Goal: Task Accomplishment & Management: Manage account settings

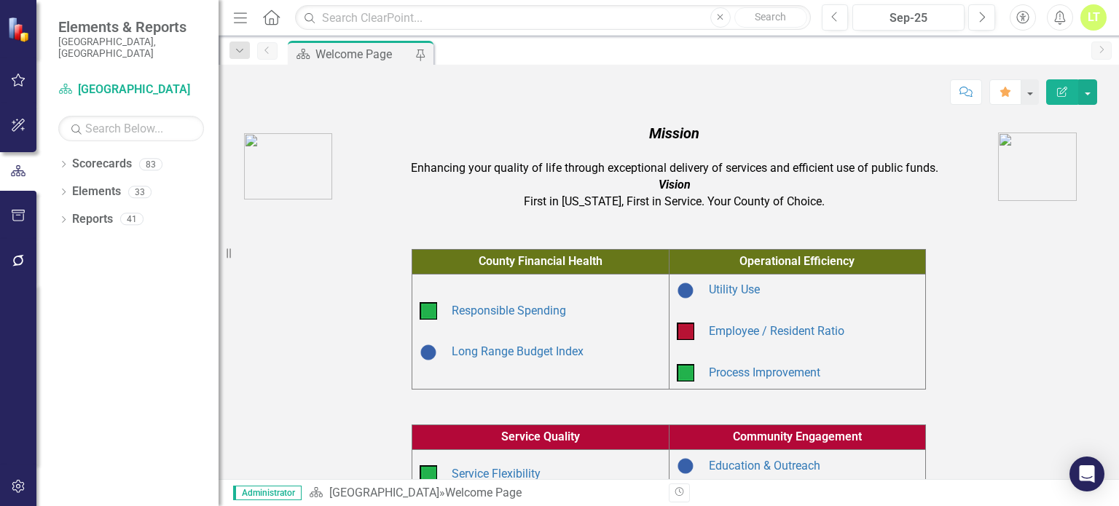
click at [17, 270] on button "button" at bounding box center [18, 261] width 33 height 31
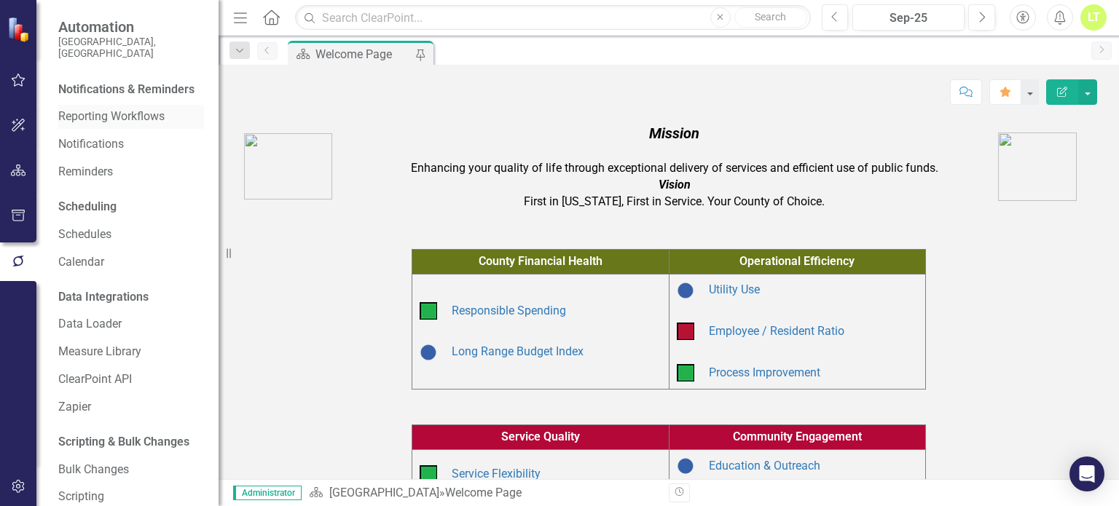
click at [94, 125] on link "Reporting Workflows" at bounding box center [131, 117] width 146 height 17
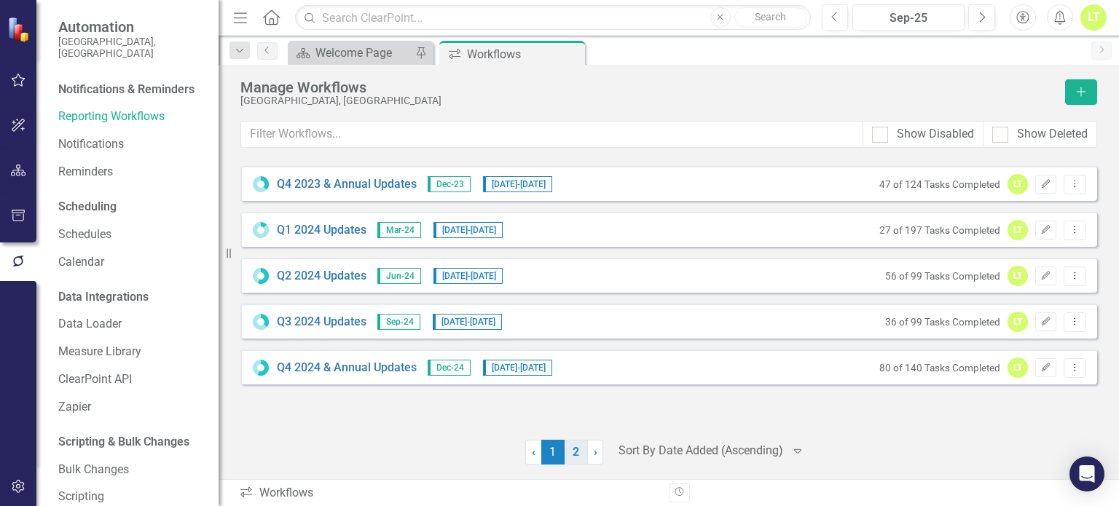
click at [574, 460] on link "2" at bounding box center [576, 452] width 23 height 25
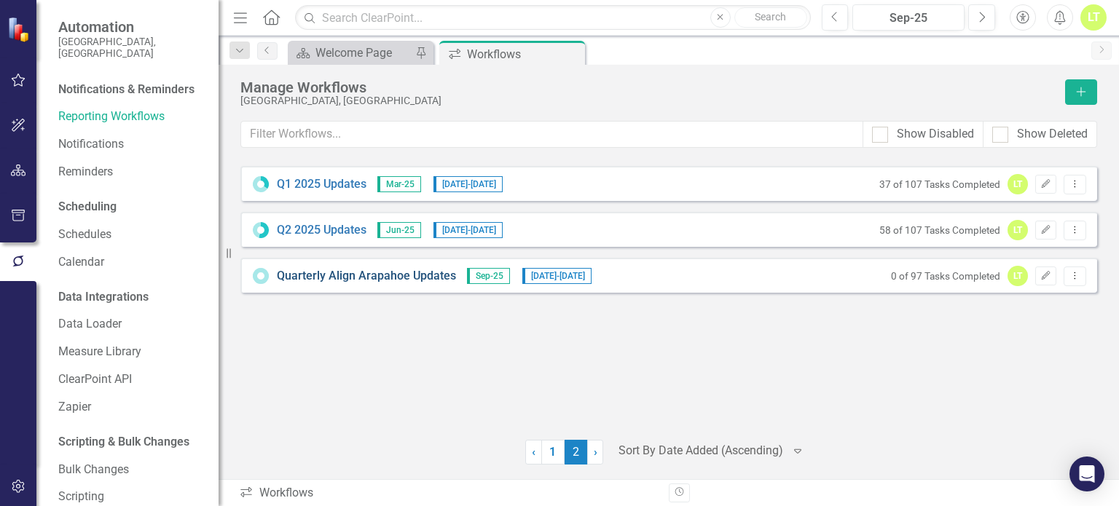
click at [385, 275] on link "Quarterly Align Arapahoe Updates" at bounding box center [366, 276] width 179 height 17
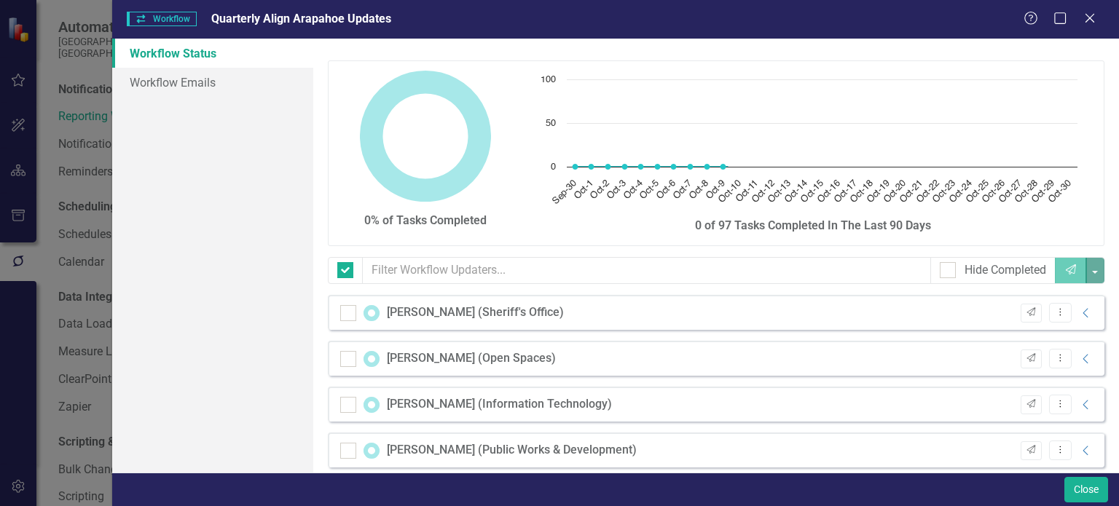
checkbox input "false"
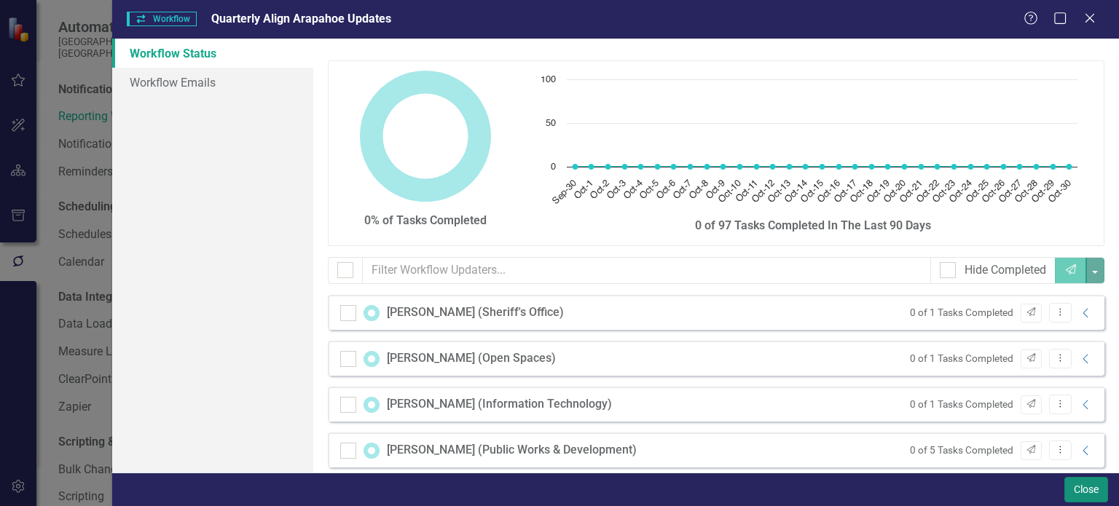
click at [1091, 488] on button "Close" at bounding box center [1086, 489] width 44 height 25
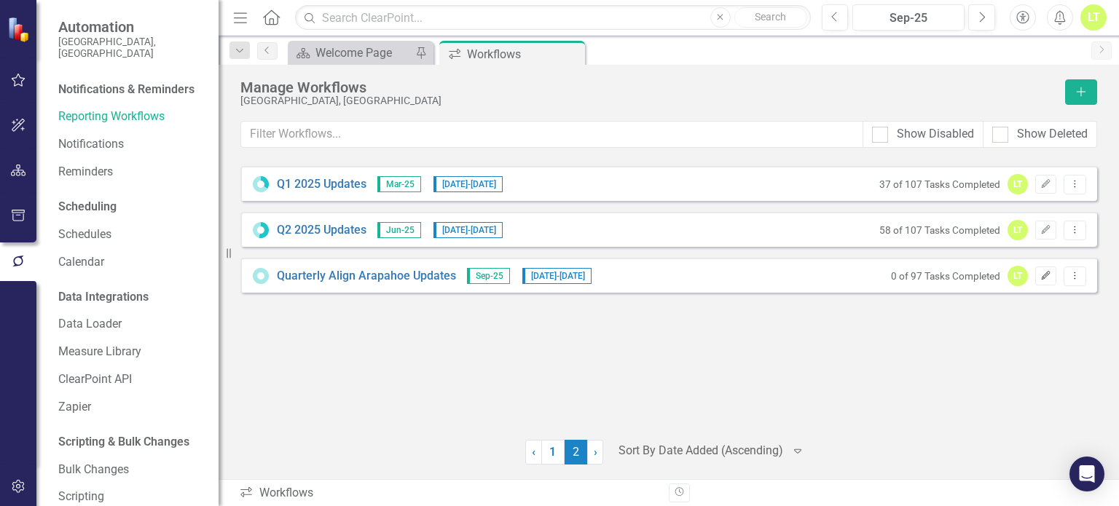
click at [1049, 273] on icon "Edit" at bounding box center [1045, 276] width 11 height 9
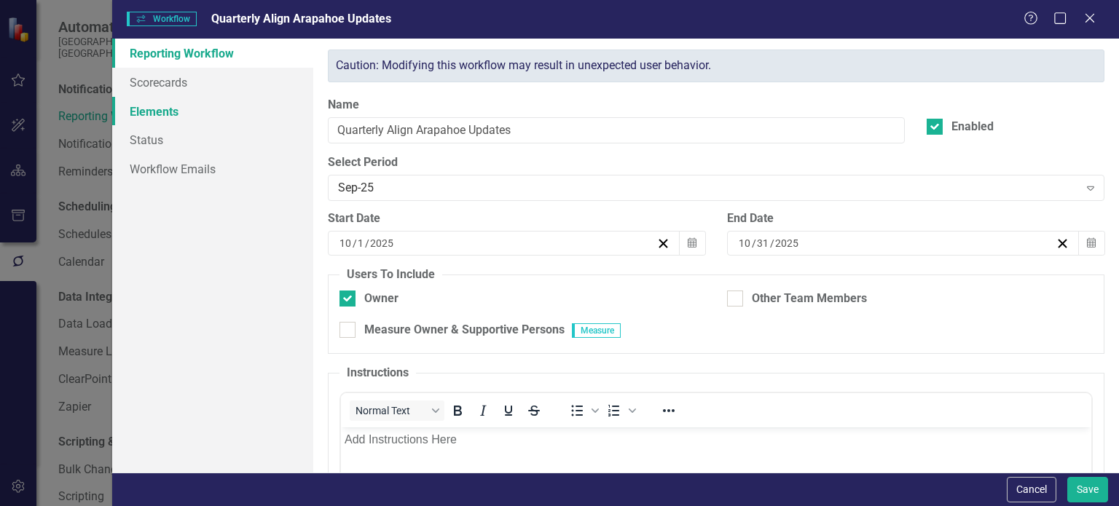
click at [229, 106] on link "Elements" at bounding box center [212, 111] width 201 height 29
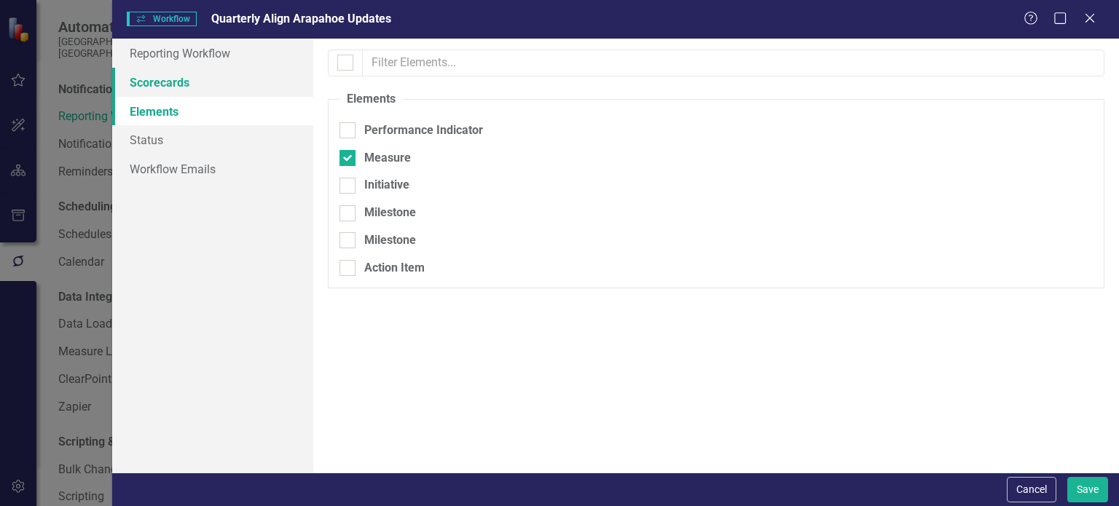
click at [165, 74] on link "Scorecards" at bounding box center [212, 82] width 201 height 29
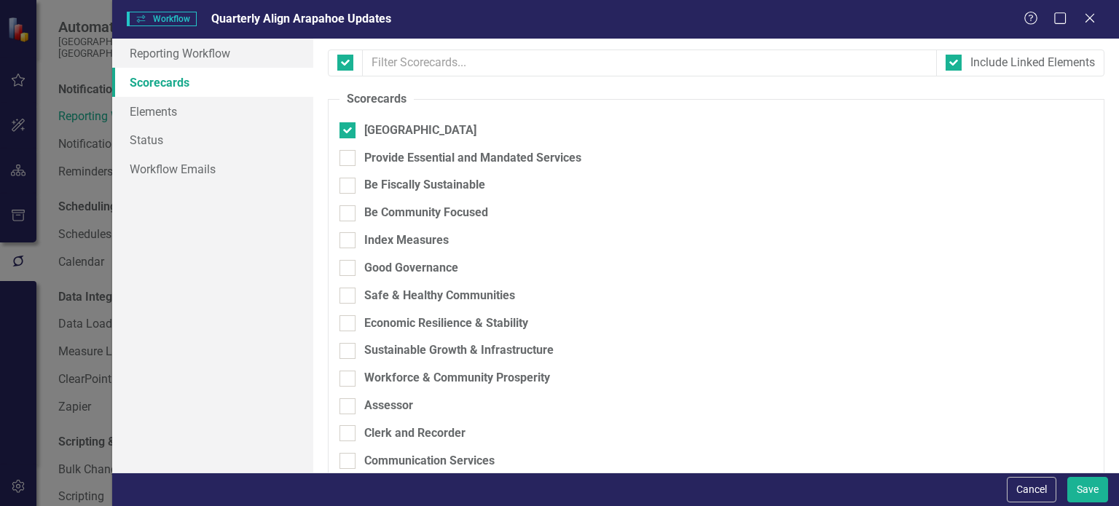
checkbox input "false"
click at [195, 53] on link "Reporting Workflow" at bounding box center [212, 53] width 201 height 29
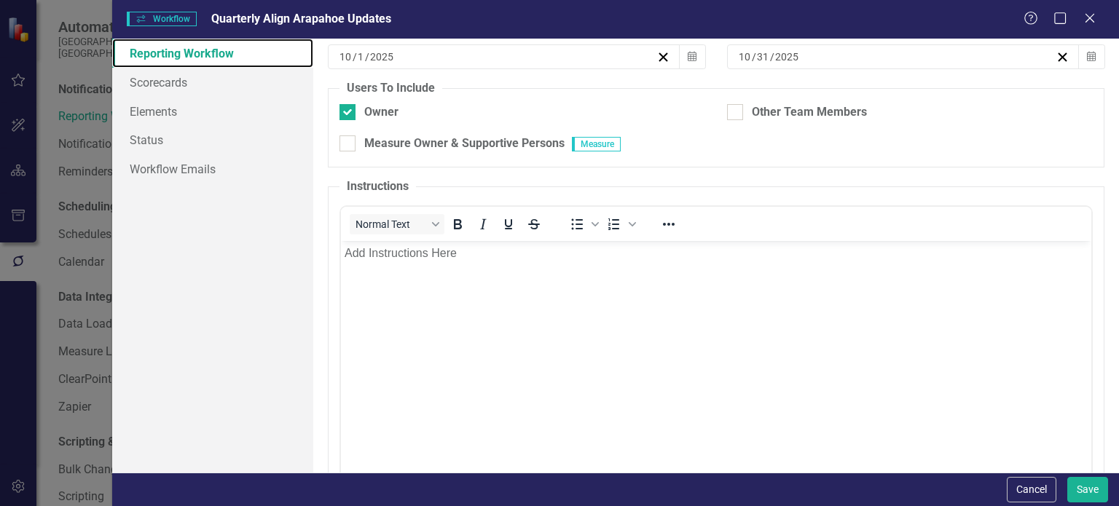
scroll to position [268, 0]
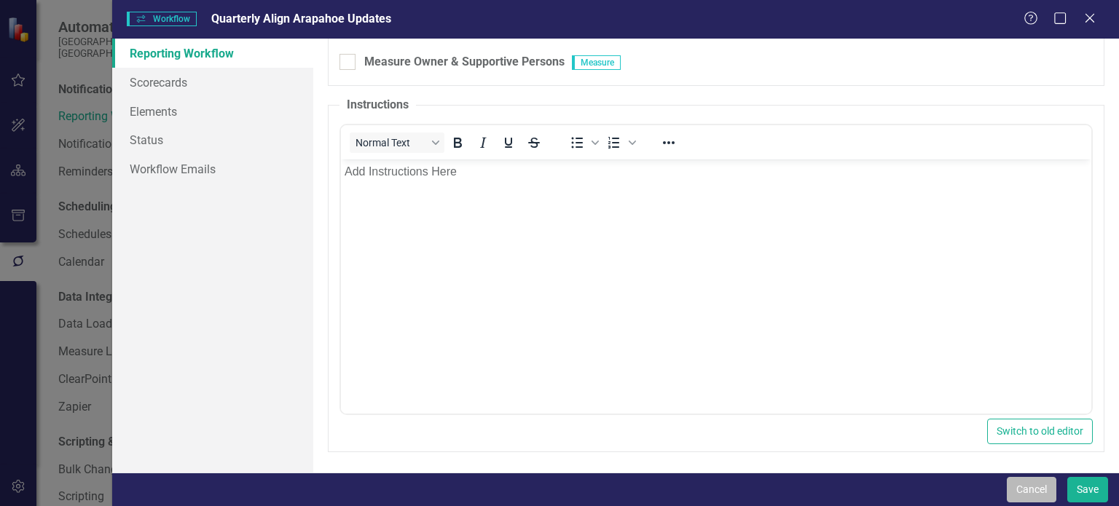
click at [1011, 482] on button "Cancel" at bounding box center [1032, 489] width 50 height 25
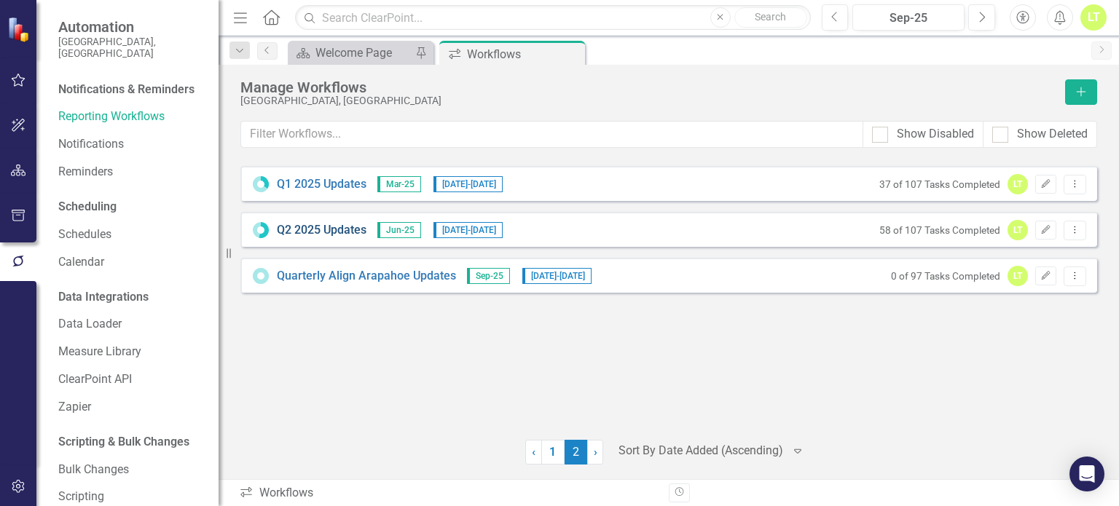
click at [303, 232] on link "Q2 2025 Updates" at bounding box center [322, 230] width 90 height 17
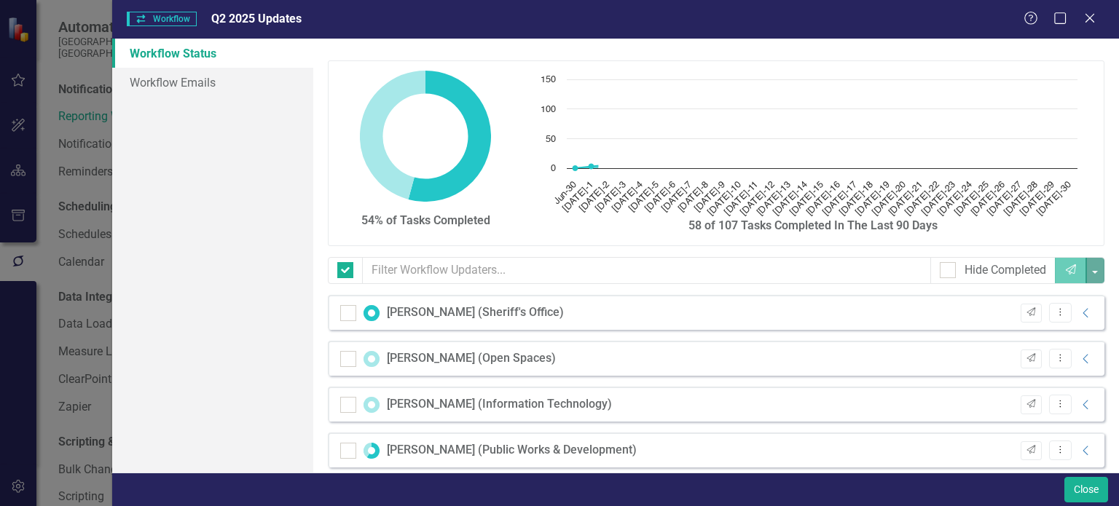
checkbox input "false"
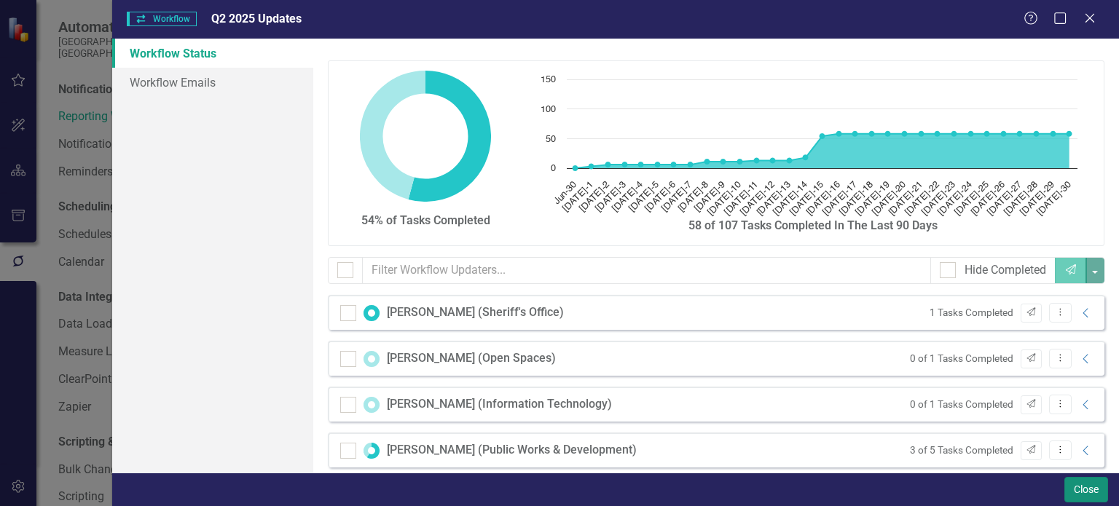
click at [1072, 481] on button "Close" at bounding box center [1086, 489] width 44 height 25
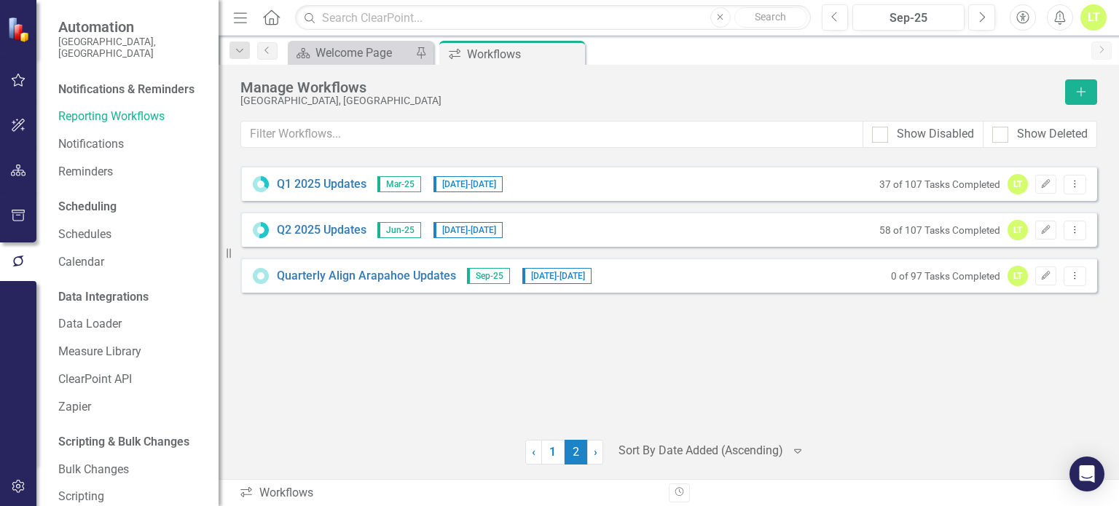
click at [1060, 234] on div "58 of 107 Tasks Completed LT Edit Dropdown Menu" at bounding box center [979, 230] width 214 height 20
click at [1056, 232] on button "Edit" at bounding box center [1045, 230] width 21 height 19
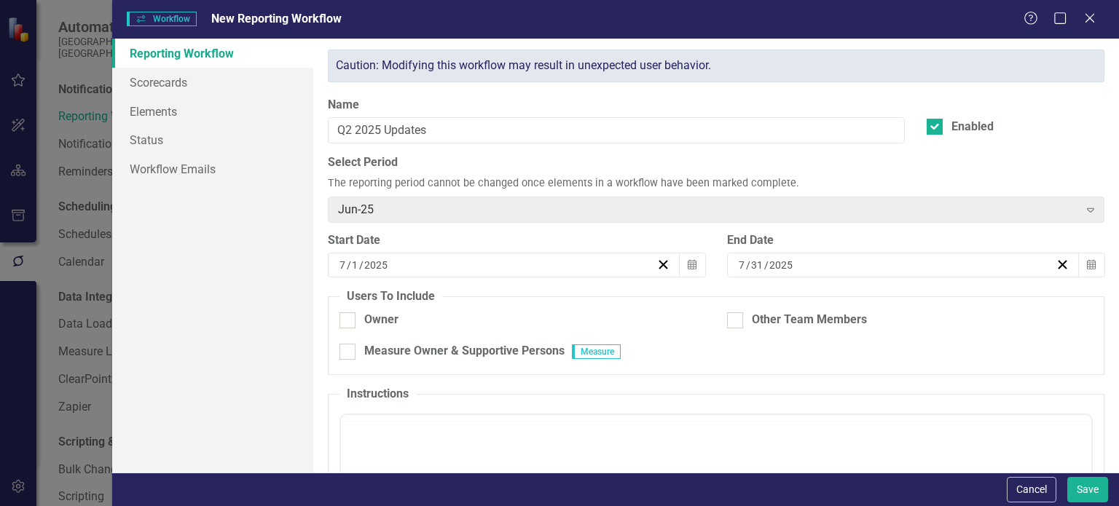
checkbox input "true"
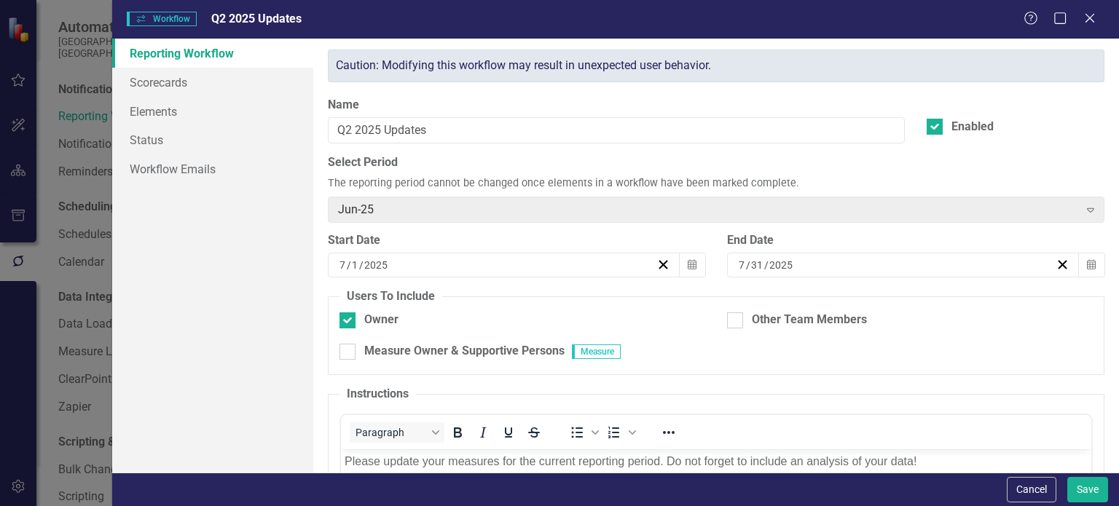
scroll to position [289, 0]
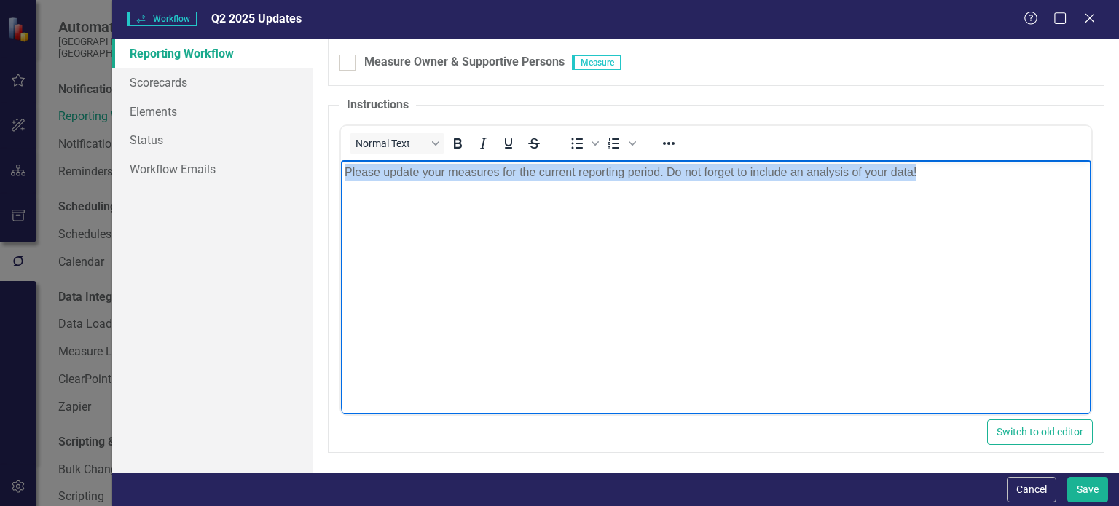
drag, startPoint x: 935, startPoint y: 177, endPoint x: 338, endPoint y: 184, distance: 597.5
click at [341, 184] on html "Please update your measures for the current reporting period. Do not forget to …" at bounding box center [716, 269] width 750 height 219
copy p "Please update your measures for the current reporting period. Do not forget to …"
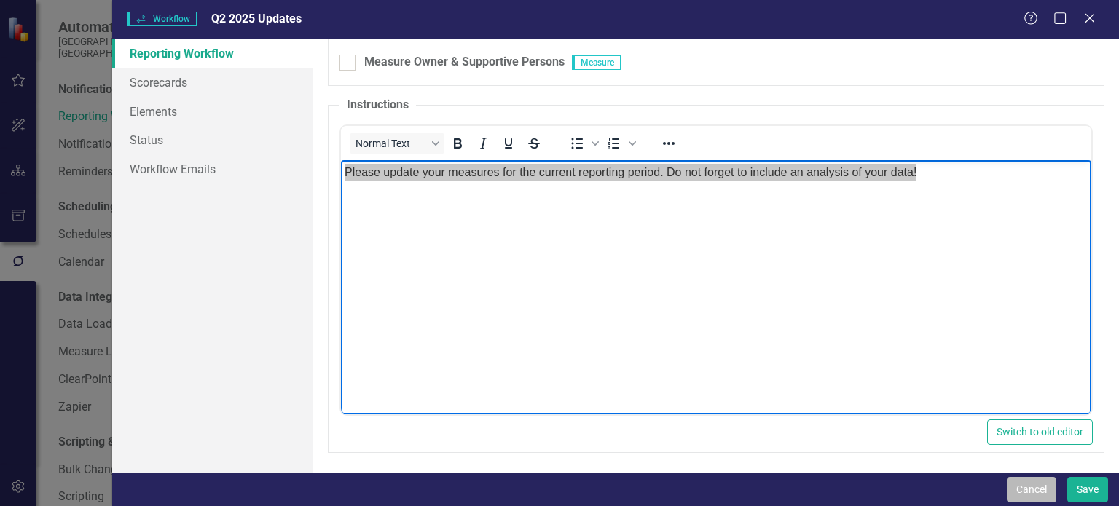
click at [1022, 494] on button "Cancel" at bounding box center [1032, 489] width 50 height 25
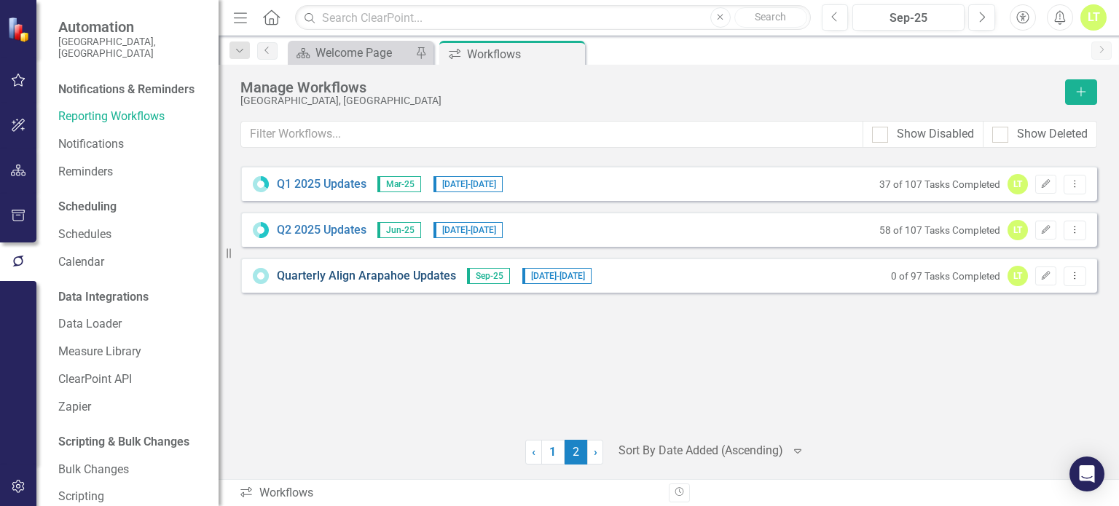
click at [341, 275] on link "Quarterly Align Arapahoe Updates" at bounding box center [366, 276] width 179 height 17
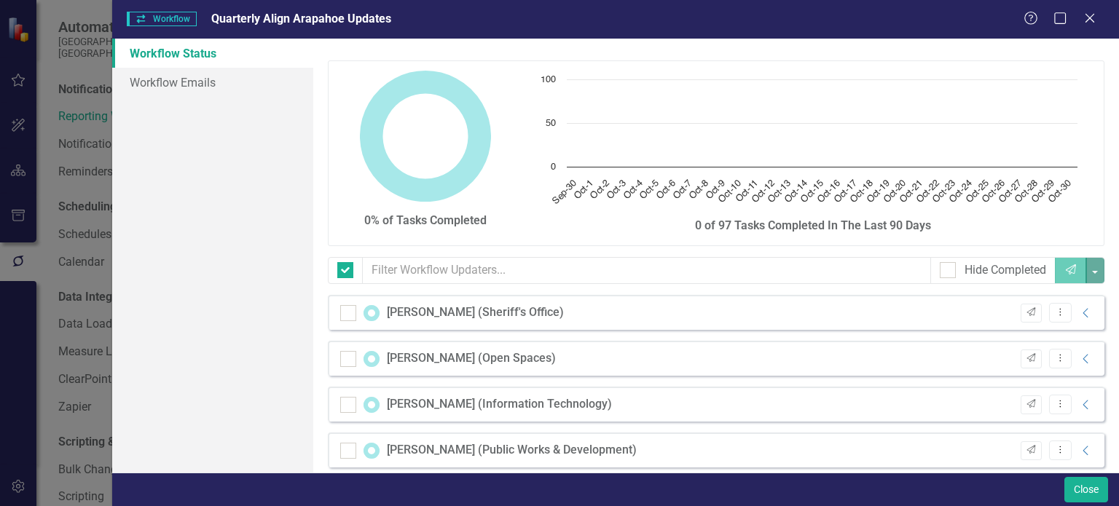
checkbox input "false"
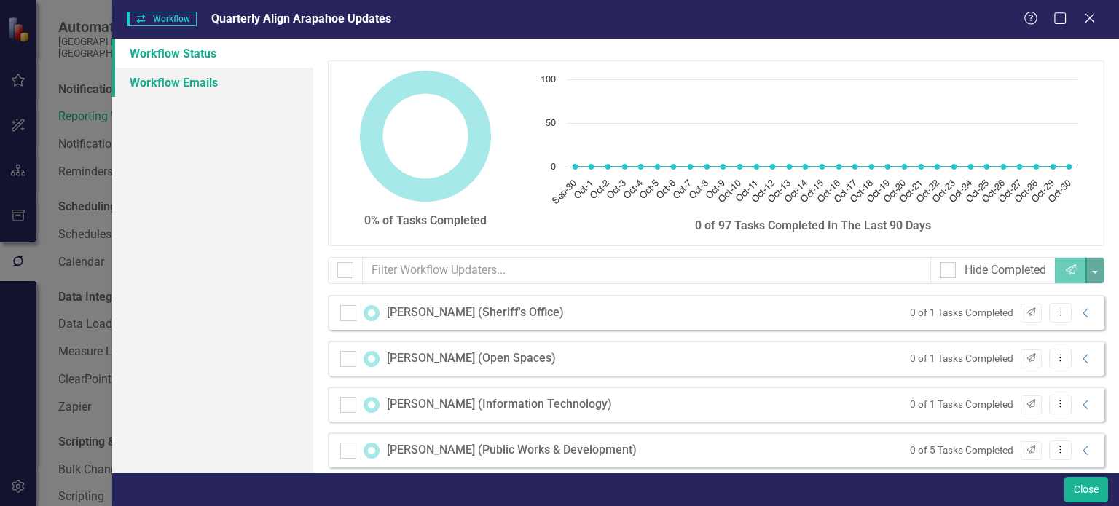
click at [183, 79] on link "Workflow Emails" at bounding box center [212, 82] width 201 height 29
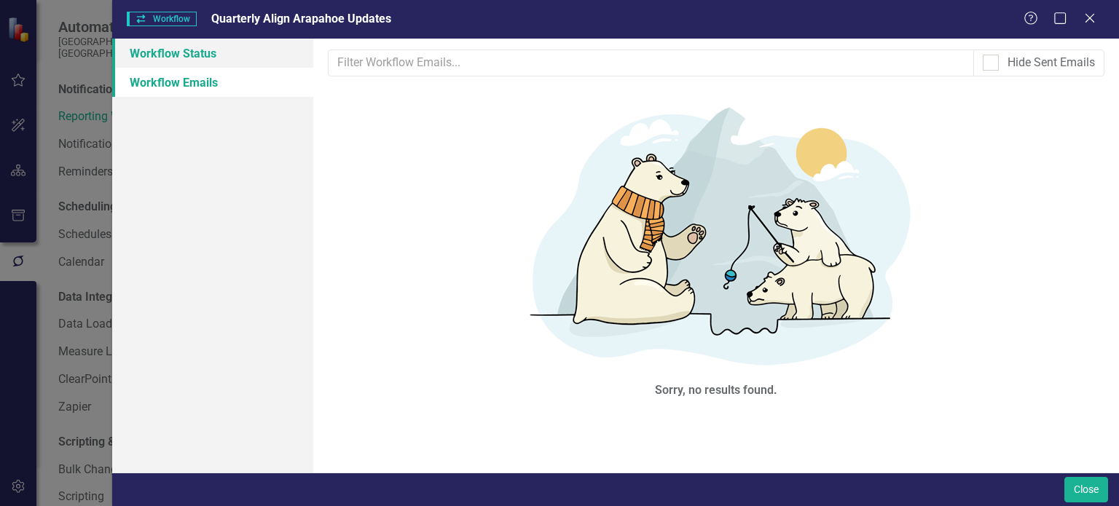
click at [149, 47] on link "Workflow Status" at bounding box center [212, 53] width 201 height 29
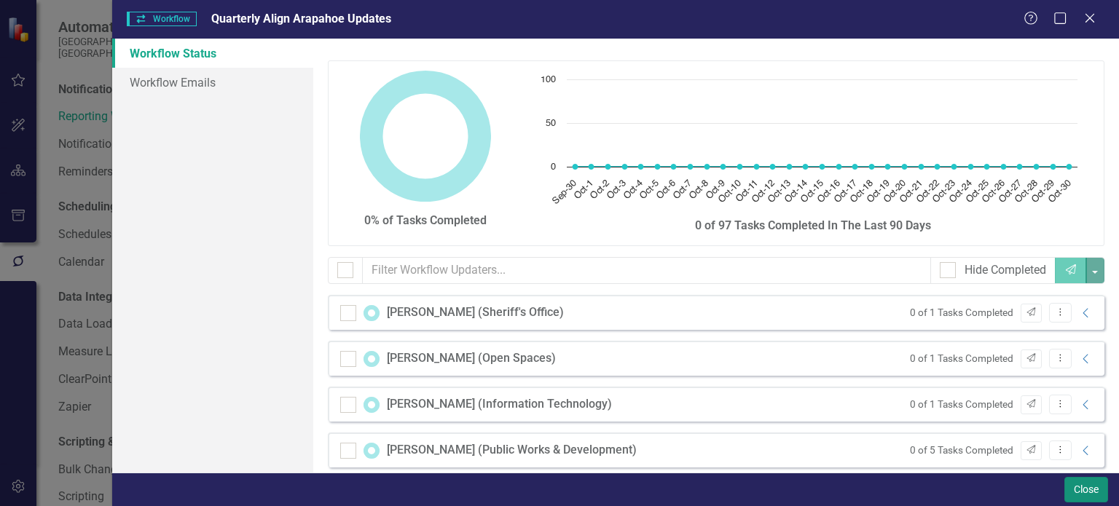
click at [1093, 486] on button "Close" at bounding box center [1086, 489] width 44 height 25
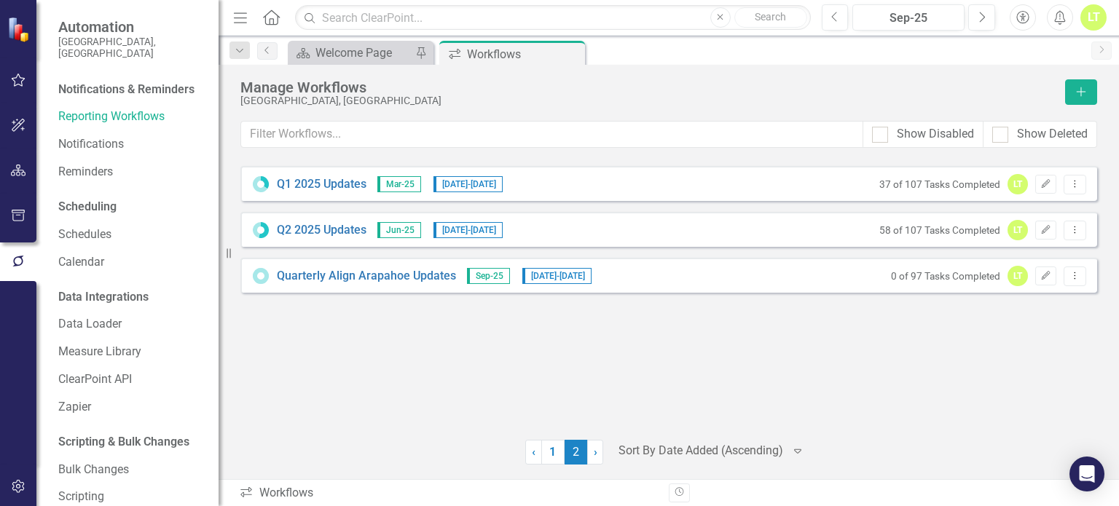
click at [1048, 266] on div "0 of 97 Tasks Completed LT Edit Dropdown Menu" at bounding box center [985, 276] width 203 height 20
click at [297, 232] on link "Q2 2025 Updates" at bounding box center [322, 230] width 90 height 17
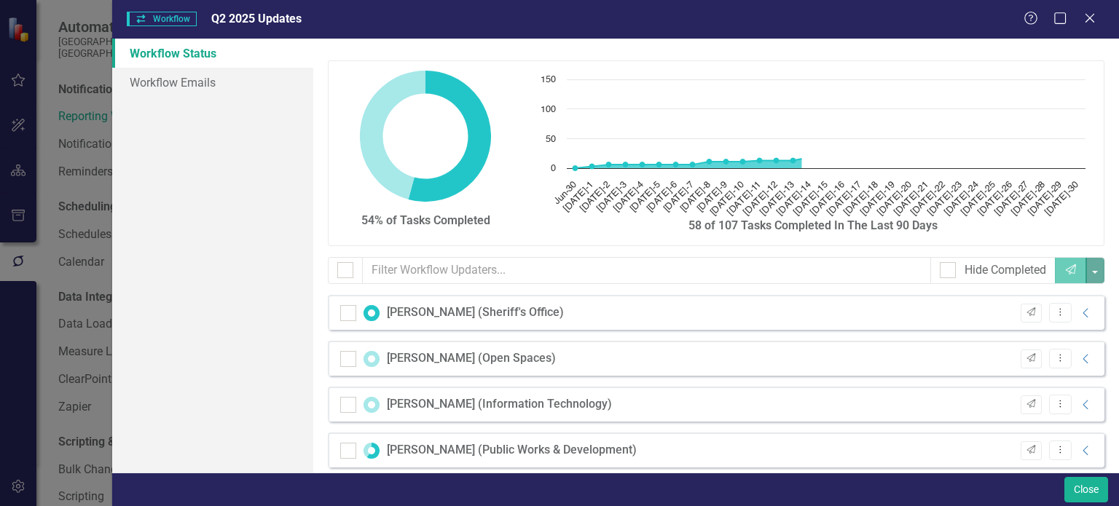
checkbox input "false"
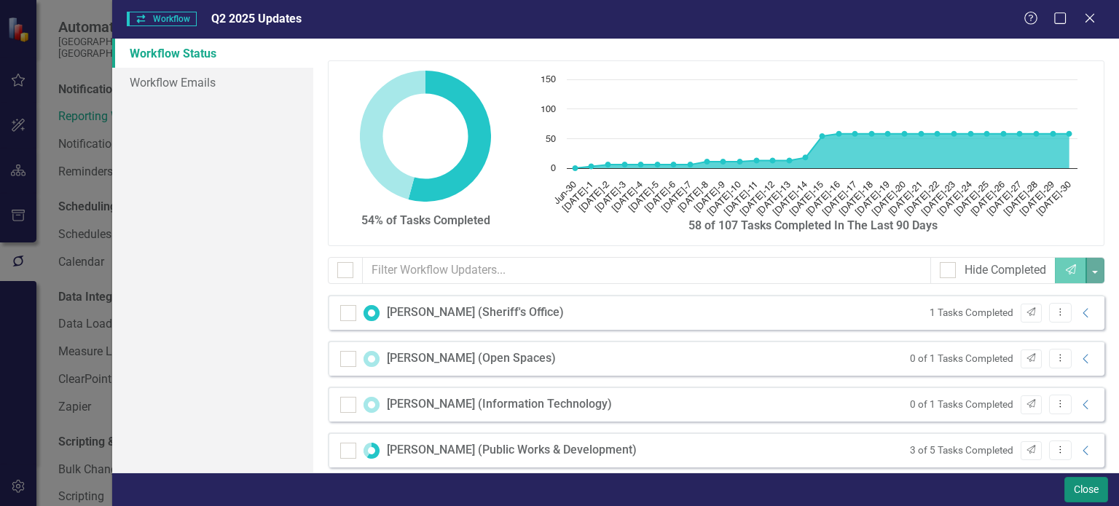
click at [1089, 495] on button "Close" at bounding box center [1086, 489] width 44 height 25
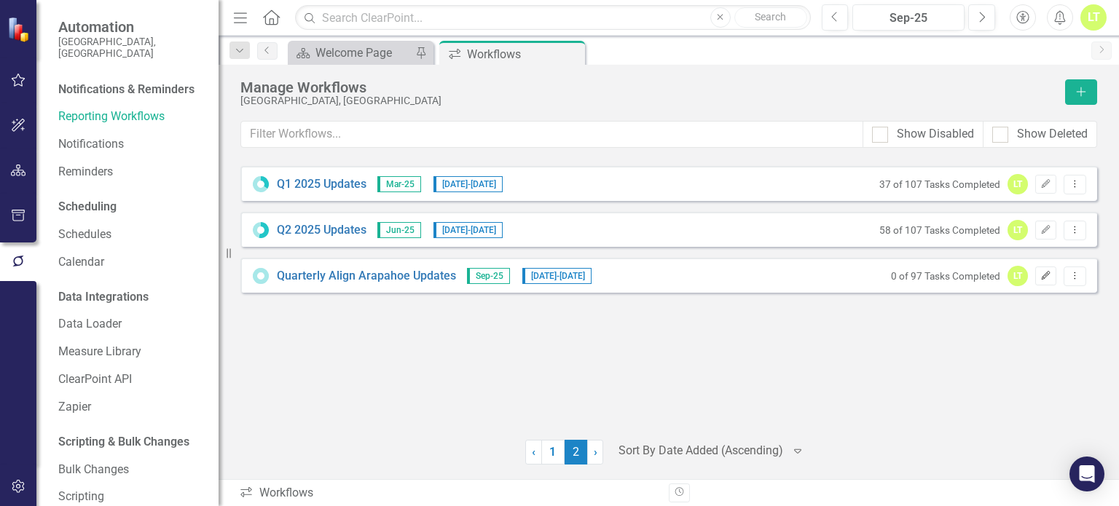
click at [1041, 272] on icon "Edit" at bounding box center [1045, 276] width 11 height 9
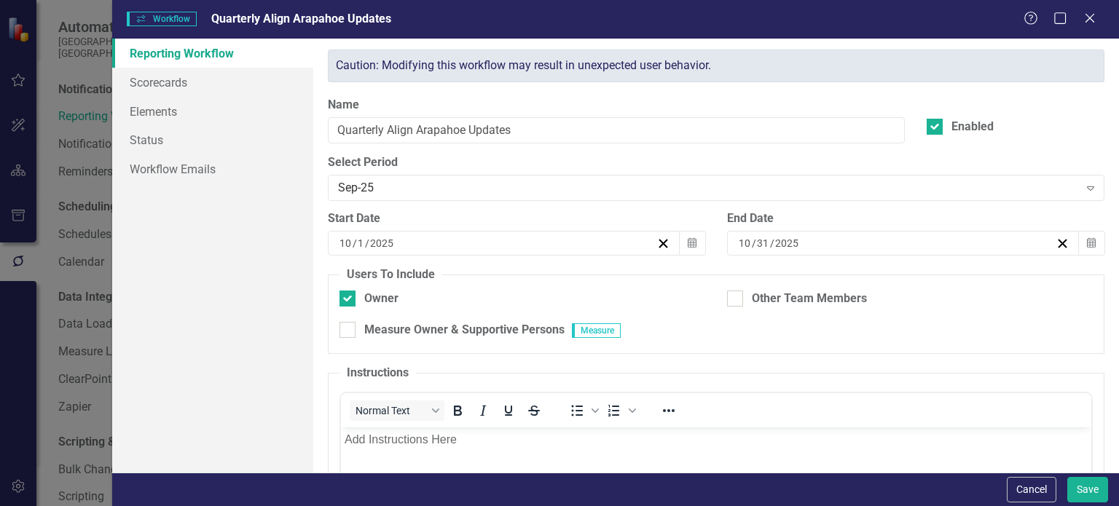
scroll to position [268, 0]
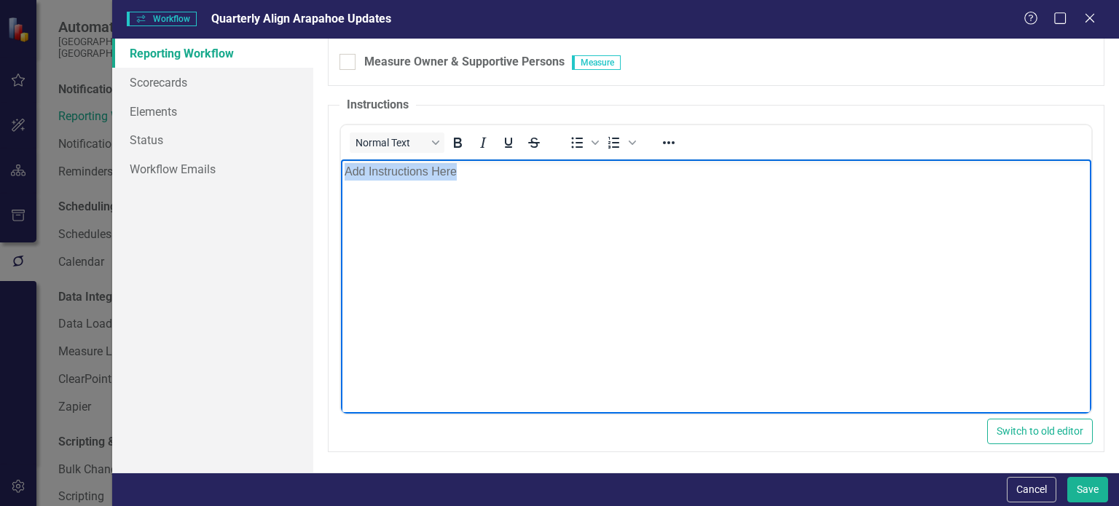
drag, startPoint x: 466, startPoint y: 170, endPoint x: 249, endPoint y: 175, distance: 216.4
click at [341, 175] on html "Add Instructions Here" at bounding box center [716, 269] width 750 height 219
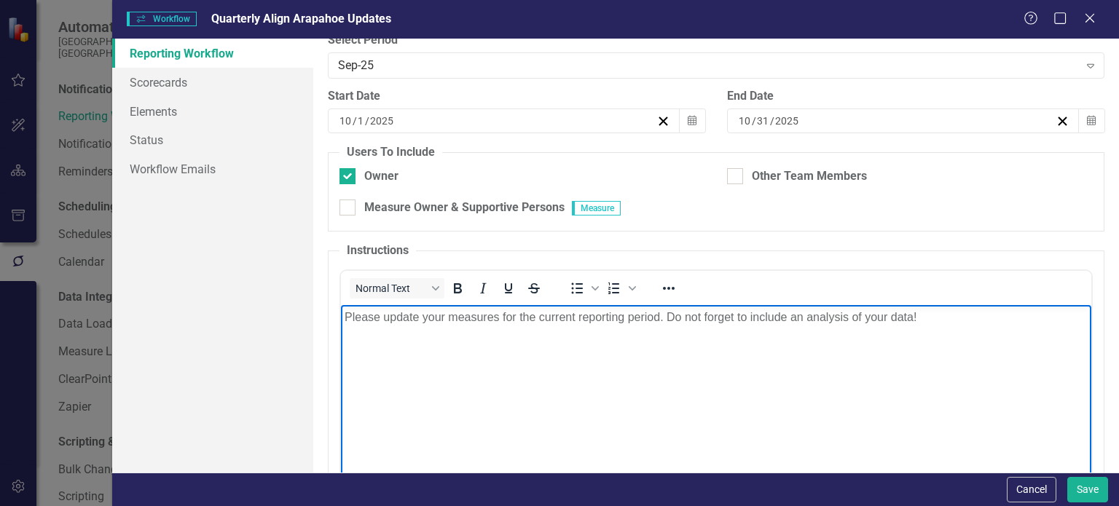
scroll to position [0, 0]
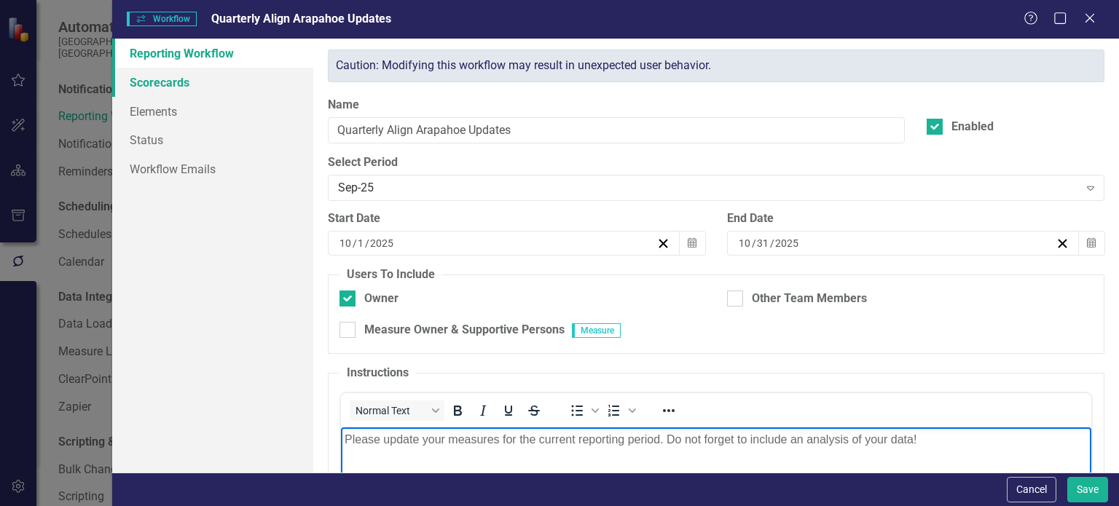
click at [152, 87] on link "Scorecards" at bounding box center [212, 82] width 201 height 29
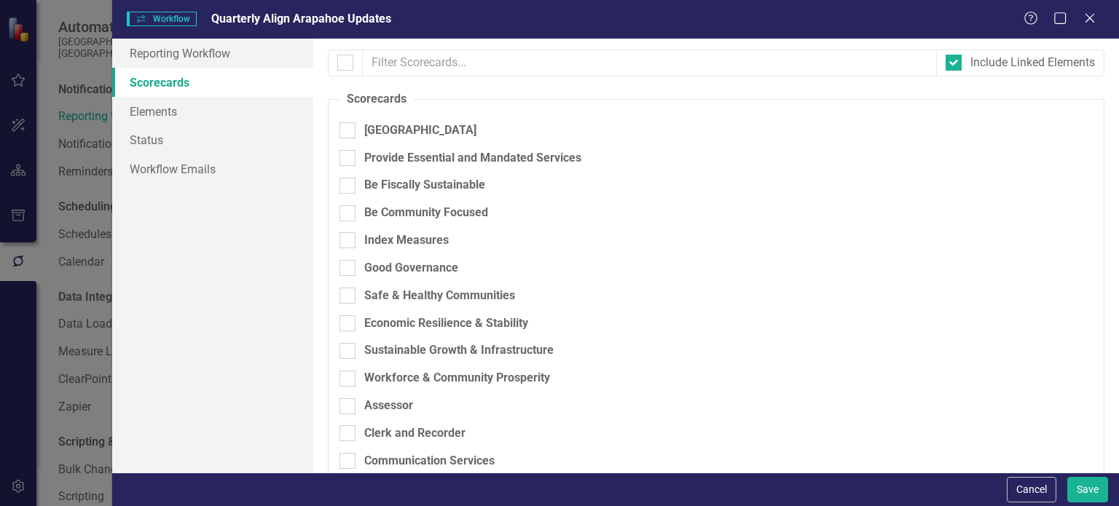
checkbox input "true"
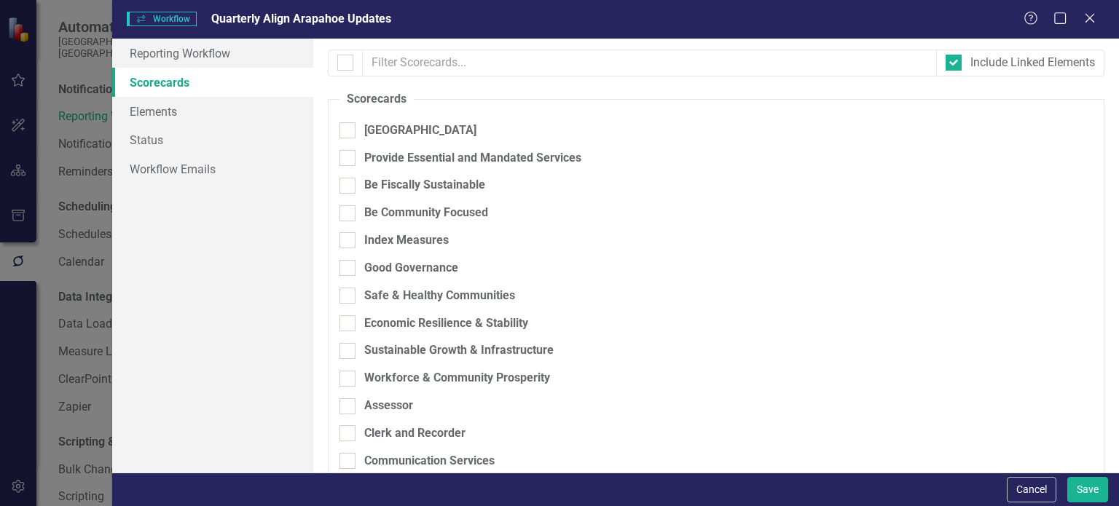
checkbox input "true"
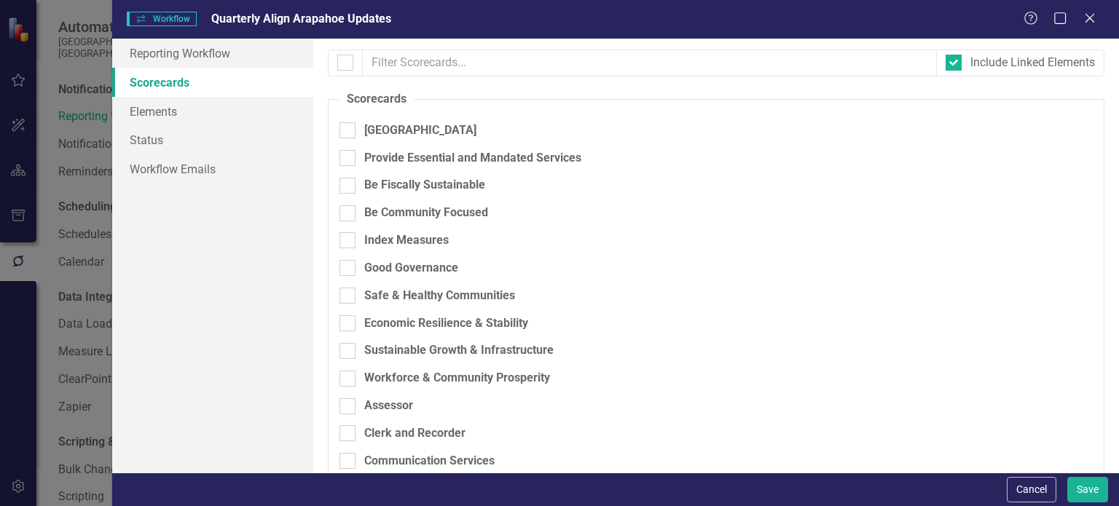
checkbox input "true"
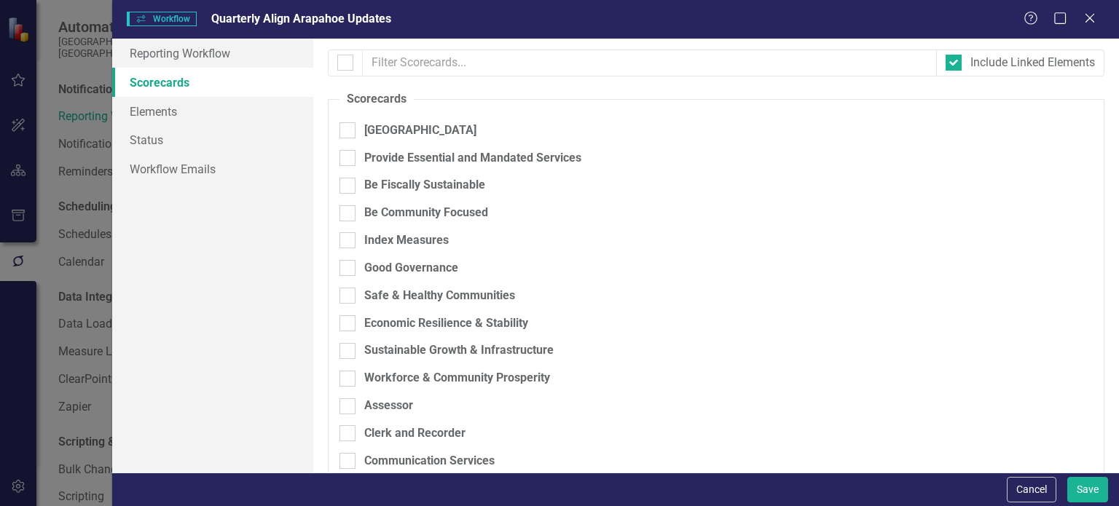
checkbox input "true"
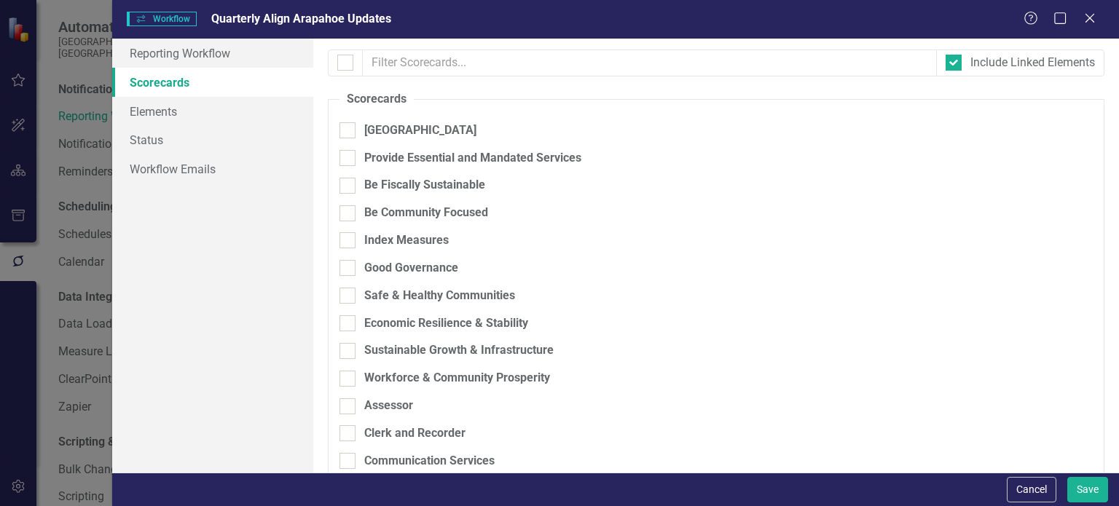
checkbox input "true"
checkbox input "false"
click at [145, 111] on link "Elements" at bounding box center [212, 111] width 201 height 29
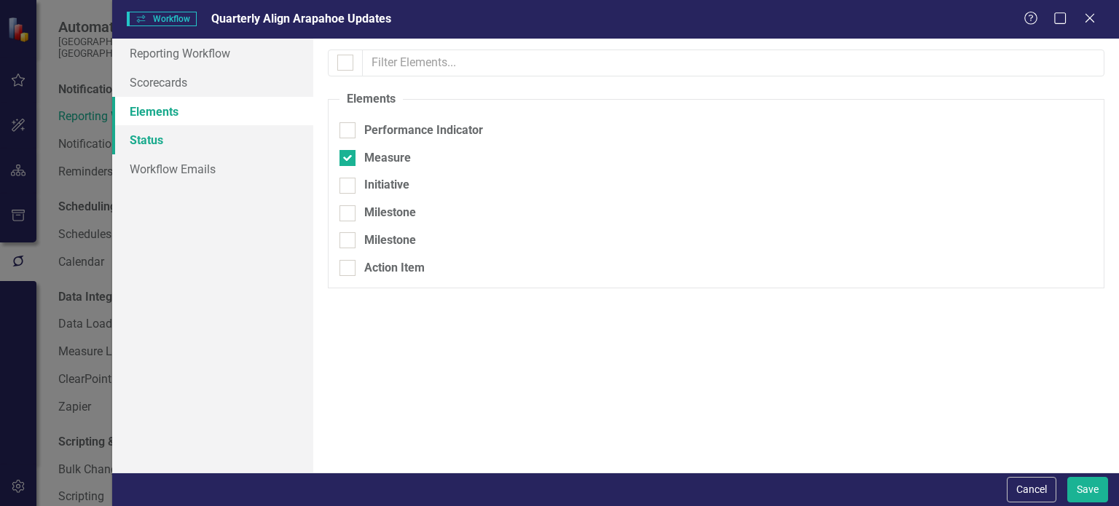
click at [143, 146] on link "Status" at bounding box center [212, 139] width 201 height 29
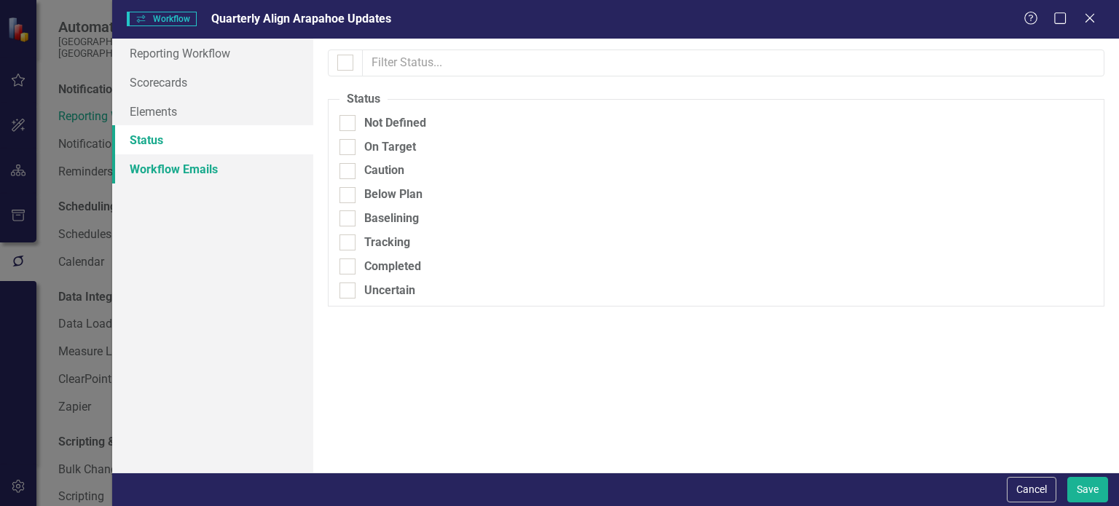
click at [154, 169] on link "Workflow Emails" at bounding box center [212, 168] width 201 height 29
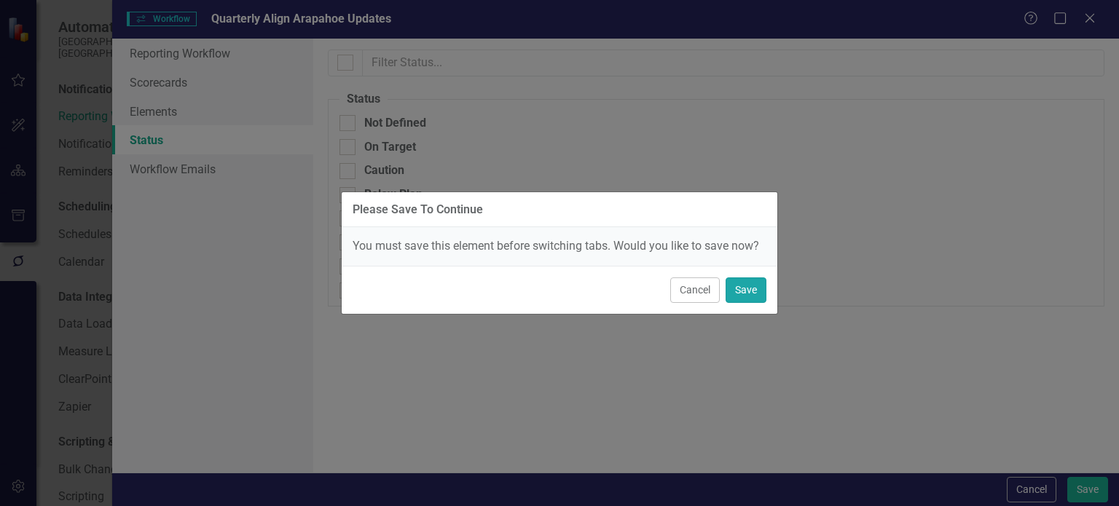
click at [737, 297] on button "Save" at bounding box center [746, 290] width 41 height 25
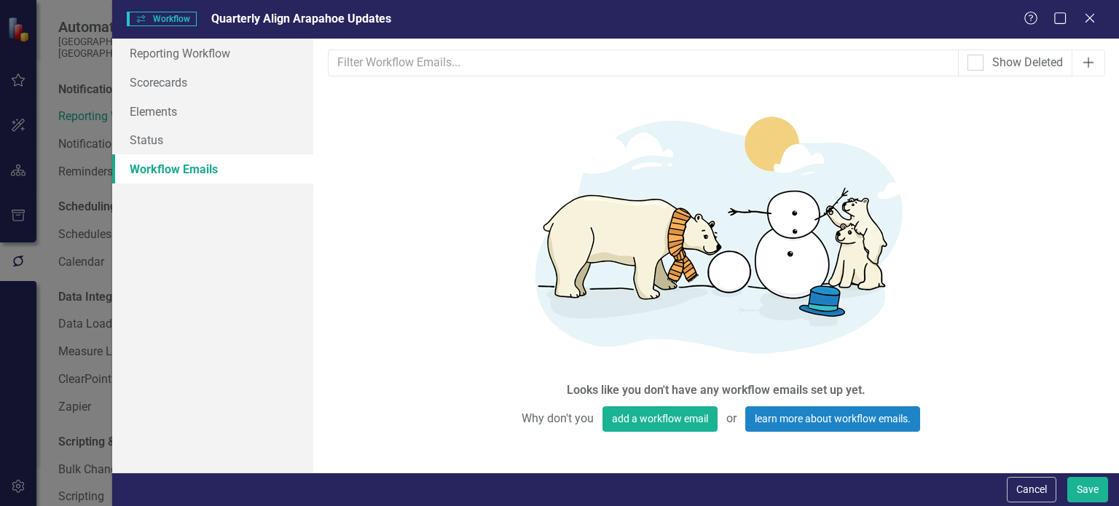
click at [1096, 66] on button "Add" at bounding box center [1089, 63] width 34 height 27
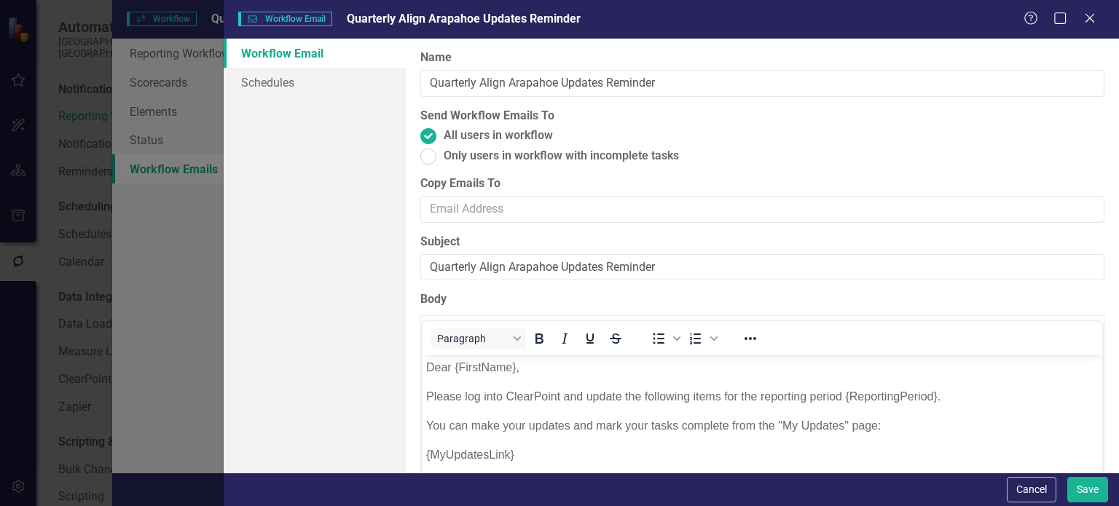
scroll to position [15, 0]
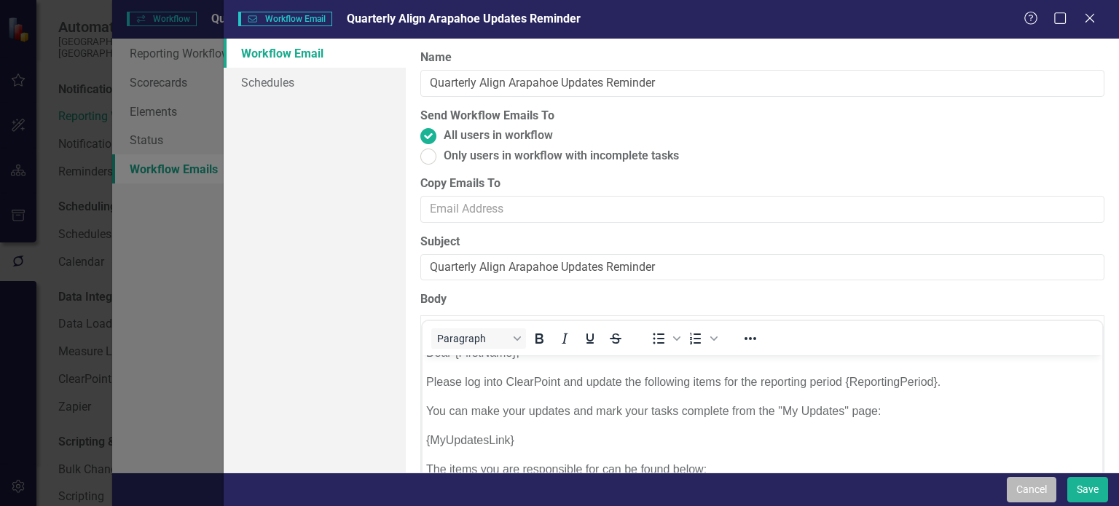
click at [1020, 498] on button "Cancel" at bounding box center [1032, 489] width 50 height 25
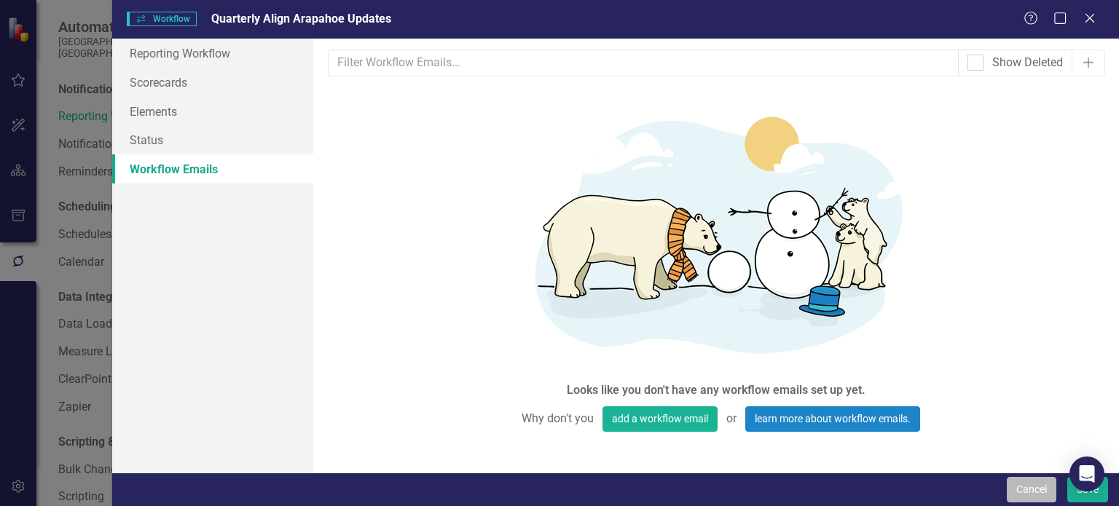
click at [1023, 491] on button "Cancel" at bounding box center [1032, 489] width 50 height 25
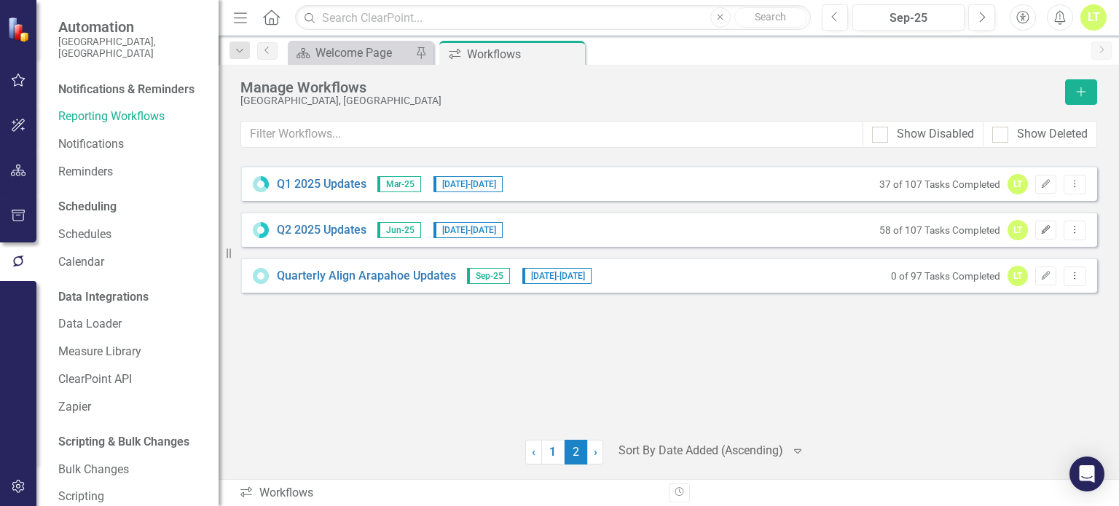
click at [1043, 222] on button "Edit" at bounding box center [1045, 230] width 21 height 19
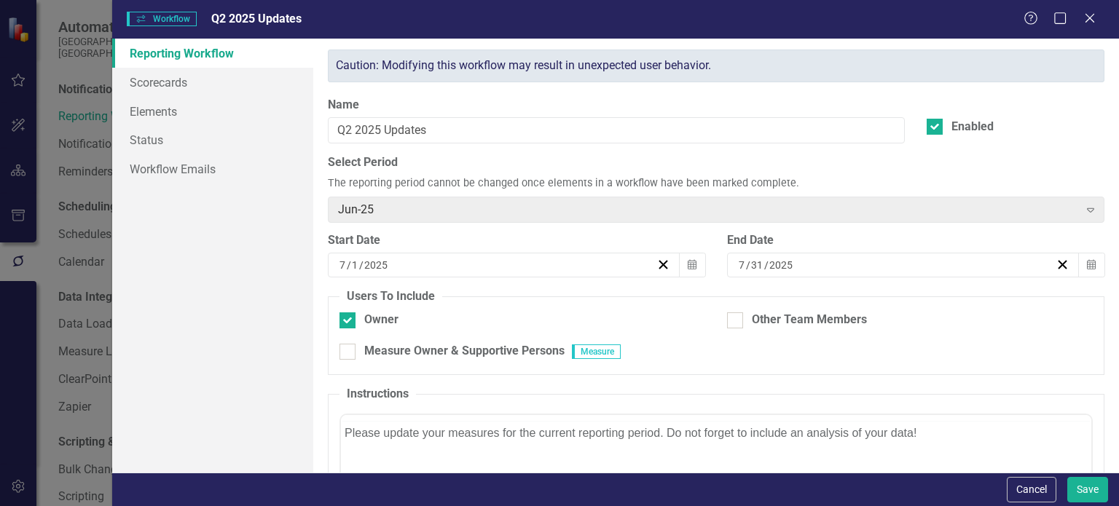
scroll to position [0, 0]
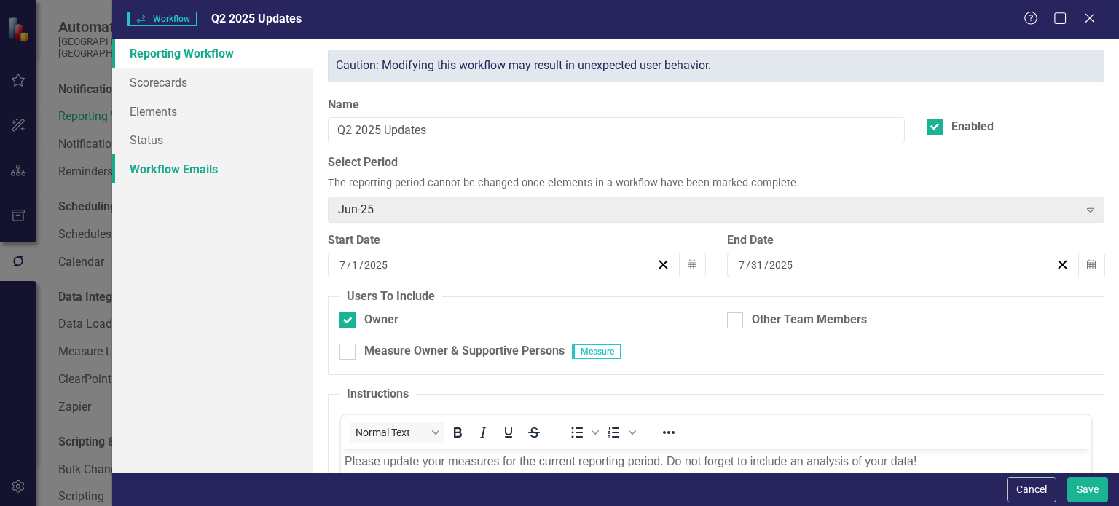
click at [192, 166] on link "Workflow Emails" at bounding box center [212, 168] width 201 height 29
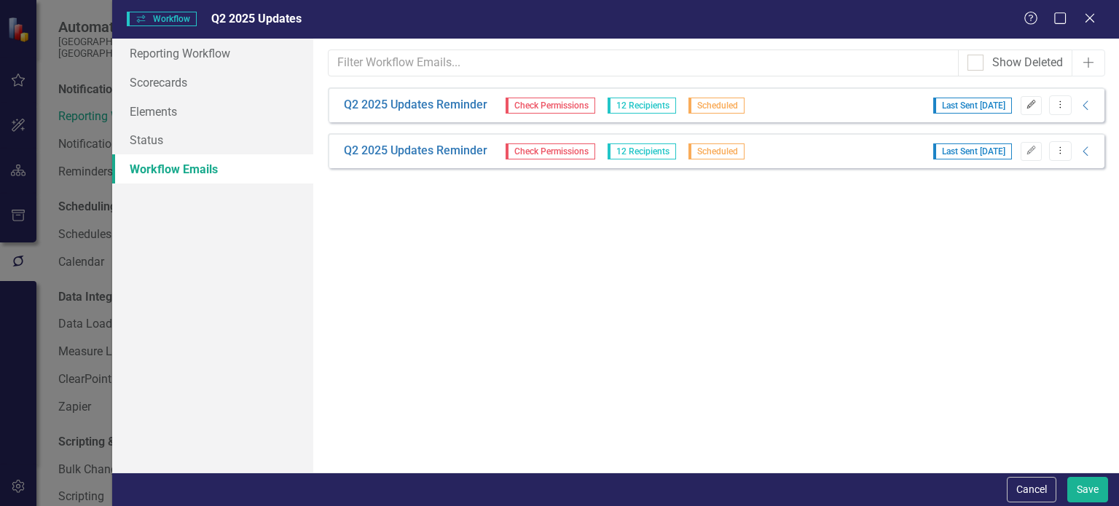
click at [1030, 102] on icon "Edit" at bounding box center [1031, 105] width 11 height 9
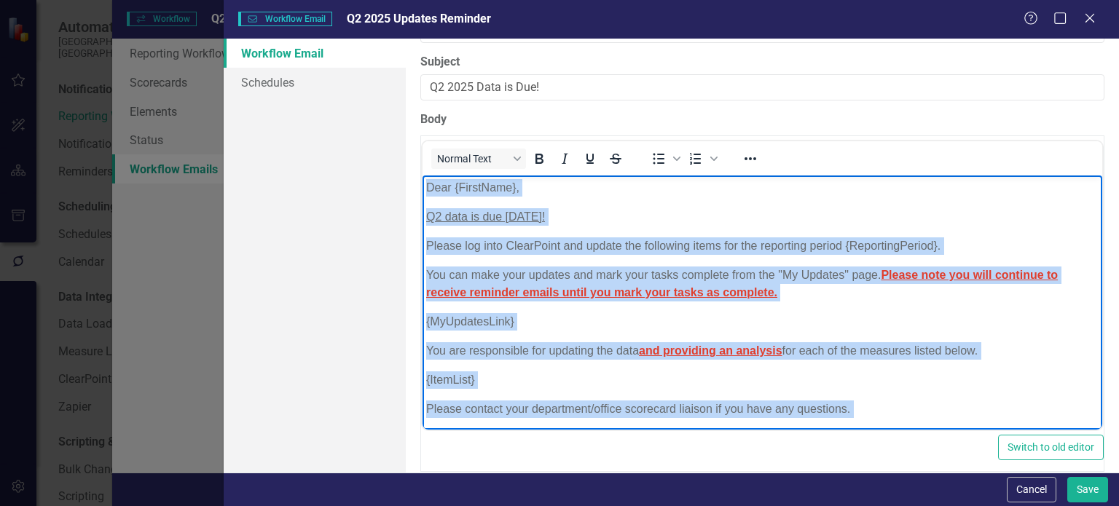
drag, startPoint x: 481, startPoint y: 401, endPoint x: 345, endPoint y: 98, distance: 332.0
click at [423, 176] on html "Dear {FirstName}, Q2 data is due [DATE]! Please log into ClearPoint and update …" at bounding box center [763, 334] width 680 height 316
copy body "Dear {FirstName}, Q2 data is due [DATE]! Please log into ClearPoint and update …"
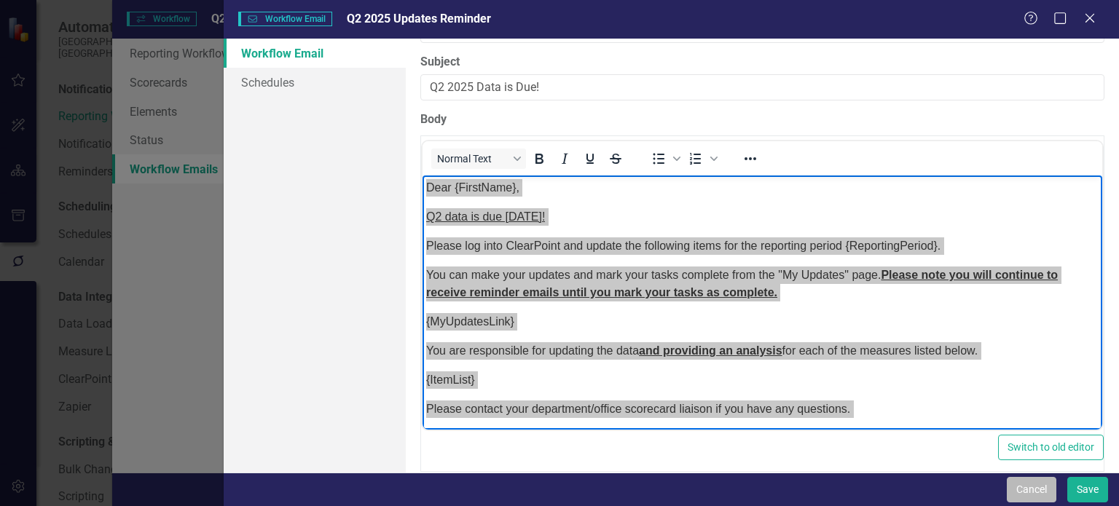
click at [1048, 486] on button "Cancel" at bounding box center [1032, 489] width 50 height 25
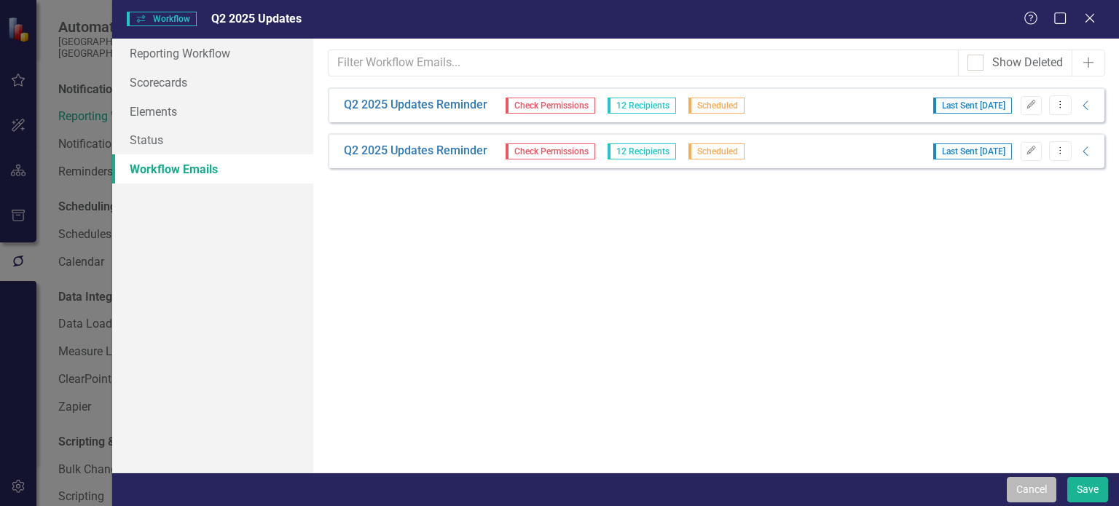
click at [1047, 484] on button "Cancel" at bounding box center [1032, 489] width 50 height 25
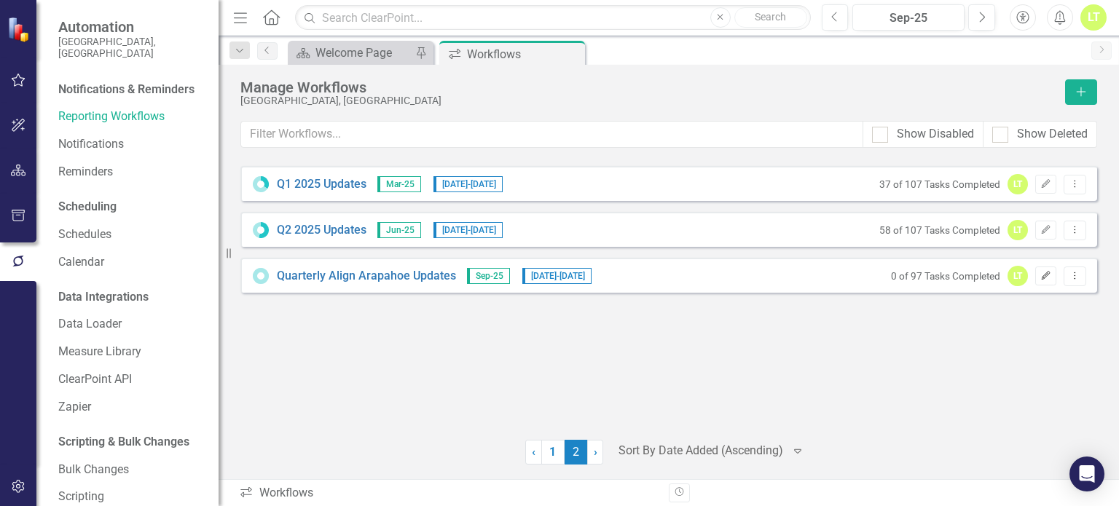
click at [1048, 272] on icon "Edit" at bounding box center [1045, 276] width 11 height 9
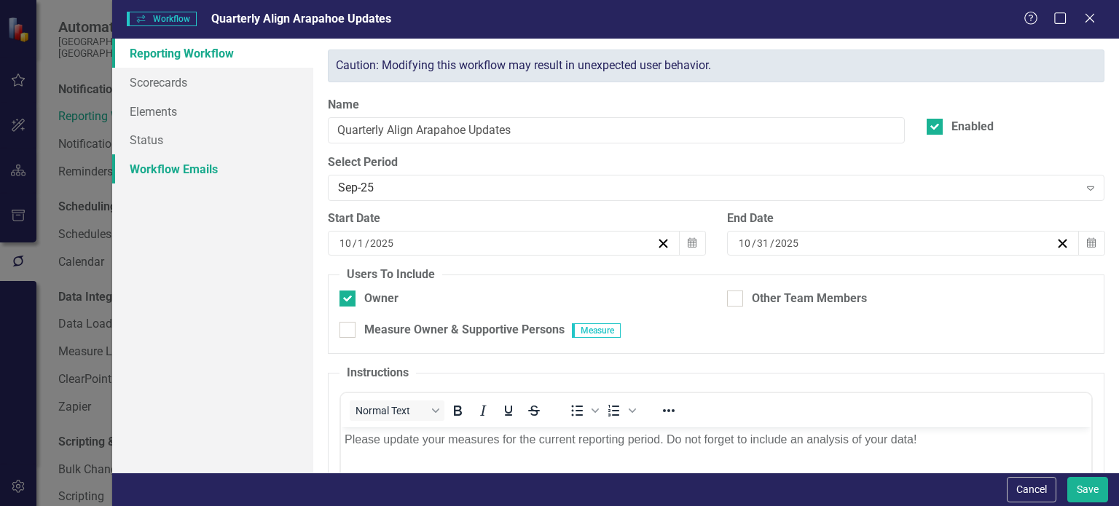
click at [194, 157] on link "Workflow Emails" at bounding box center [212, 168] width 201 height 29
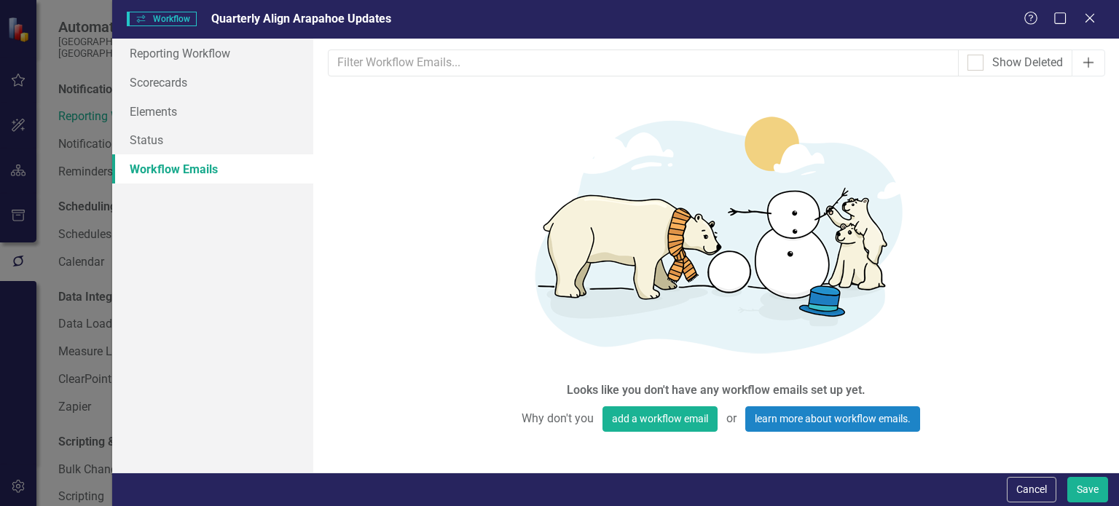
click at [1097, 50] on button "Add" at bounding box center [1089, 63] width 34 height 27
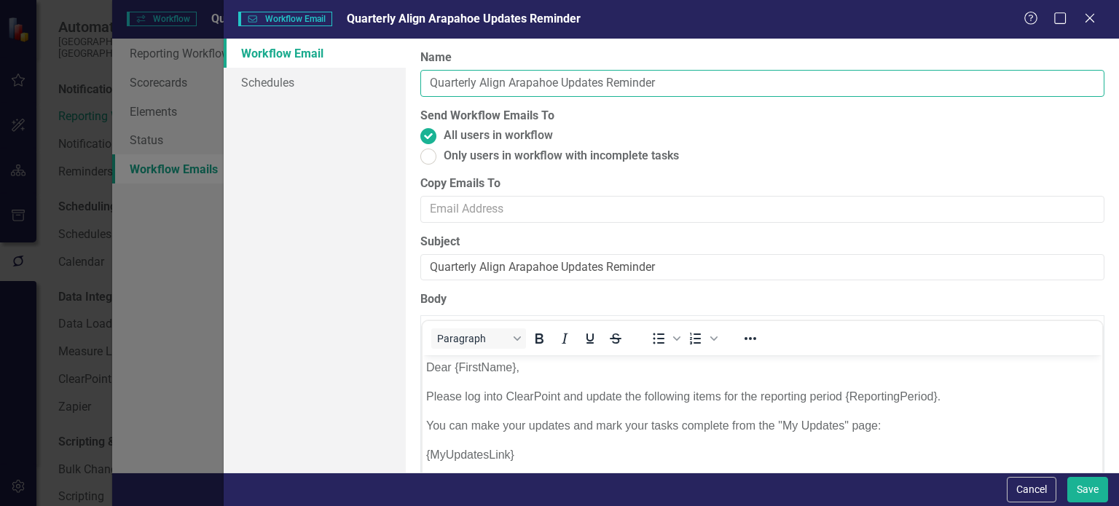
click at [673, 87] on input "Quarterly Align Arapahoe Updates Reminder" at bounding box center [762, 83] width 684 height 27
type input "Q3 Data is Due!"
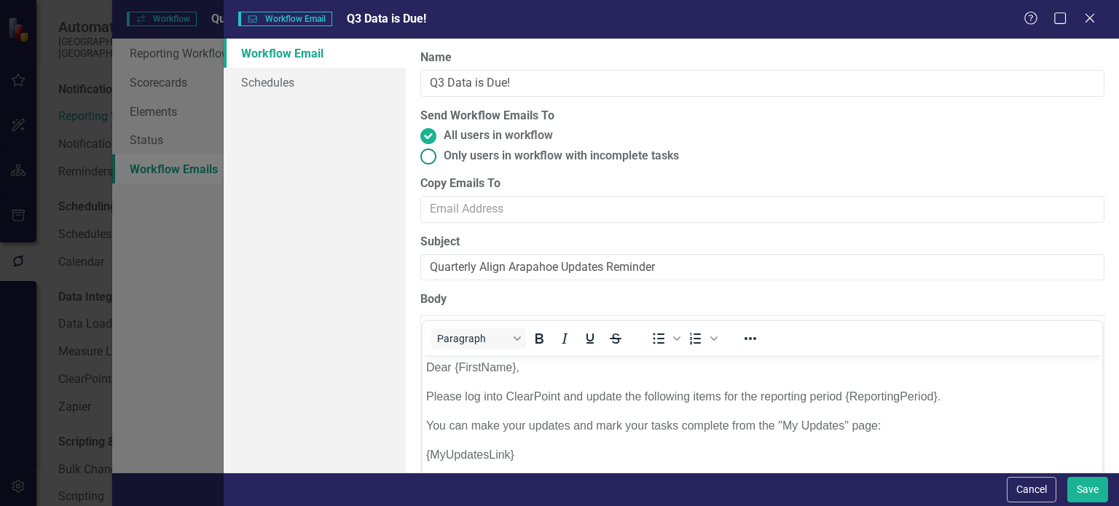
click at [560, 154] on span "Only users in workflow with incomplete tasks" at bounding box center [561, 156] width 235 height 17
click at [440, 154] on input "Only users in workflow with incomplete tasks" at bounding box center [428, 156] width 23 height 23
radio input "true"
click at [573, 68] on div "Name Q3 Data is Due!" at bounding box center [762, 73] width 684 height 47
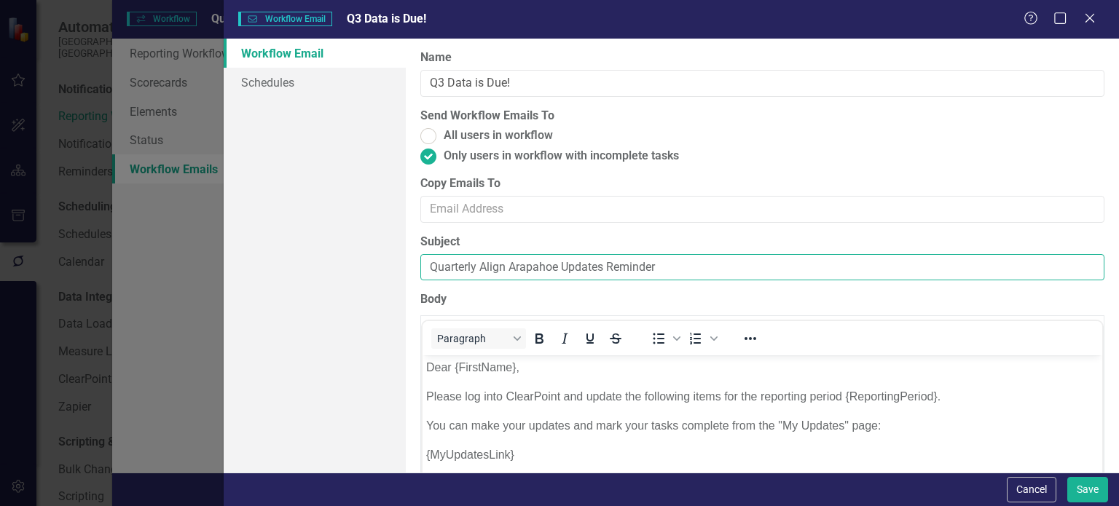
drag, startPoint x: 662, startPoint y: 266, endPoint x: 399, endPoint y: 270, distance: 263.0
click at [399, 270] on div "Workflow Email Schedules Workflow Emails are templated reminders linked to Repo…" at bounding box center [671, 256] width 895 height 434
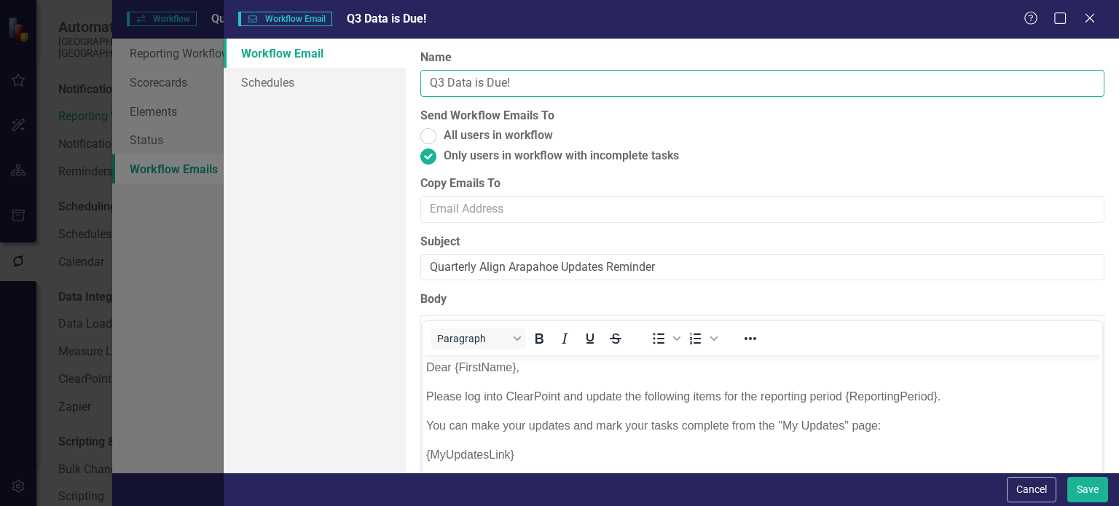
drag, startPoint x: 522, startPoint y: 85, endPoint x: 373, endPoint y: 110, distance: 150.8
click at [373, 110] on div "Workflow Email Schedules Workflow Emails are templated reminders linked to Repo…" at bounding box center [671, 256] width 895 height 434
paste input "uarterly Align Arapahoe Updates Reminder"
type input "Quarterly Align Arapahoe Updates Reminder"
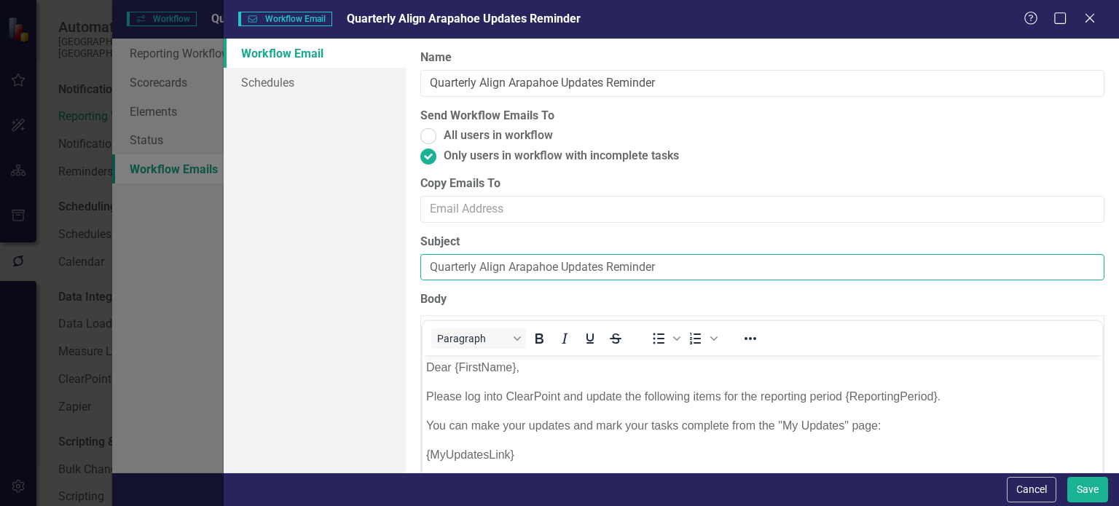
drag, startPoint x: 666, startPoint y: 270, endPoint x: 361, endPoint y: 270, distance: 304.5
click at [361, 270] on div "Workflow Email Schedules Workflow Emails are templated reminders linked to Repo…" at bounding box center [671, 256] width 895 height 434
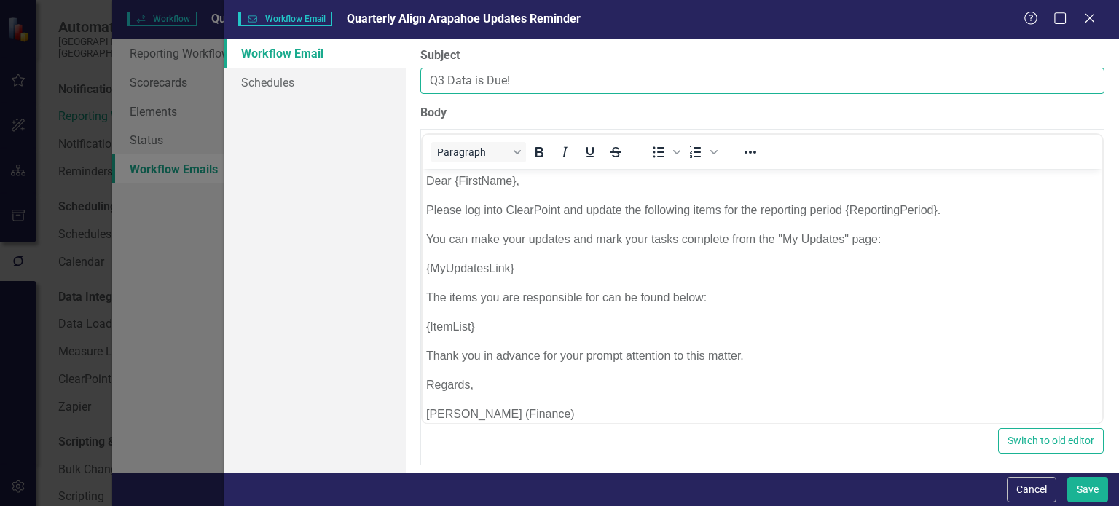
scroll to position [15, 0]
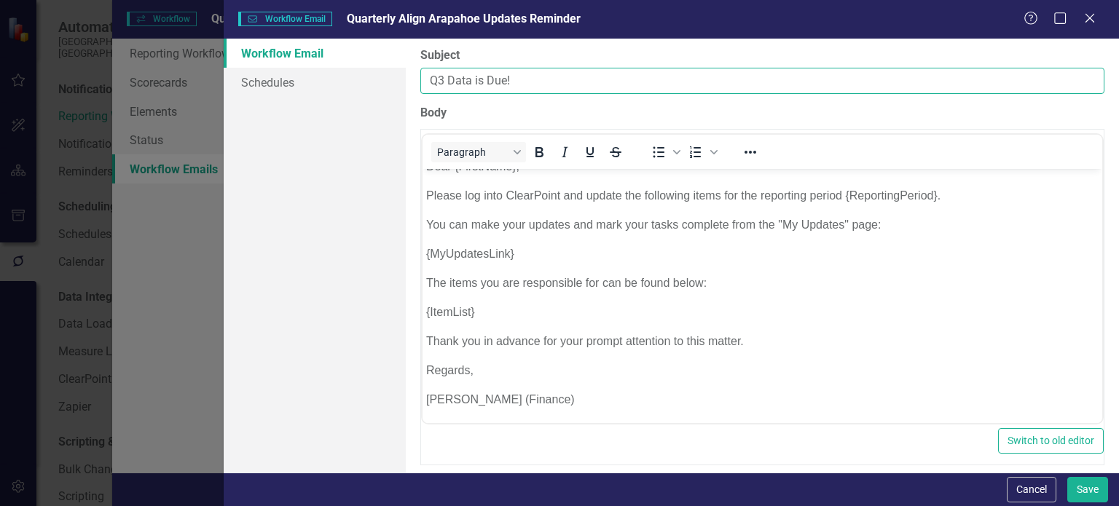
type input "Q3 Data is Due!"
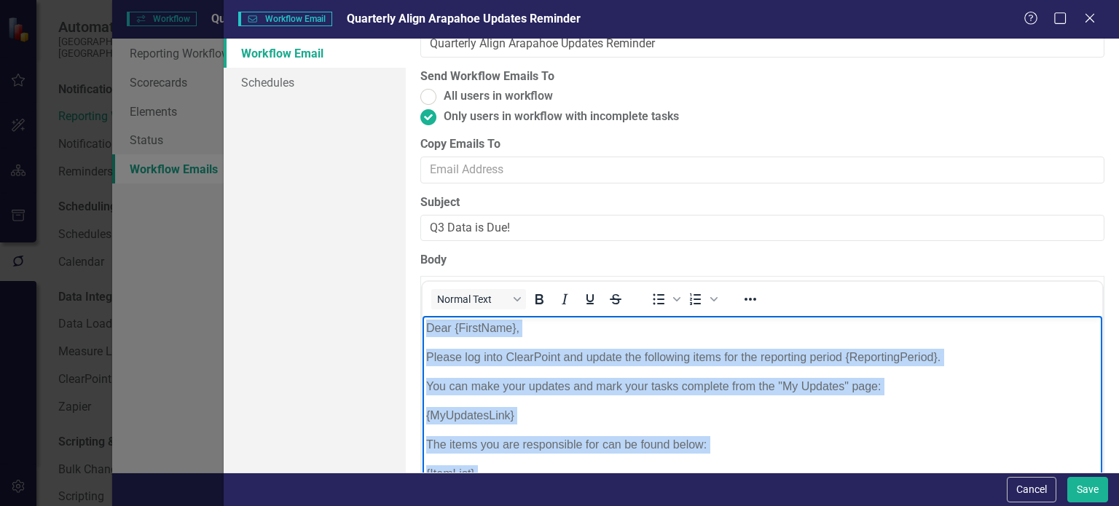
scroll to position [0, 0]
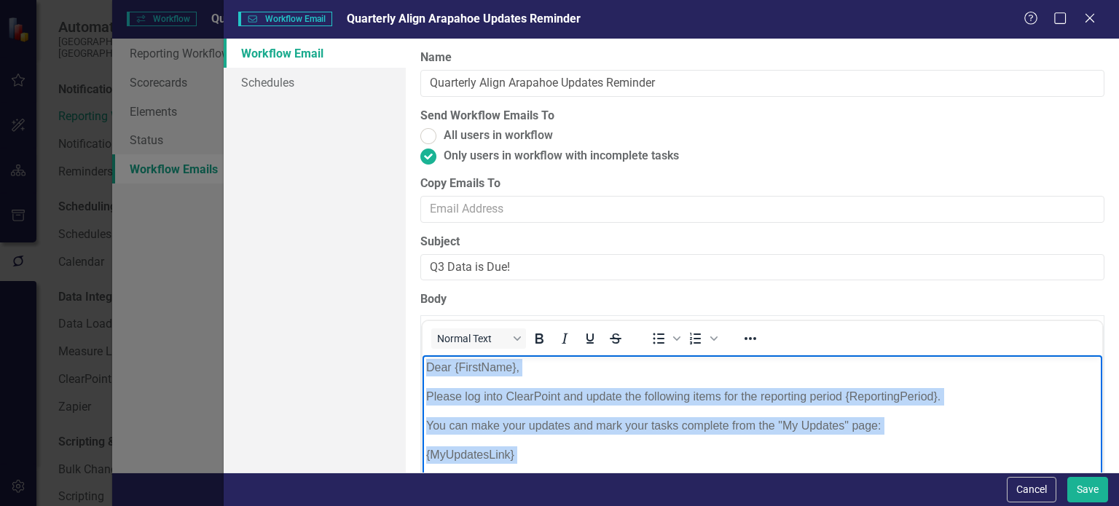
drag, startPoint x: 551, startPoint y: 590, endPoint x: 301, endPoint y: 13, distance: 628.8
click at [423, 356] on html "Dear {FirstName}, Please log into ClearPoint and update the following items for…" at bounding box center [763, 491] width 680 height 270
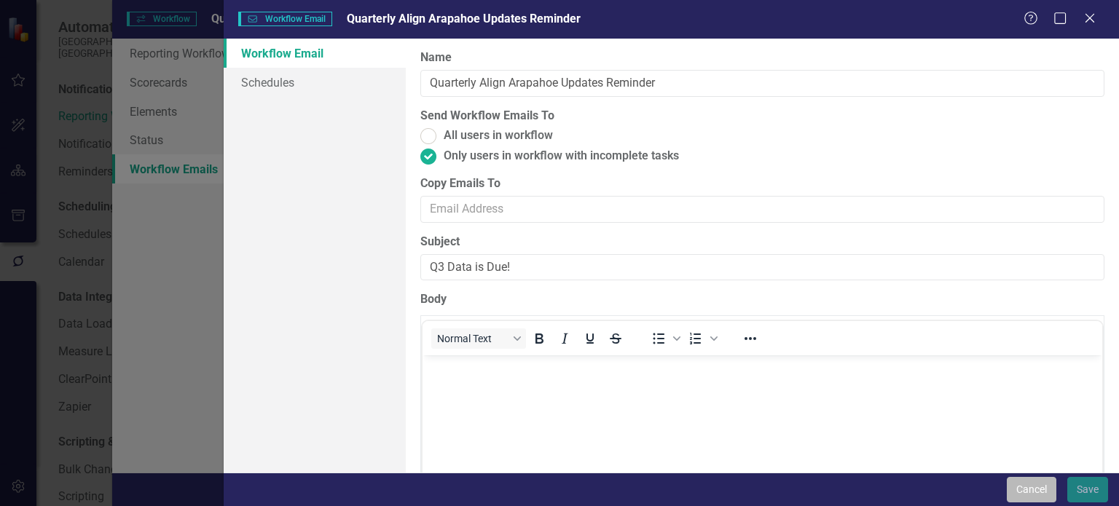
click at [1027, 490] on button "Cancel" at bounding box center [1032, 489] width 50 height 25
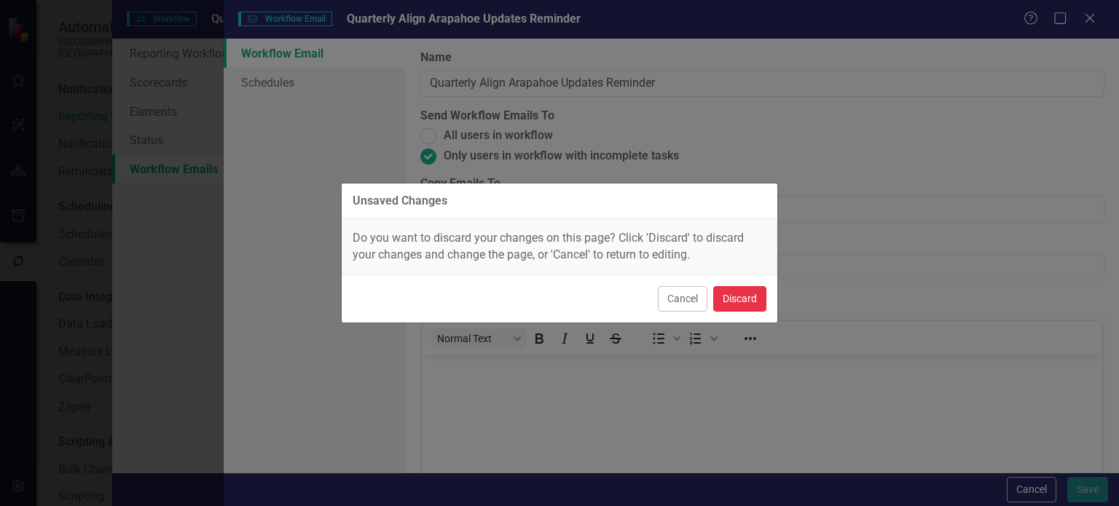
click at [740, 288] on button "Discard" at bounding box center [739, 298] width 53 height 25
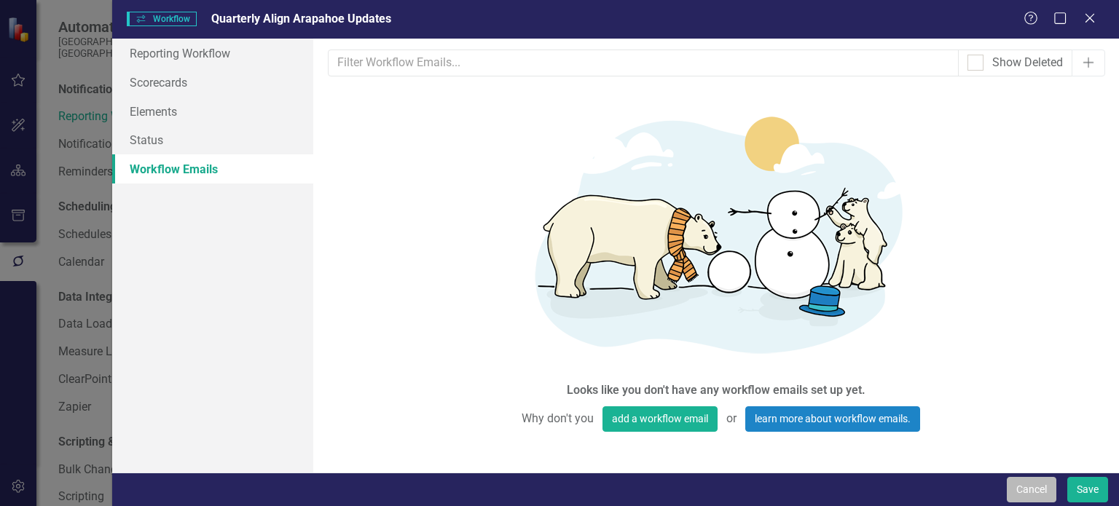
click at [1037, 487] on button "Cancel" at bounding box center [1032, 489] width 50 height 25
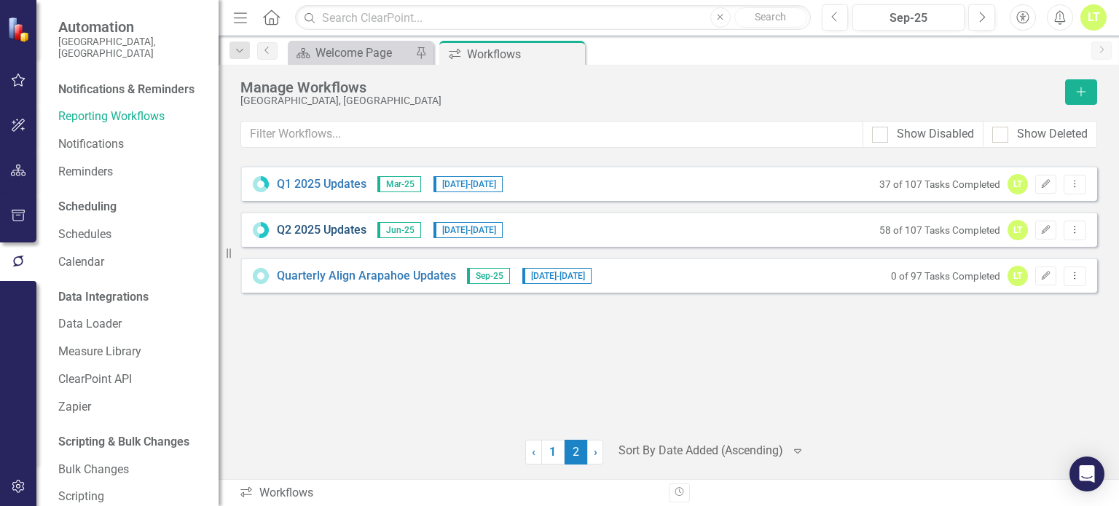
click at [310, 227] on link "Q2 2025 Updates" at bounding box center [322, 230] width 90 height 17
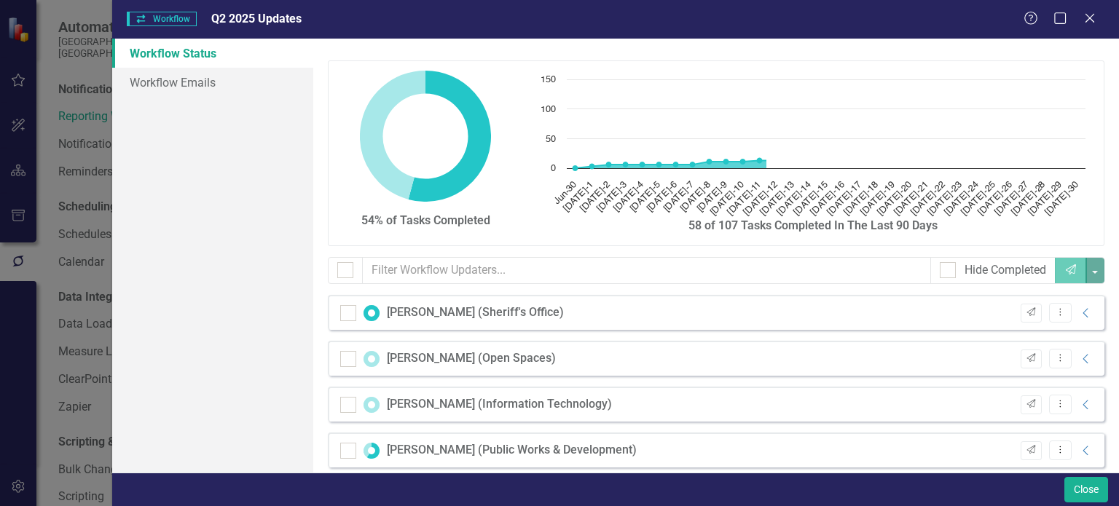
checkbox input "false"
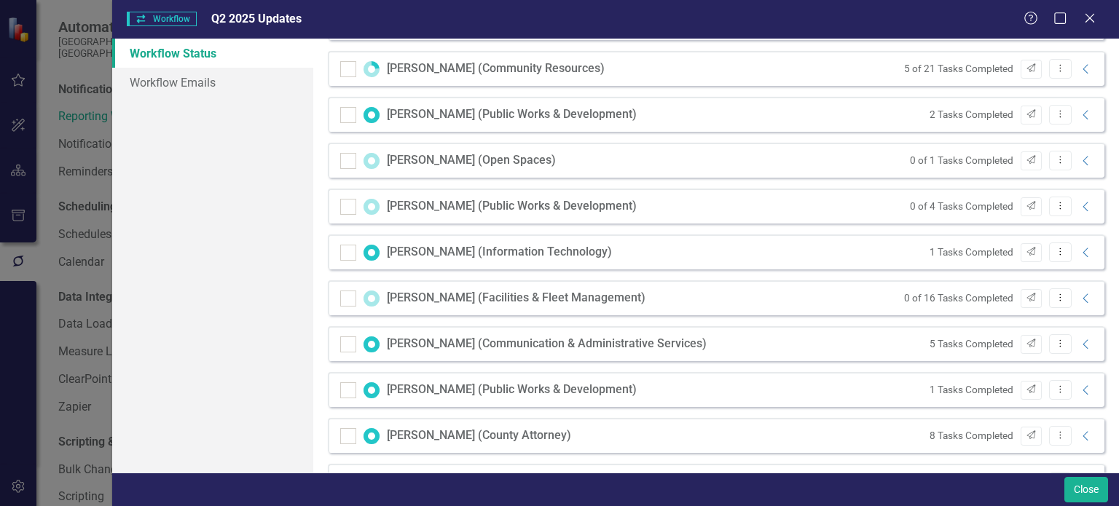
scroll to position [766, 0]
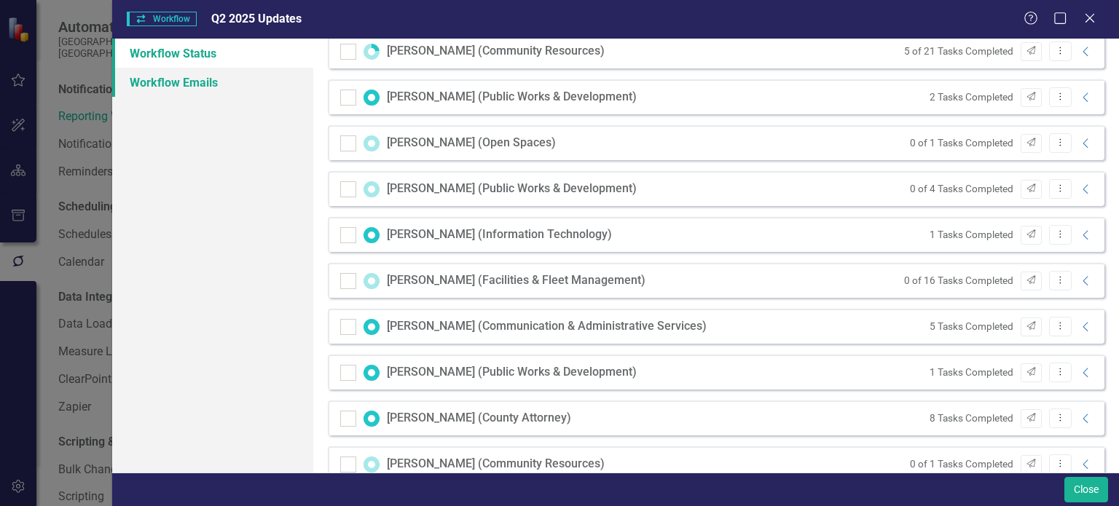
click at [178, 71] on link "Workflow Emails" at bounding box center [212, 82] width 201 height 29
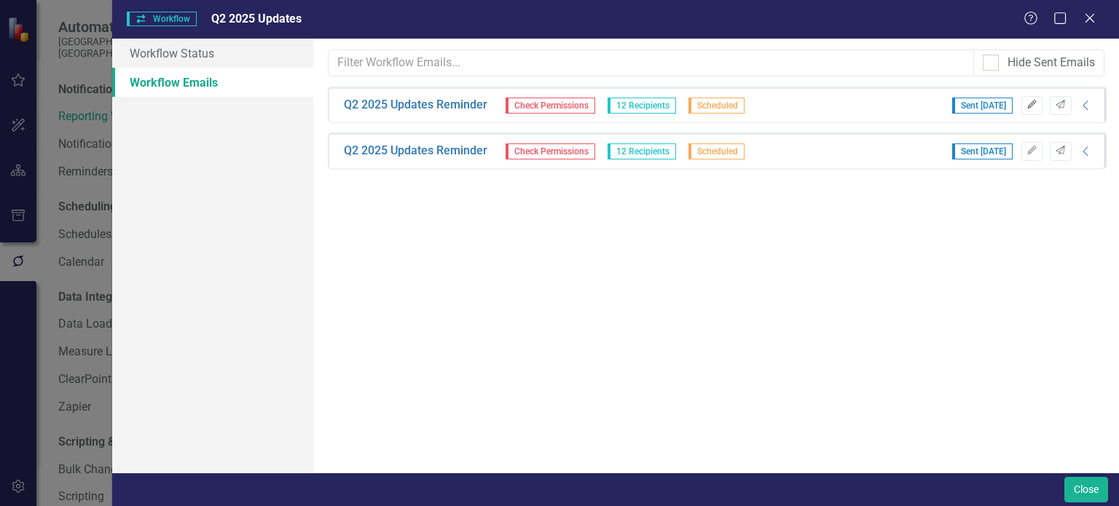
click at [1035, 107] on icon "Edit" at bounding box center [1032, 105] width 11 height 9
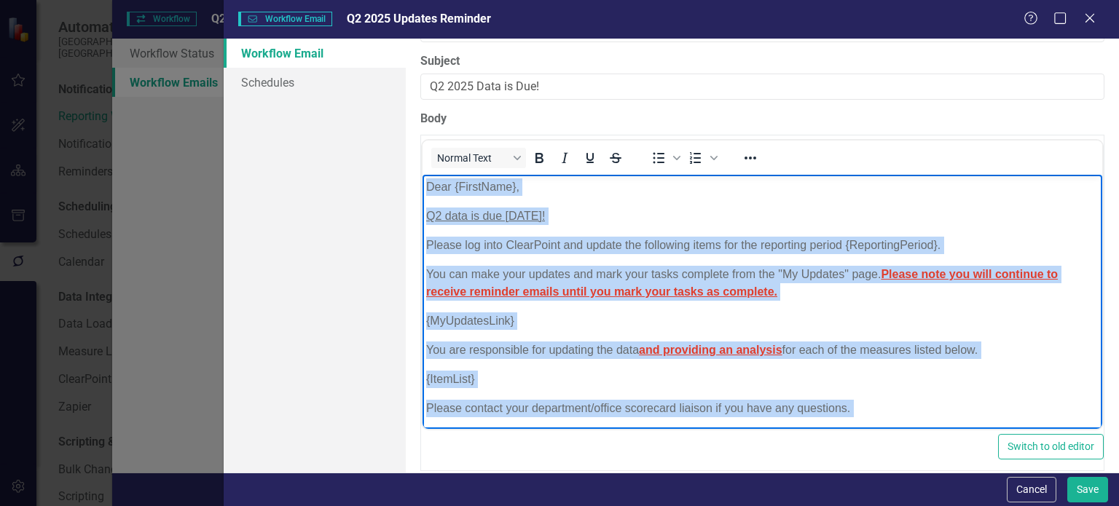
scroll to position [61, 0]
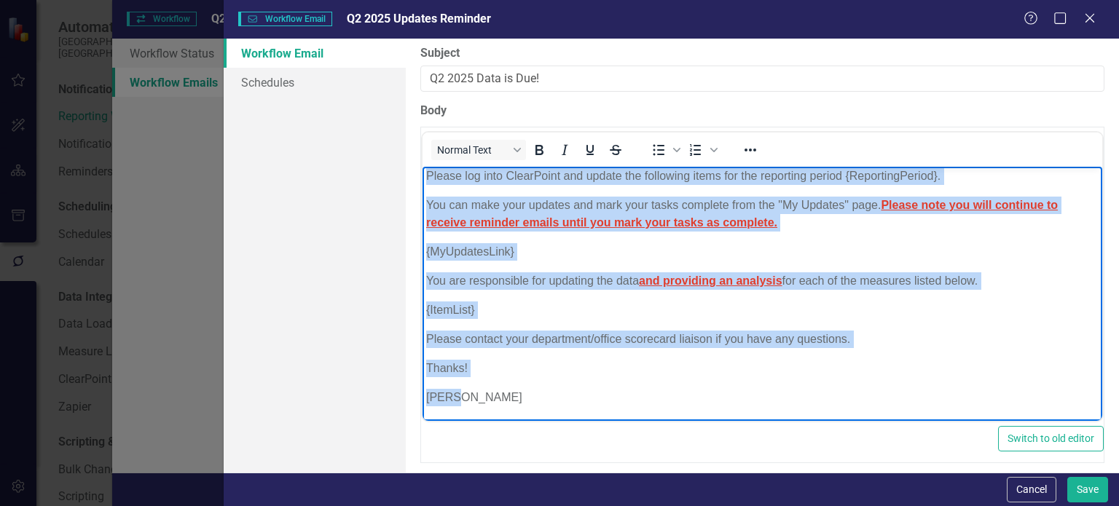
drag, startPoint x: 426, startPoint y: 180, endPoint x: 941, endPoint y: 518, distance: 615.5
click at [941, 422] on html "Dear {FirstName}, Q2 data is due [DATE]! Please log into ClearPoint and update …" at bounding box center [763, 264] width 680 height 316
copy body "Dear {FirstName}, Q2 data is due [DATE]! Please log into ClearPoint and update …"
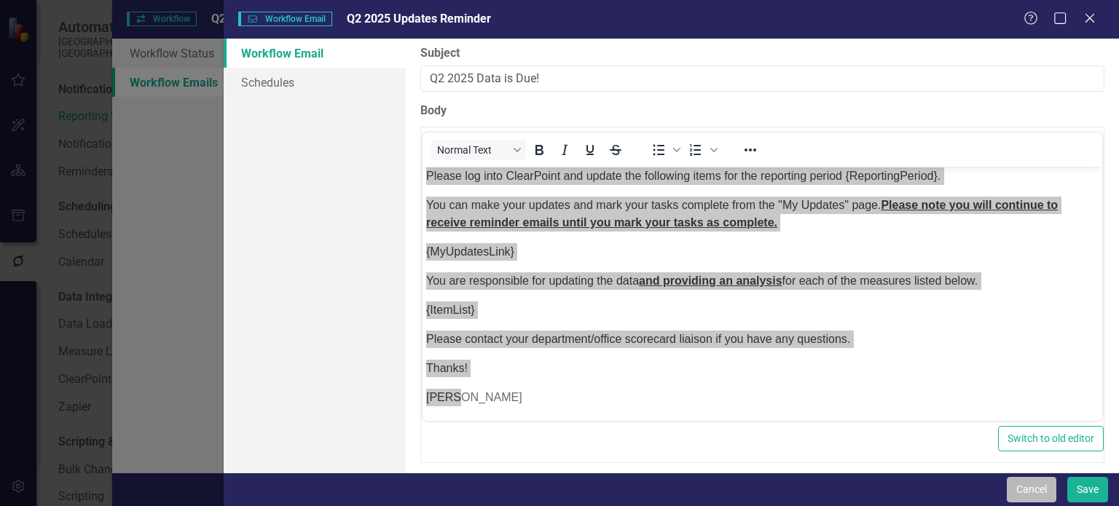
click at [1023, 486] on button "Cancel" at bounding box center [1032, 489] width 50 height 25
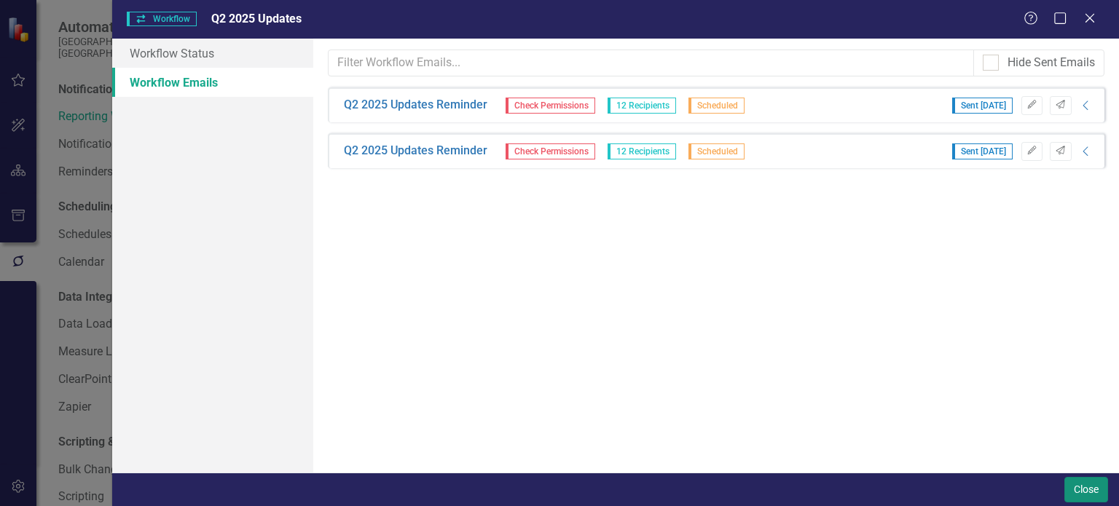
click at [1083, 498] on button "Close" at bounding box center [1086, 489] width 44 height 25
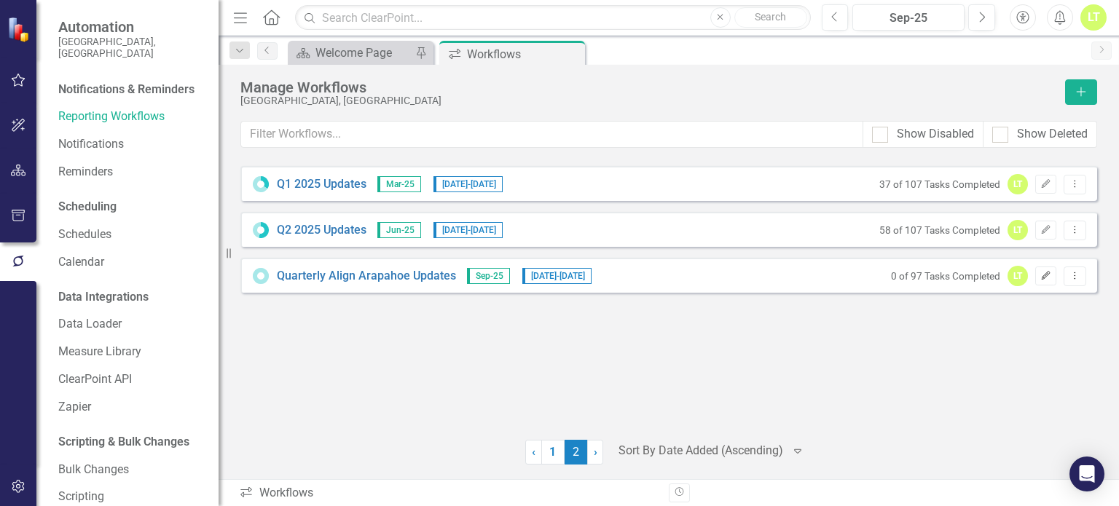
click at [1049, 283] on button "Edit" at bounding box center [1045, 276] width 21 height 19
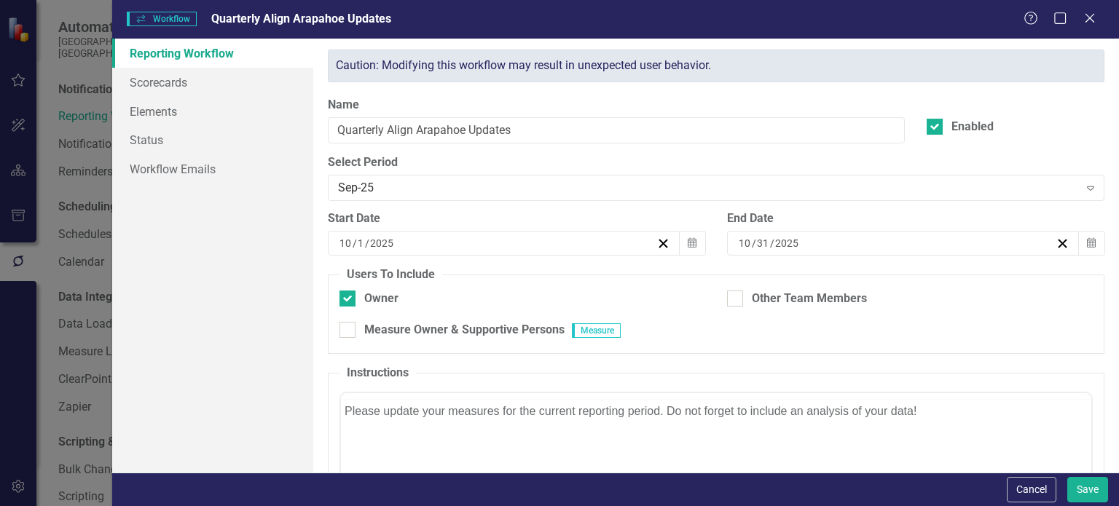
scroll to position [0, 0]
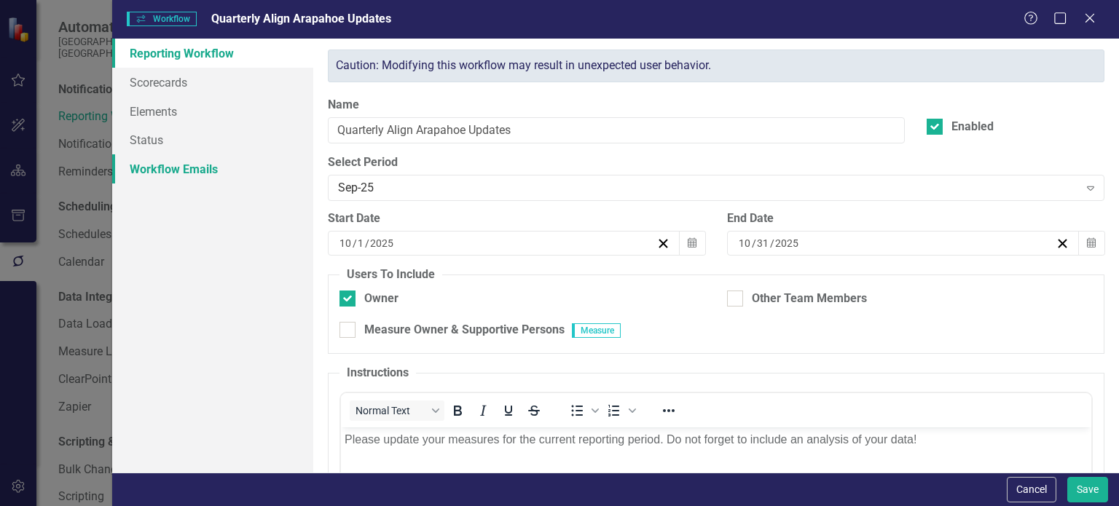
click at [173, 168] on link "Workflow Emails" at bounding box center [212, 168] width 201 height 29
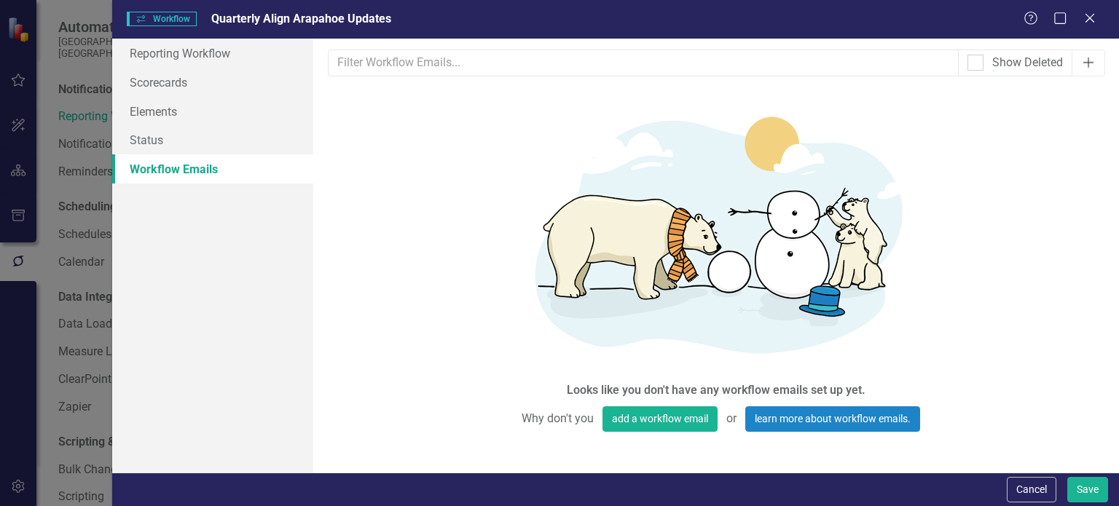
click at [1078, 69] on button "Add" at bounding box center [1089, 63] width 34 height 27
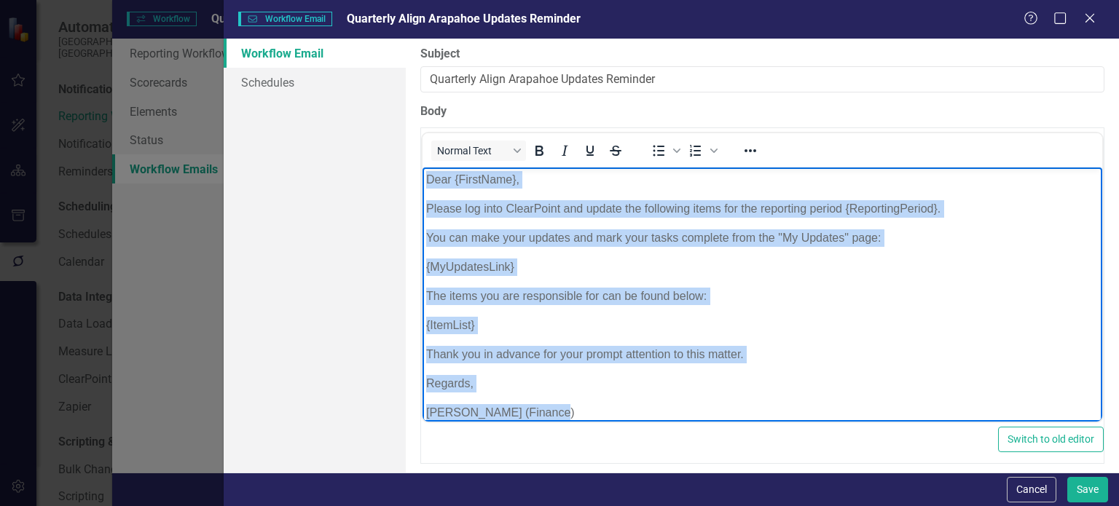
drag, startPoint x: 549, startPoint y: 407, endPoint x: 691, endPoint y: 267, distance: 199.4
click at [423, 168] on html "Dear {FirstName}, Please log into ClearPoint and update the following items for…" at bounding box center [763, 303] width 680 height 270
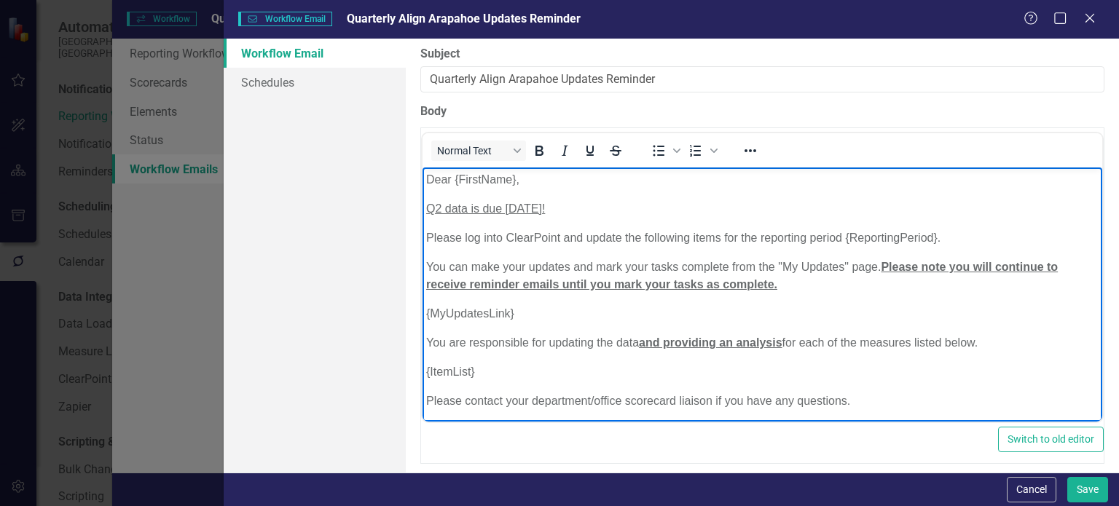
click at [435, 213] on u "Q2 data is due [DATE]!" at bounding box center [485, 209] width 119 height 12
click at [545, 204] on u "Q3 data is due [DATE]!" at bounding box center [485, 209] width 119 height 12
drag, startPoint x: 572, startPoint y: 208, endPoint x: 504, endPoint y: 206, distance: 67.8
click at [504, 206] on u "Q3 data is due [DATE]!" at bounding box center [485, 209] width 119 height 12
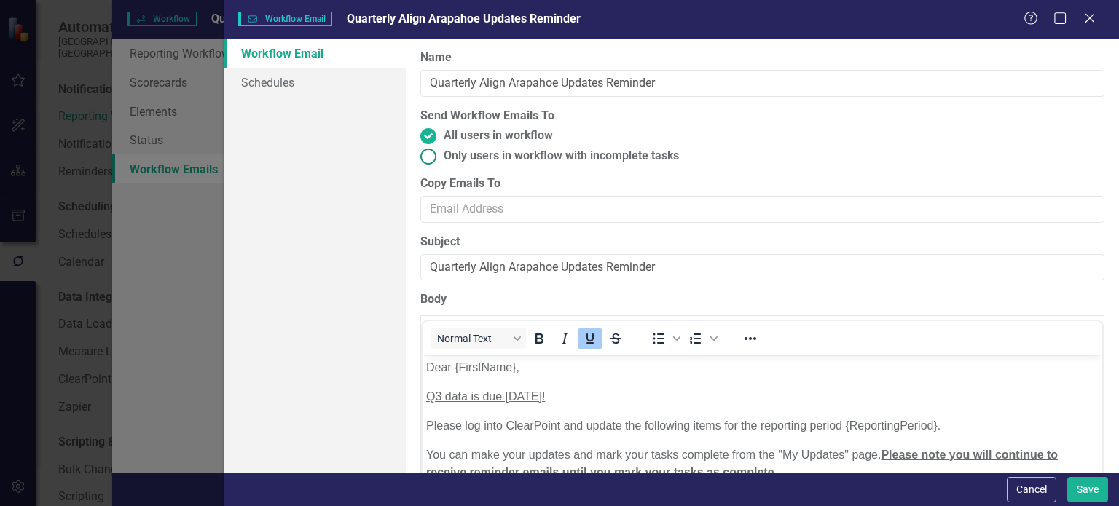
click at [446, 150] on span "Only users in workflow with incomplete tasks" at bounding box center [561, 156] width 235 height 17
click at [440, 150] on input "Only users in workflow with incomplete tasks" at bounding box center [428, 156] width 23 height 23
radio input "true"
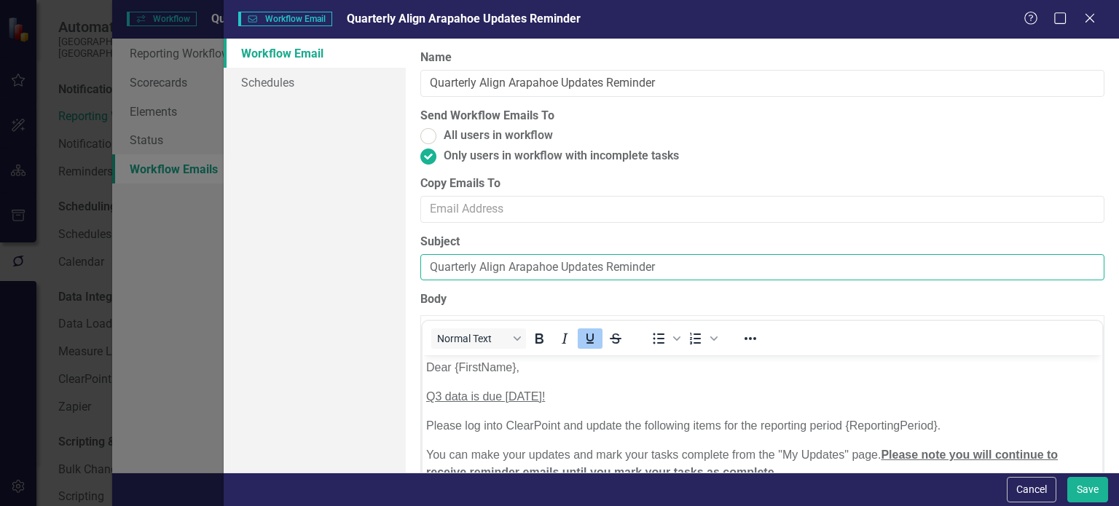
click at [495, 259] on input "Quarterly Align Arapahoe Updates Reminder" at bounding box center [762, 267] width 684 height 27
type input "Q3 Data is Due!"
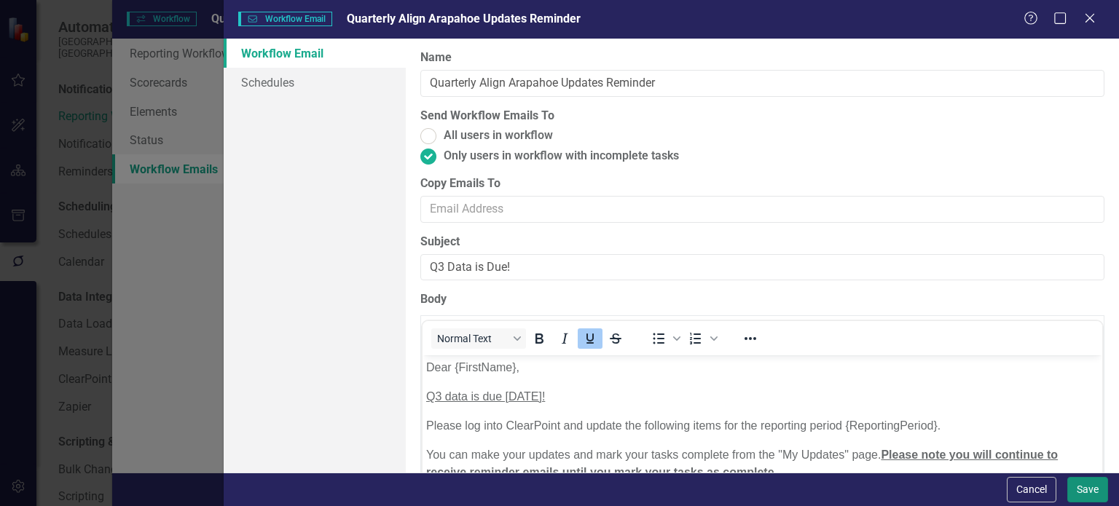
click at [1087, 481] on button "Save" at bounding box center [1087, 489] width 41 height 25
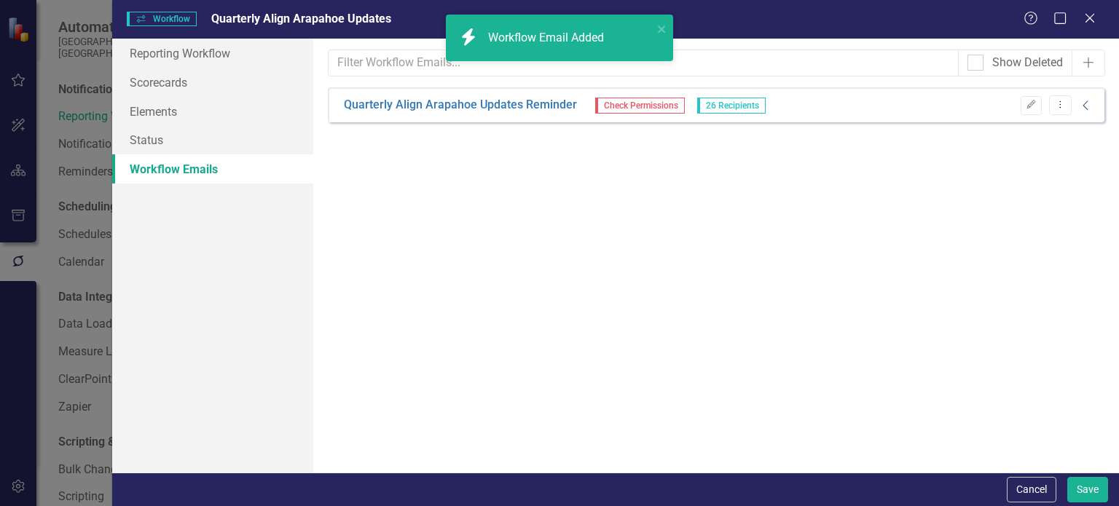
click at [1091, 103] on icon "Collapse" at bounding box center [1086, 106] width 15 height 12
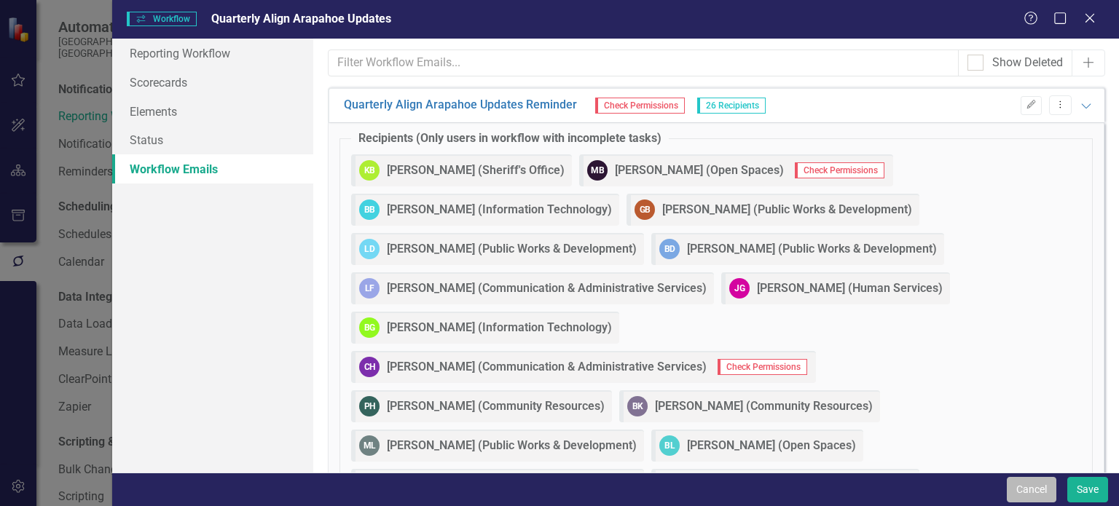
click at [1020, 484] on button "Cancel" at bounding box center [1032, 489] width 50 height 25
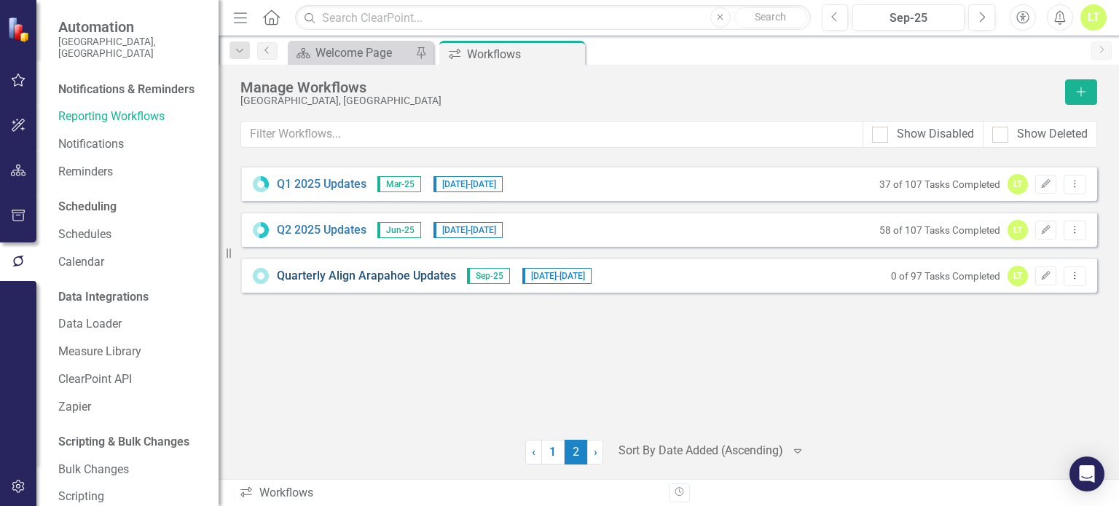
click at [370, 276] on link "Quarterly Align Arapahoe Updates" at bounding box center [366, 276] width 179 height 17
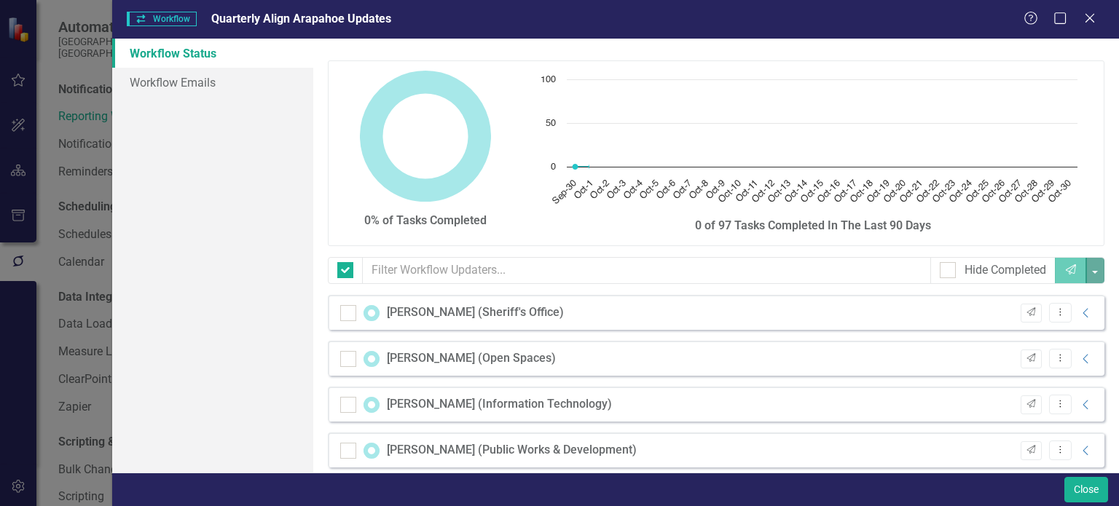
checkbox input "false"
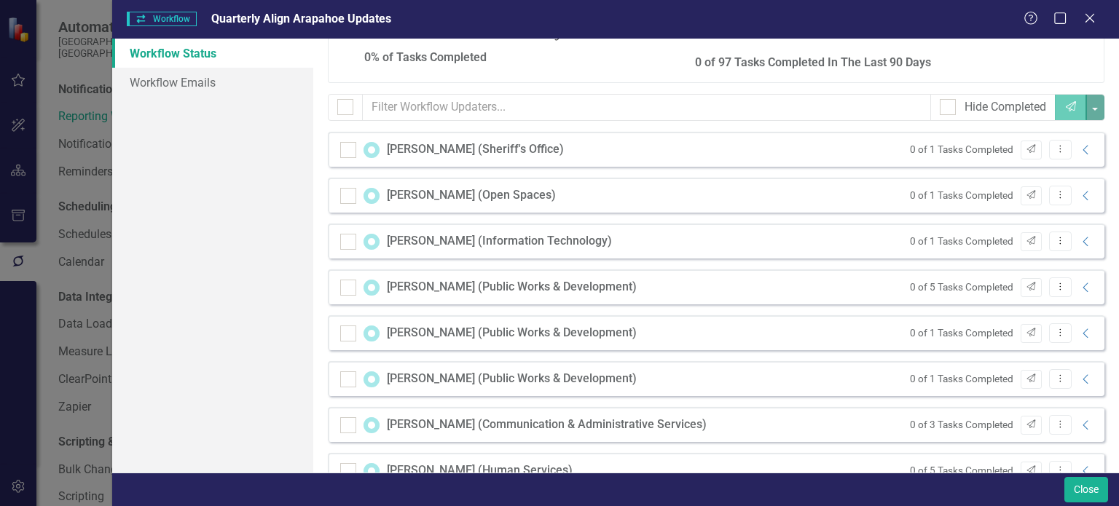
scroll to position [166, 0]
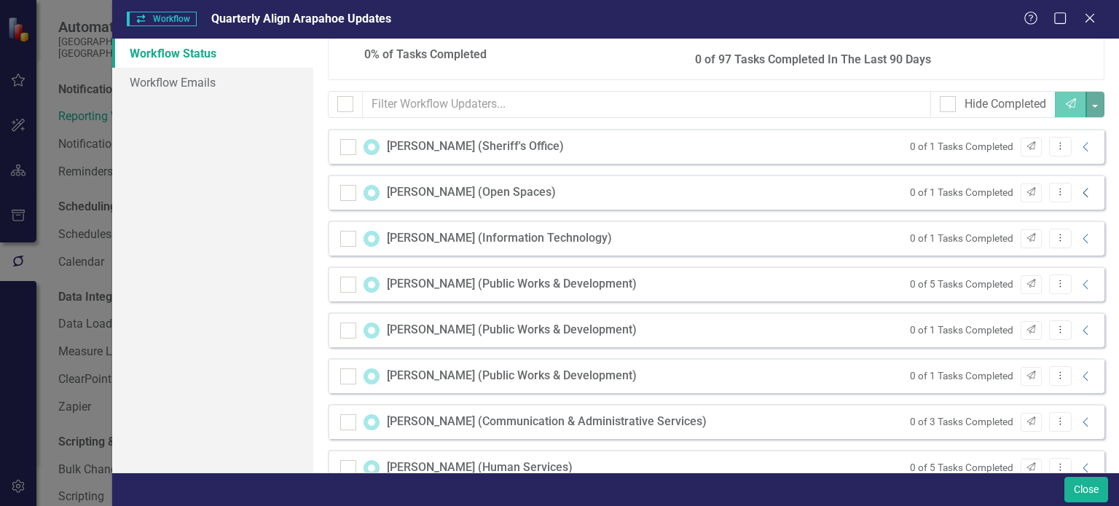
click at [1083, 188] on icon at bounding box center [1085, 192] width 5 height 9
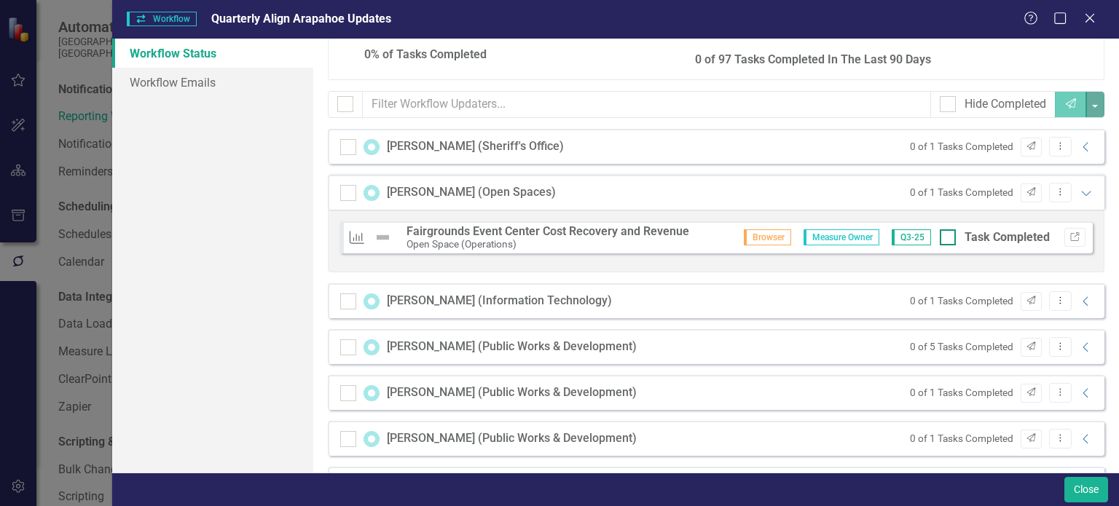
click at [940, 230] on input "Task Completed" at bounding box center [944, 233] width 9 height 9
checkbox input "true"
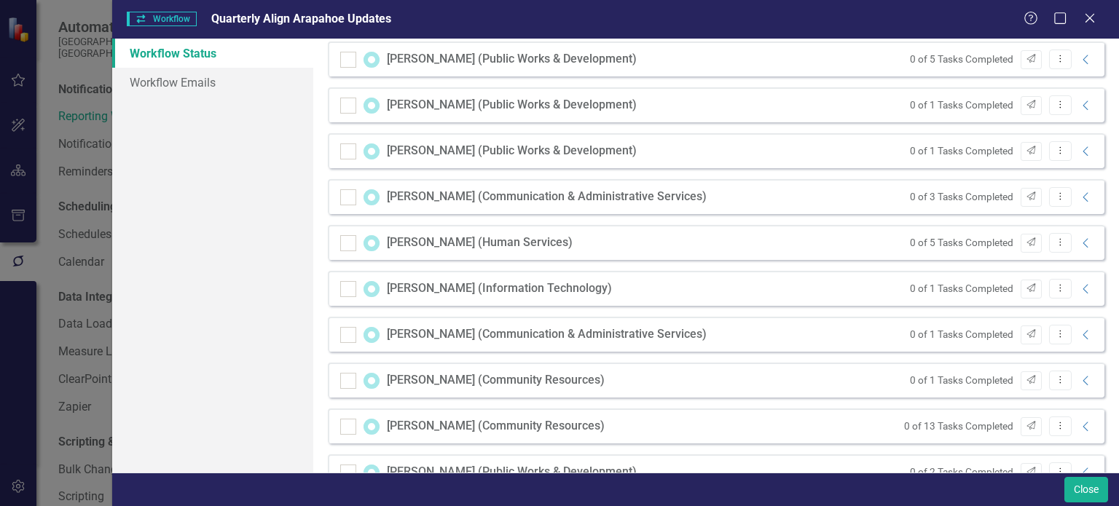
scroll to position [455, 0]
click at [1083, 330] on icon at bounding box center [1085, 333] width 5 height 9
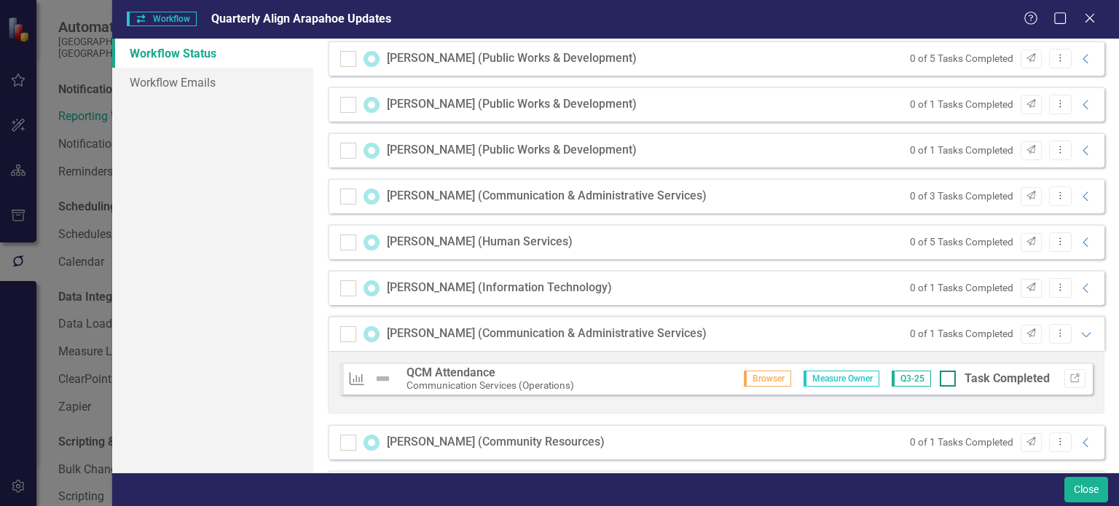
click at [946, 381] on div "Task Completed" at bounding box center [995, 379] width 110 height 17
click at [946, 380] on input "Task Completed" at bounding box center [944, 375] width 9 height 9
checkbox input "true"
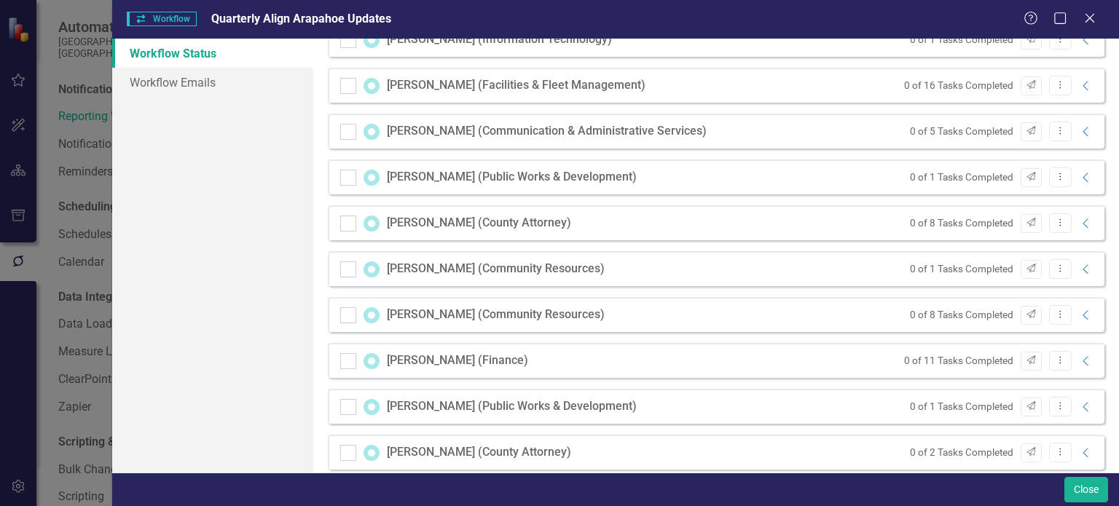
scroll to position [1150, 0]
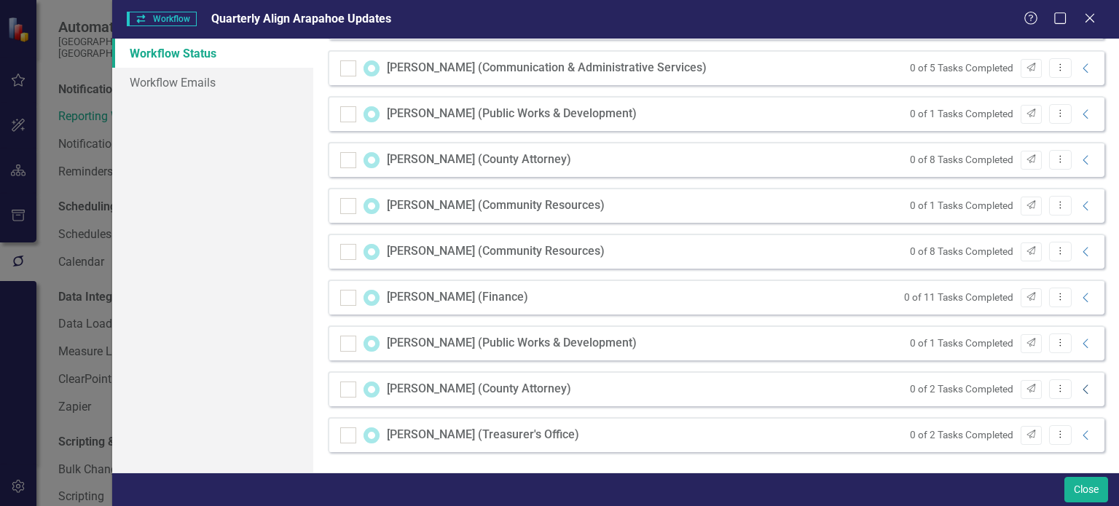
click at [1079, 388] on icon "Collapse" at bounding box center [1086, 390] width 15 height 12
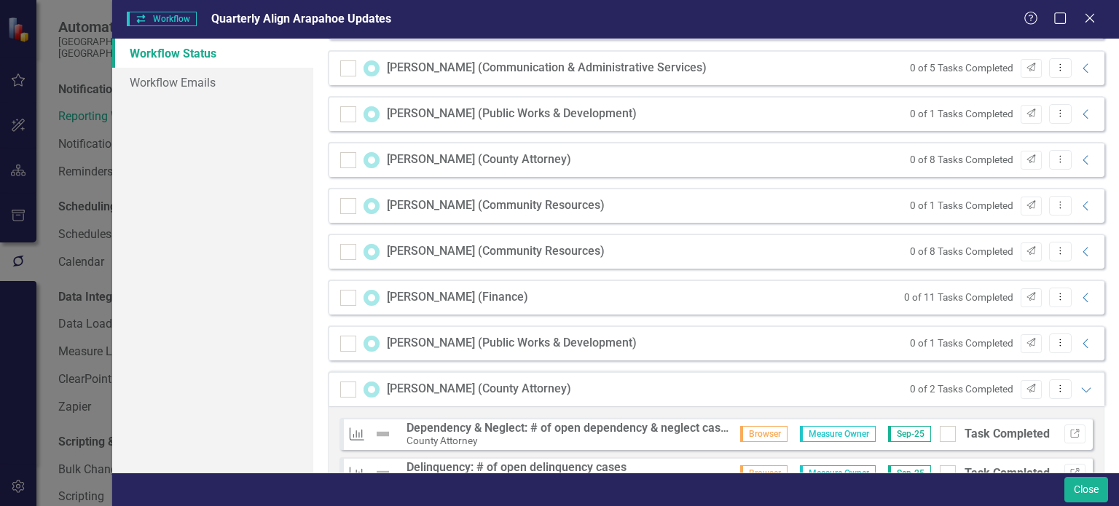
scroll to position [1252, 0]
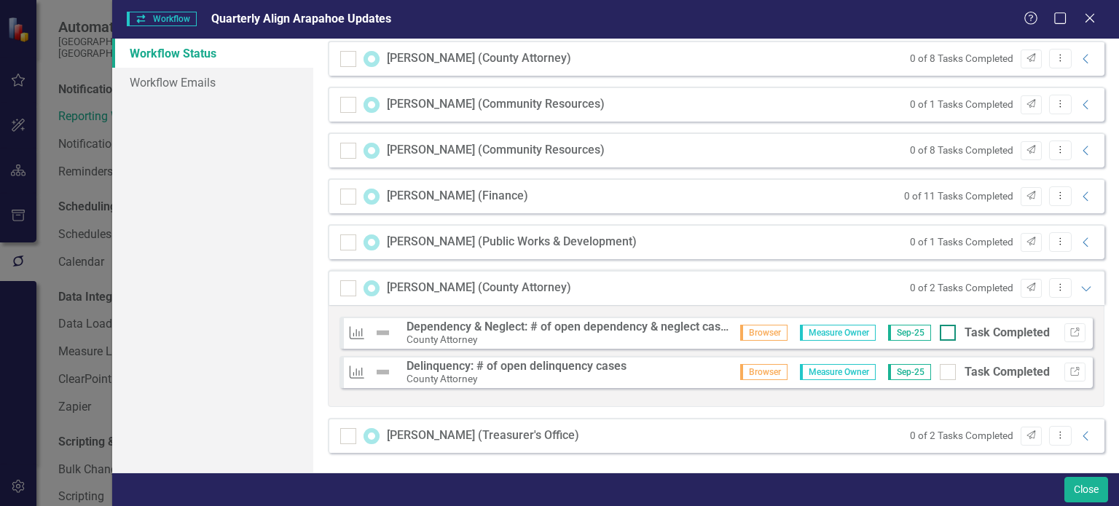
click at [941, 334] on div at bounding box center [948, 333] width 16 height 16
click at [941, 334] on input "Task Completed" at bounding box center [944, 329] width 9 height 9
checkbox input "true"
click at [942, 372] on div at bounding box center [948, 372] width 16 height 16
click at [942, 372] on input "Task Completed" at bounding box center [944, 368] width 9 height 9
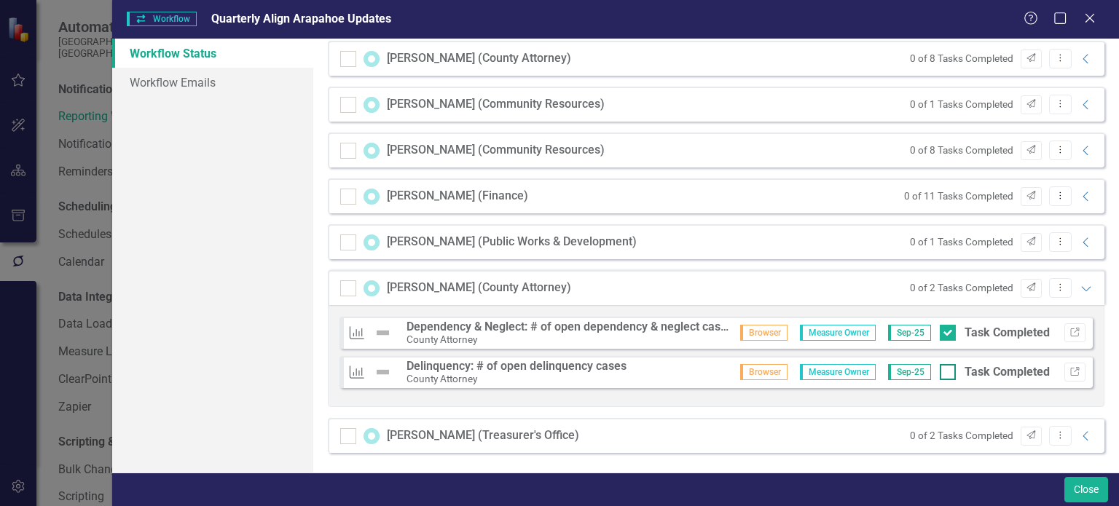
checkbox input "true"
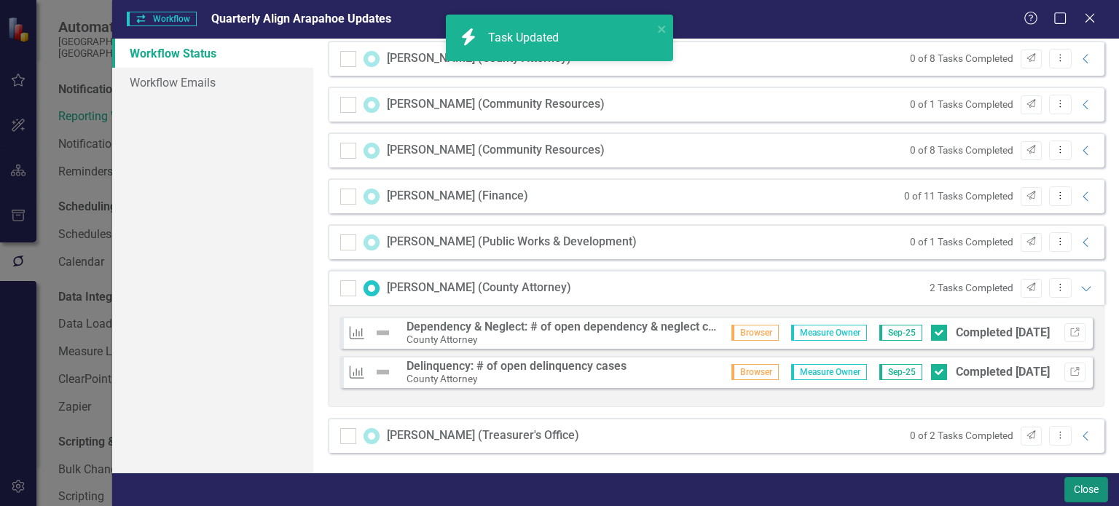
click at [1090, 485] on button "Close" at bounding box center [1086, 489] width 44 height 25
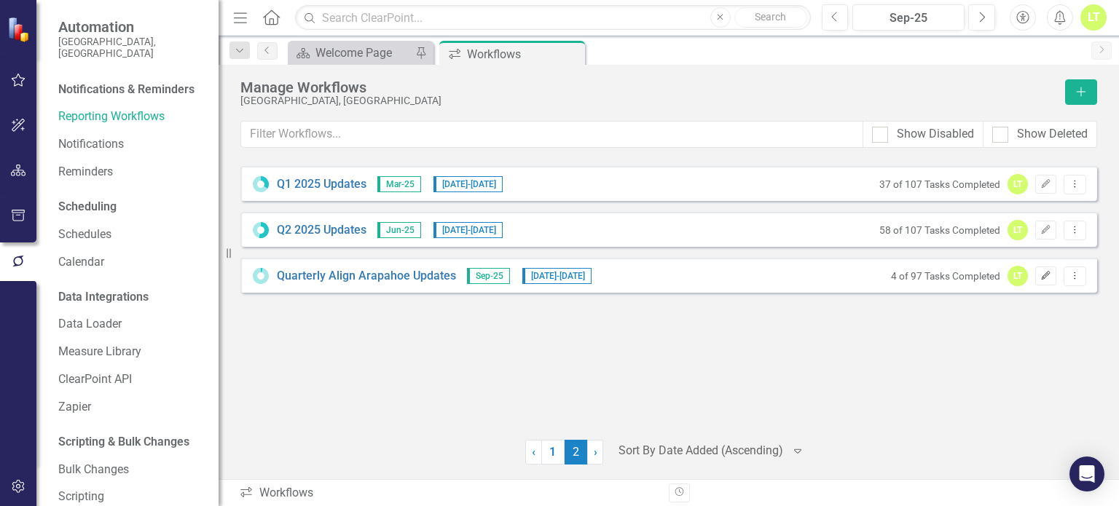
click at [1049, 270] on button "Edit" at bounding box center [1045, 276] width 21 height 19
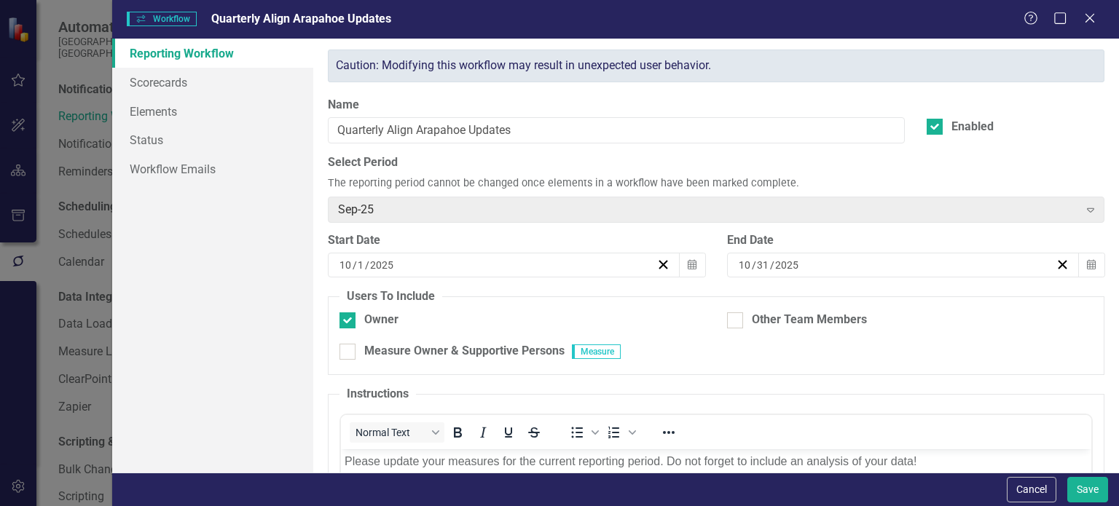
scroll to position [0, 0]
click at [221, 176] on link "Workflow Emails" at bounding box center [212, 168] width 201 height 29
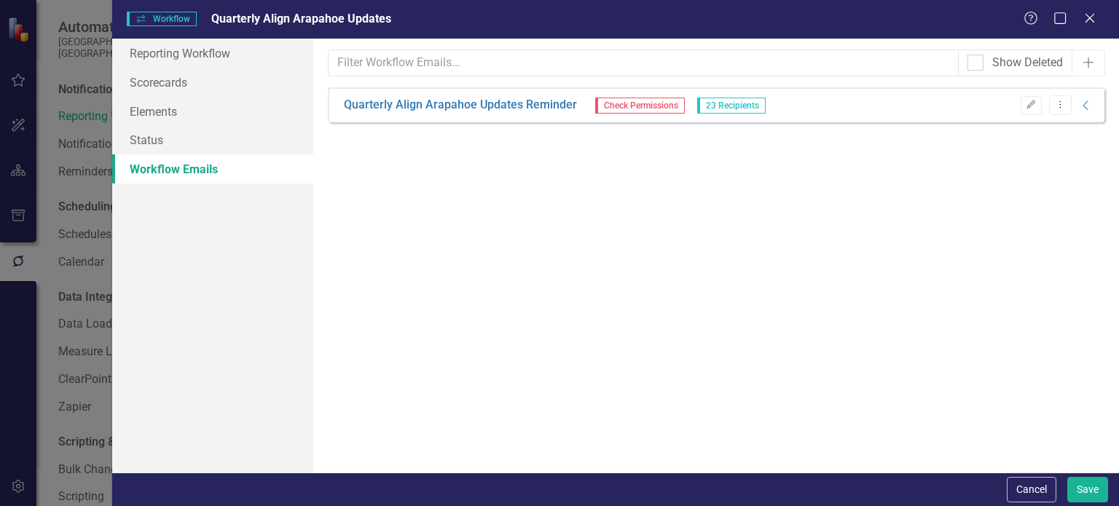
click at [1085, 111] on div "Edit Dropdown Menu Collapse" at bounding box center [1053, 105] width 81 height 20
click at [1086, 103] on icon "Collapse" at bounding box center [1086, 106] width 15 height 12
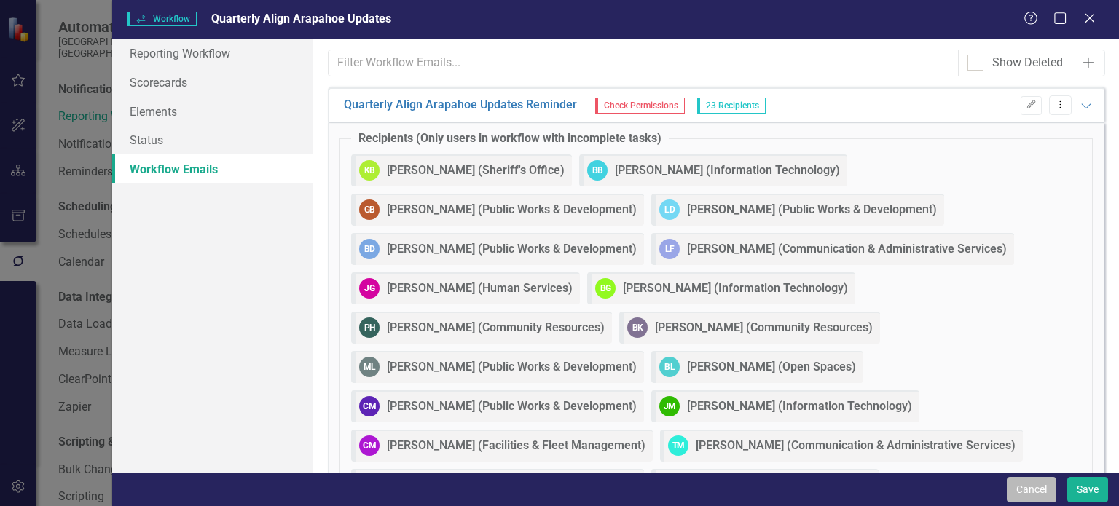
click at [1029, 494] on button "Cancel" at bounding box center [1032, 489] width 50 height 25
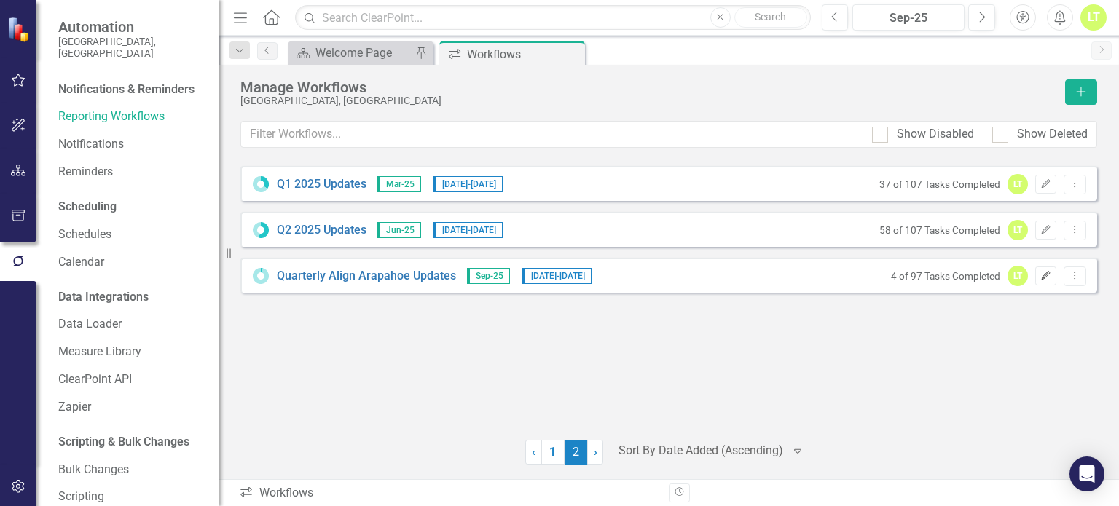
click at [1051, 273] on icon "Edit" at bounding box center [1045, 276] width 11 height 9
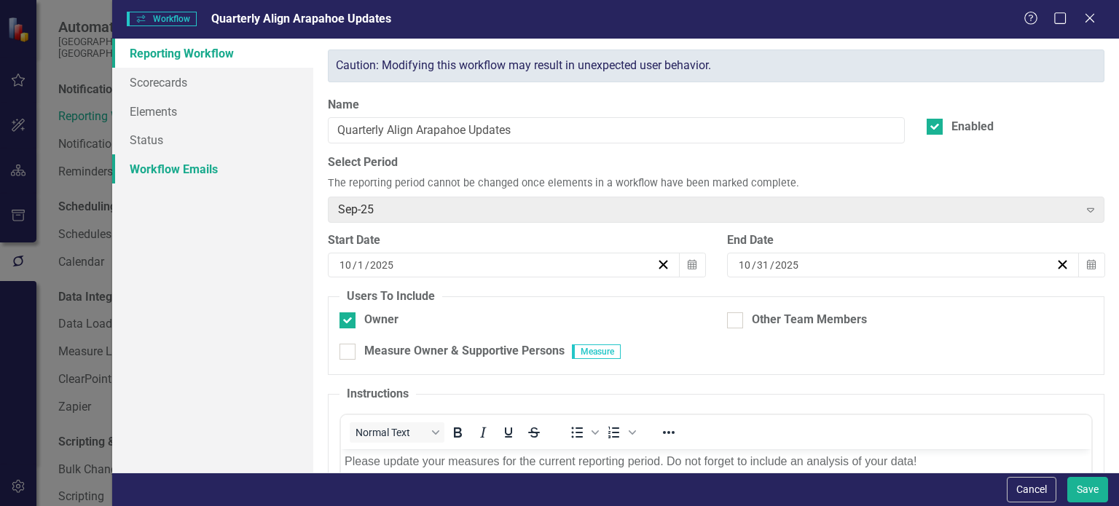
click at [195, 170] on link "Workflow Emails" at bounding box center [212, 168] width 201 height 29
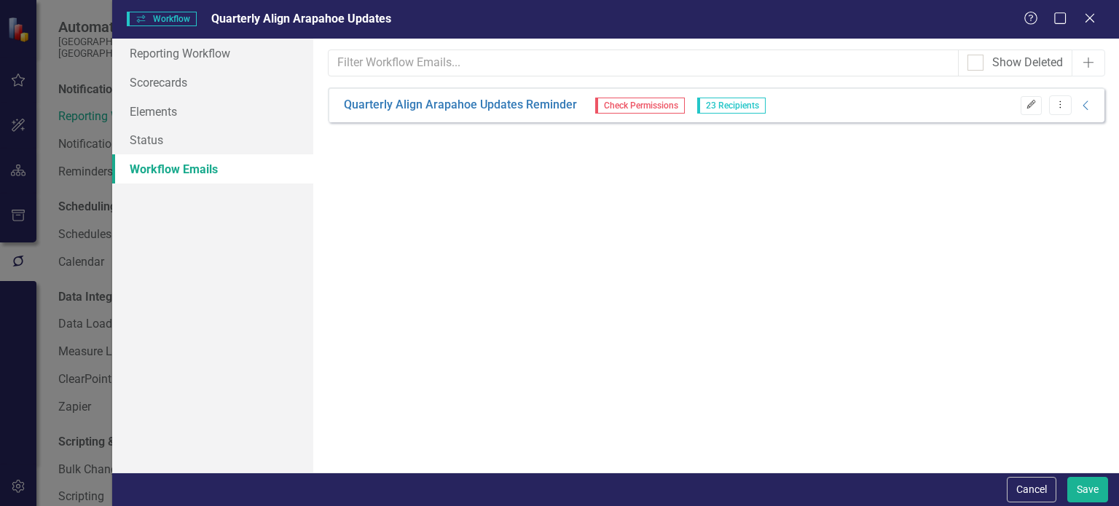
click at [1039, 104] on button "Edit" at bounding box center [1031, 105] width 21 height 19
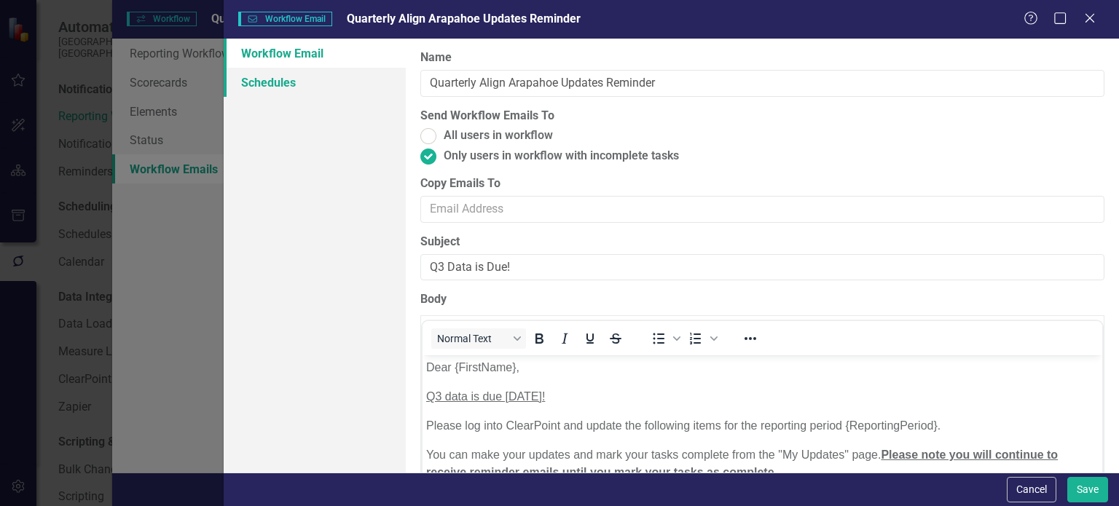
click at [289, 91] on link "Schedules" at bounding box center [315, 82] width 182 height 29
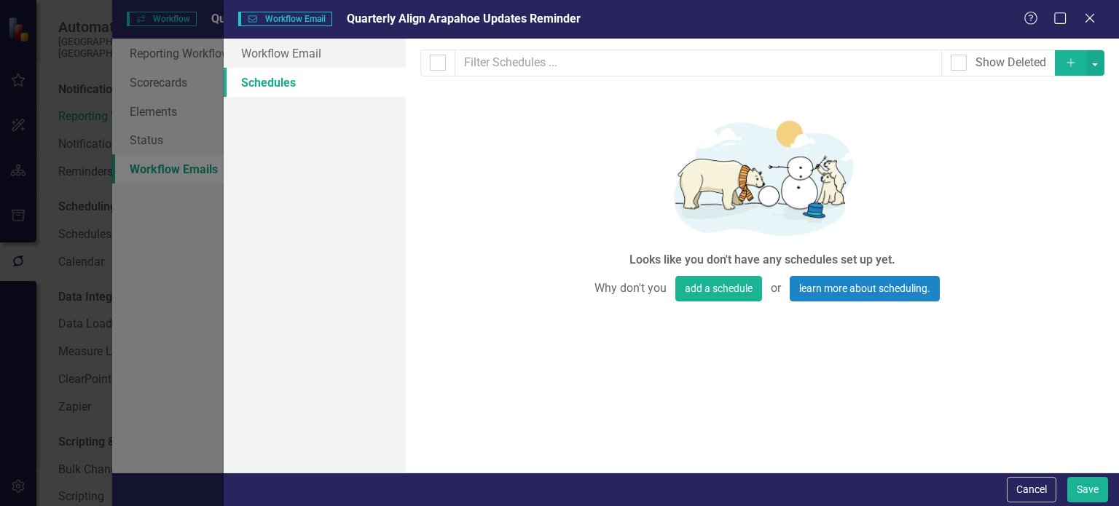
click at [1067, 65] on icon "Add" at bounding box center [1070, 63] width 13 height 10
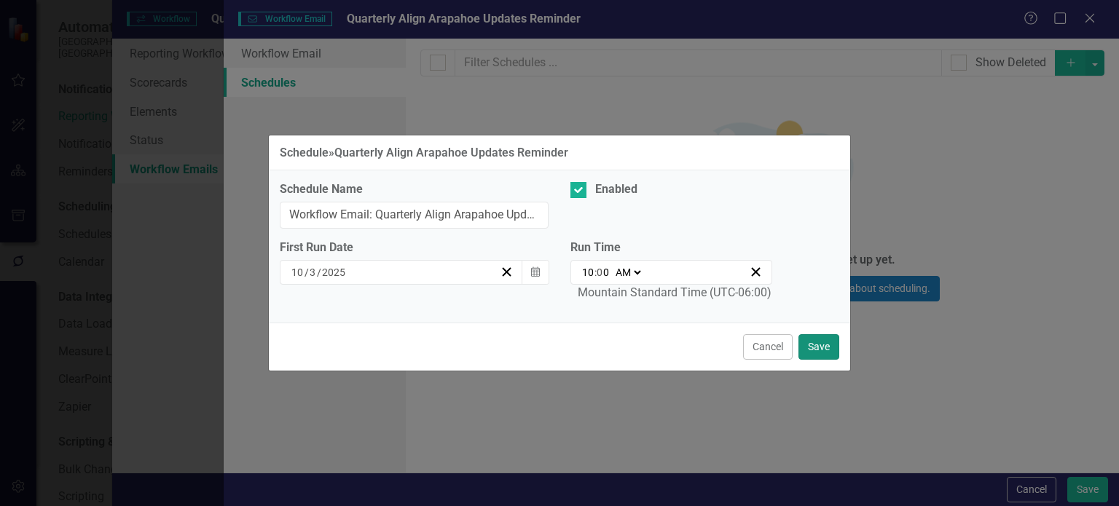
click at [821, 340] on button "Save" at bounding box center [819, 346] width 41 height 25
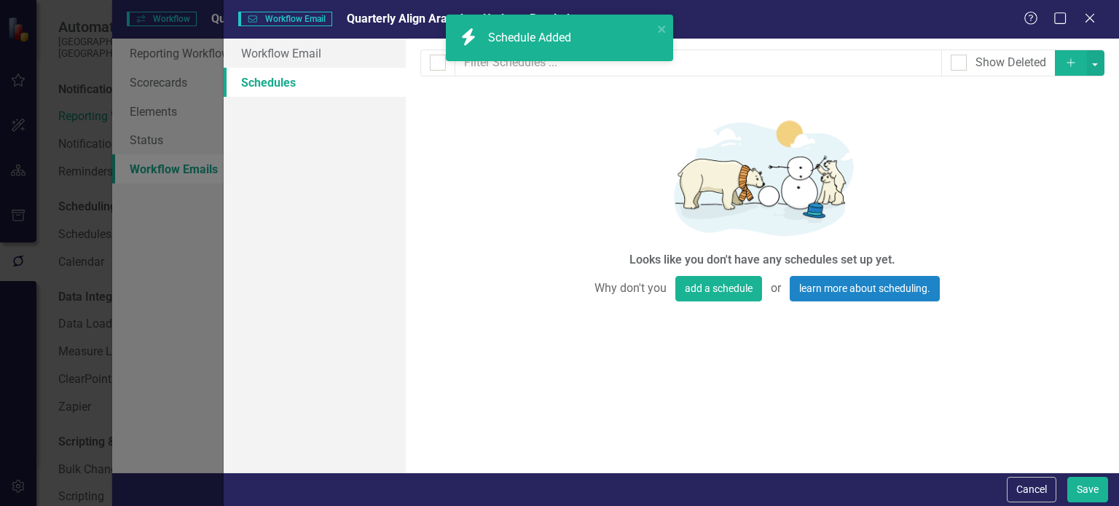
checkbox input "false"
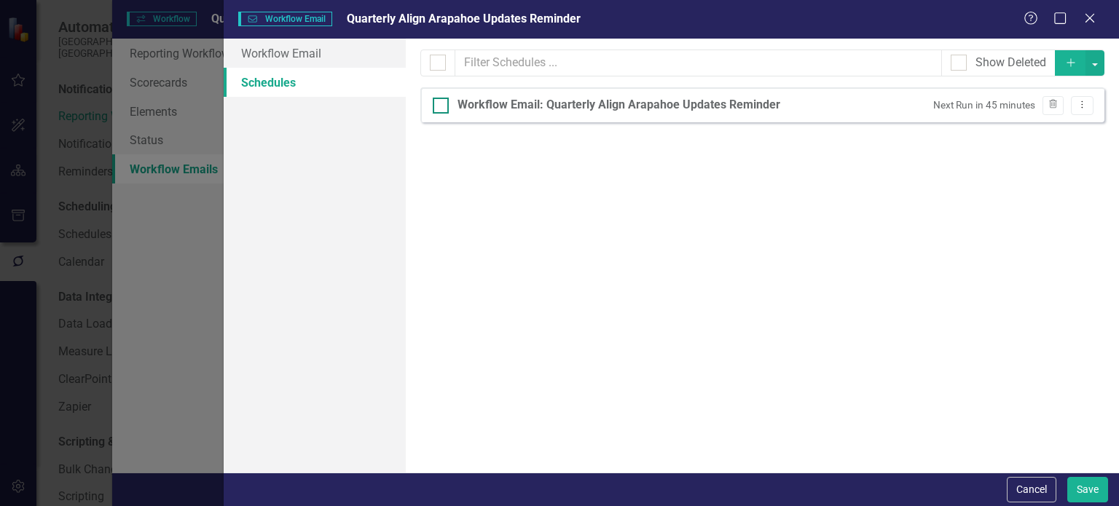
click at [621, 110] on div "Workflow Email: Quarterly Align Arapahoe Updates Reminder" at bounding box center [619, 105] width 323 height 17
click at [442, 107] on input "Workflow Email: Quarterly Align Arapahoe Updates Reminder" at bounding box center [437, 102] width 9 height 9
checkbox input "true"
click at [1082, 110] on button "Dropdown Menu" at bounding box center [1082, 106] width 23 height 20
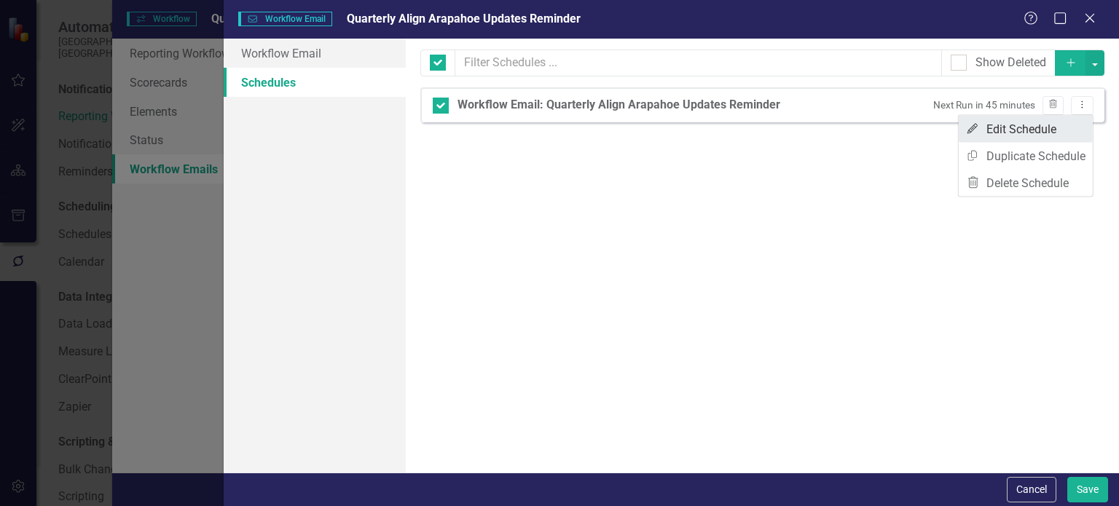
click at [1055, 125] on link "Edit Edit Schedule" at bounding box center [1026, 129] width 134 height 27
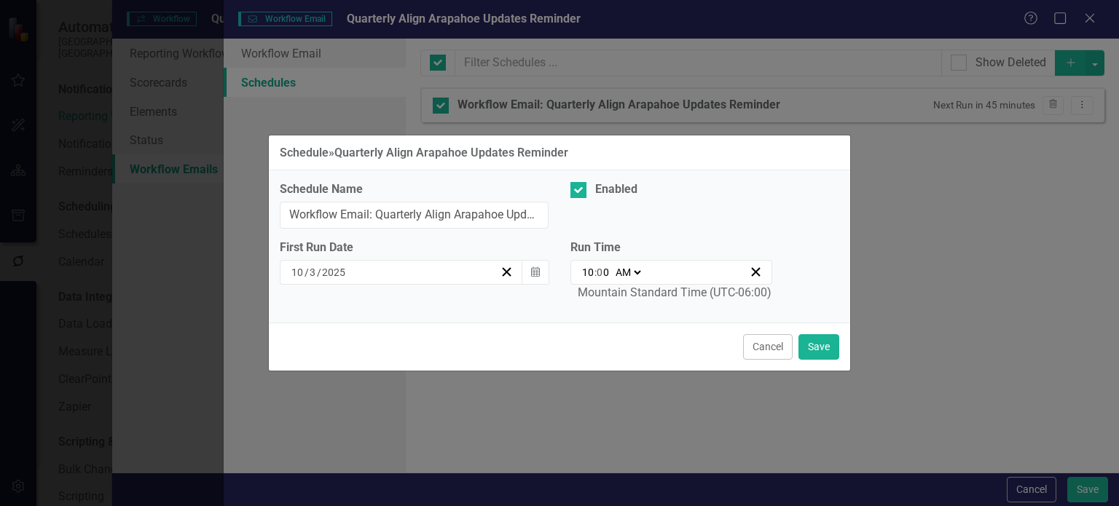
click at [592, 273] on input "10" at bounding box center [587, 272] width 13 height 15
type input "09:00"
type input "9"
type input "09:01"
type input "1"
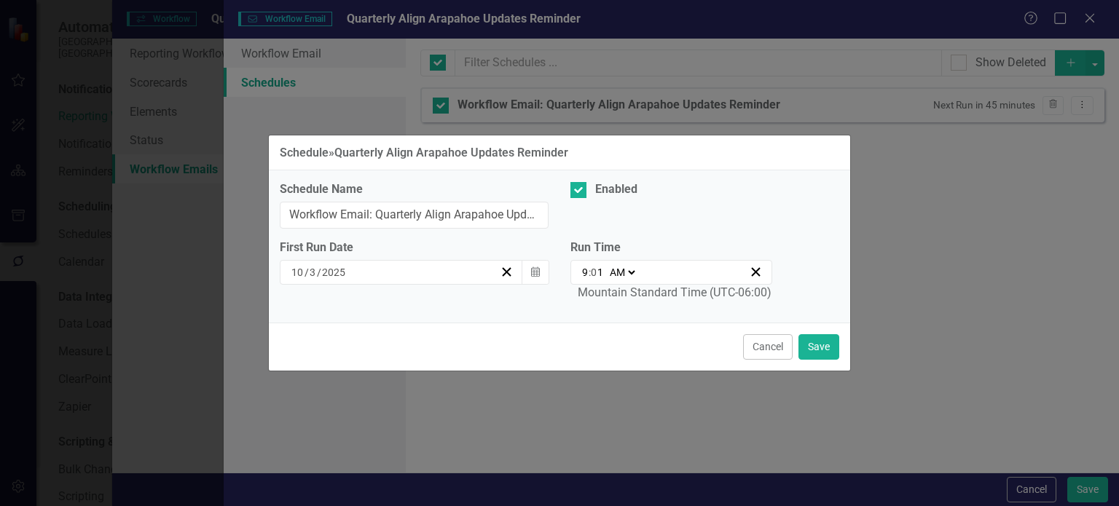
type input "09:15"
type input "15"
type input "09:01"
type input "1"
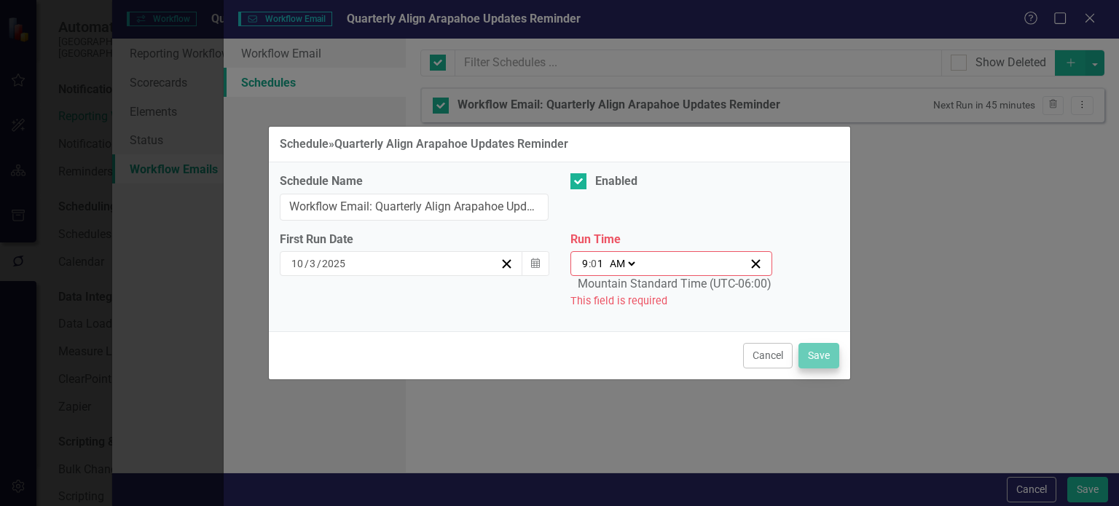
type input "09:16"
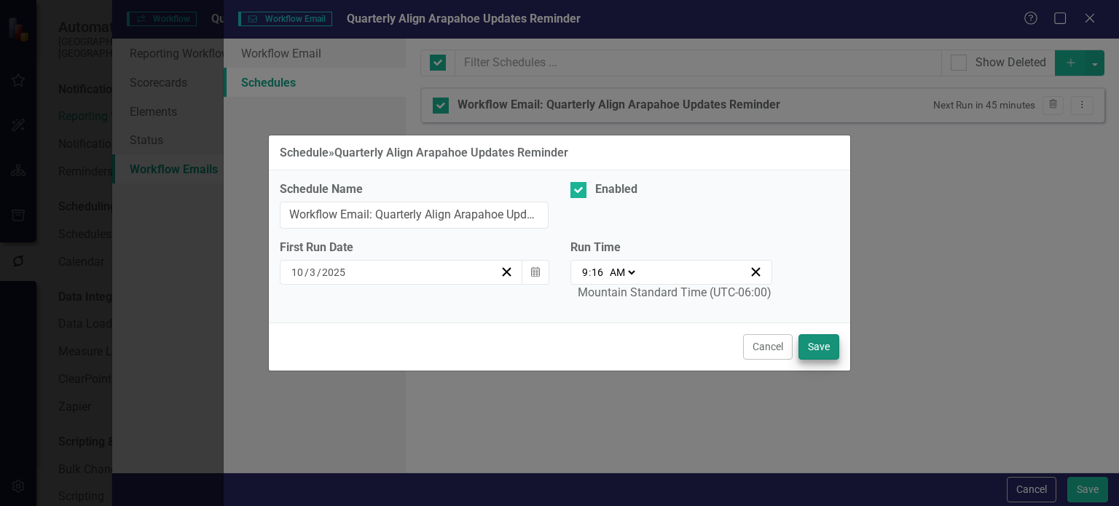
type input "15"
type input "09:15"
click at [799, 343] on button "Save" at bounding box center [819, 346] width 41 height 25
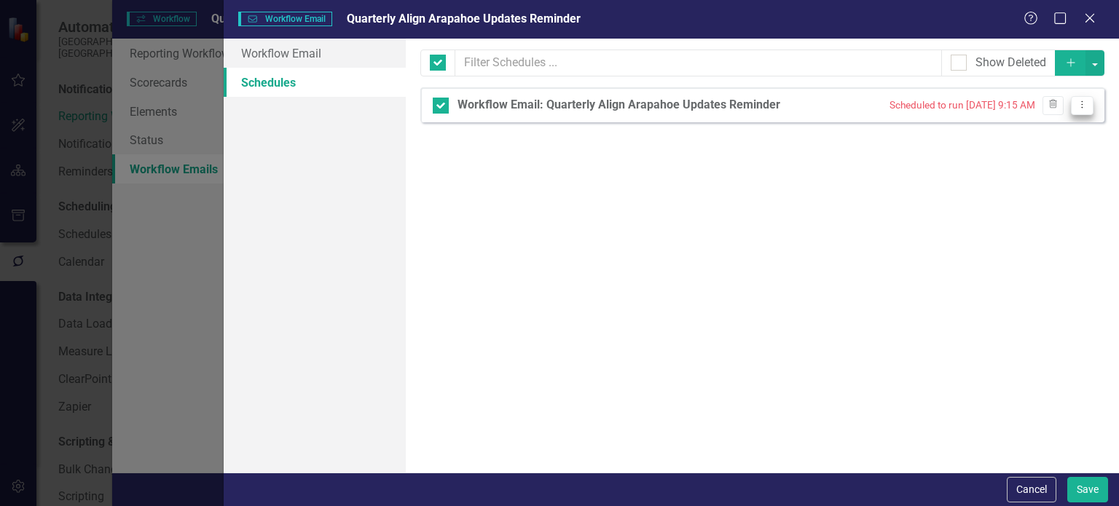
click at [1080, 101] on icon "Dropdown Menu" at bounding box center [1082, 104] width 12 height 9
click at [1033, 120] on link "Edit Edit Schedule" at bounding box center [1026, 129] width 134 height 27
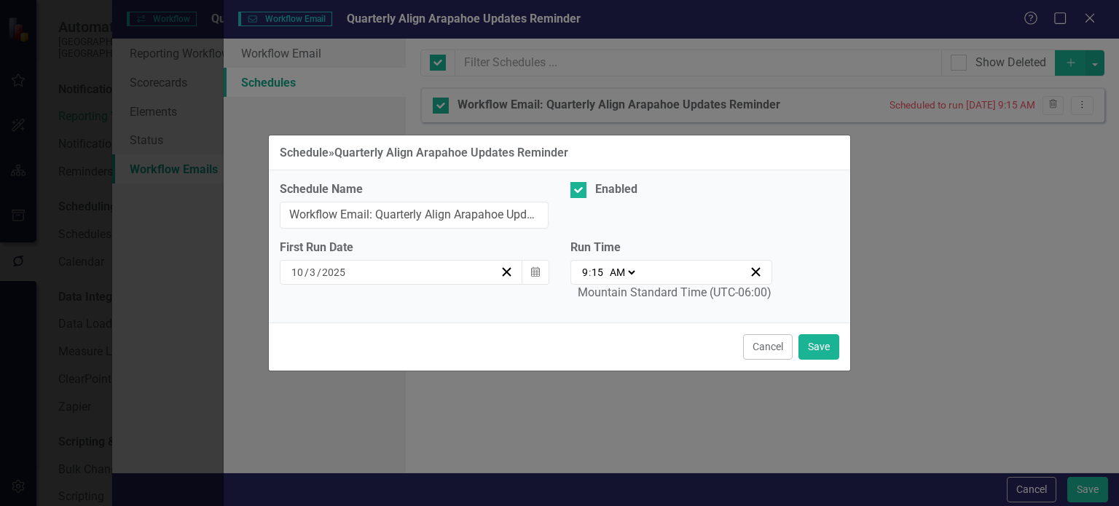
click at [605, 268] on span at bounding box center [605, 272] width 2 height 13
click at [600, 274] on input "15" at bounding box center [597, 272] width 13 height 15
click at [780, 345] on button "Cancel" at bounding box center [768, 346] width 50 height 25
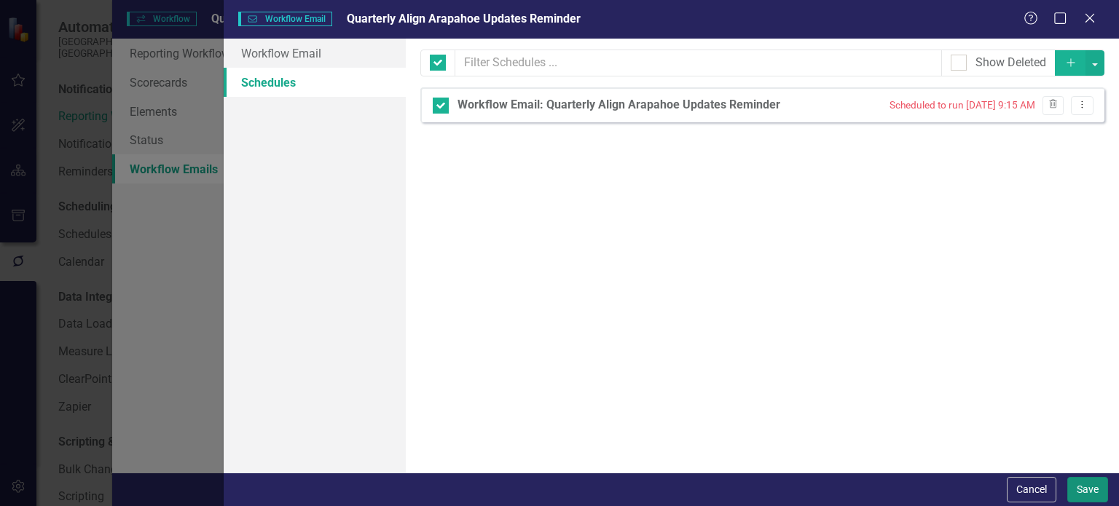
click at [1089, 488] on button "Save" at bounding box center [1087, 489] width 41 height 25
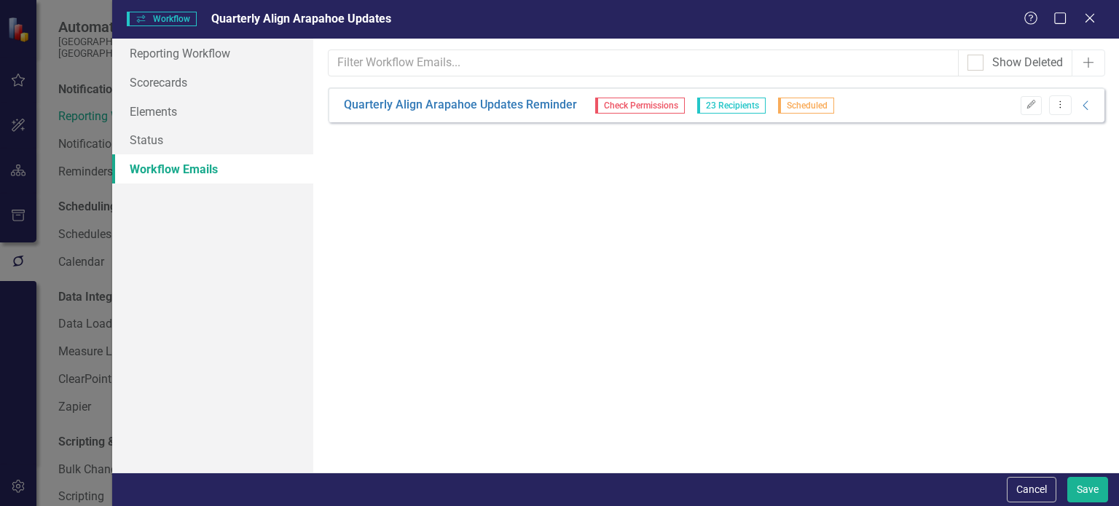
click at [656, 329] on div "From this page, you can set up emails to be sent to remind users of updates. Th…" at bounding box center [716, 256] width 806 height 434
click at [1088, 108] on icon "Collapse" at bounding box center [1086, 106] width 15 height 12
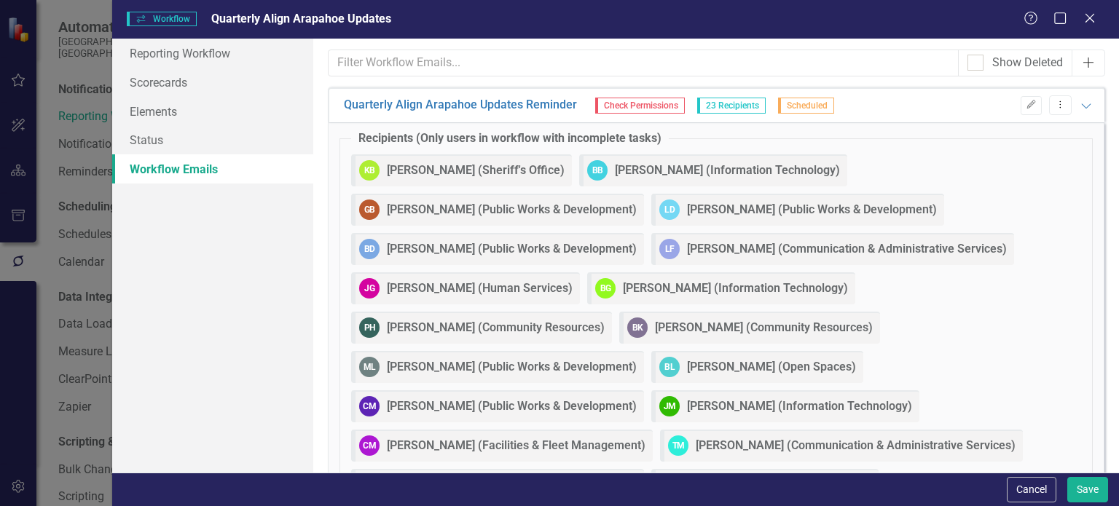
click at [1083, 60] on icon "Add" at bounding box center [1088, 63] width 15 height 12
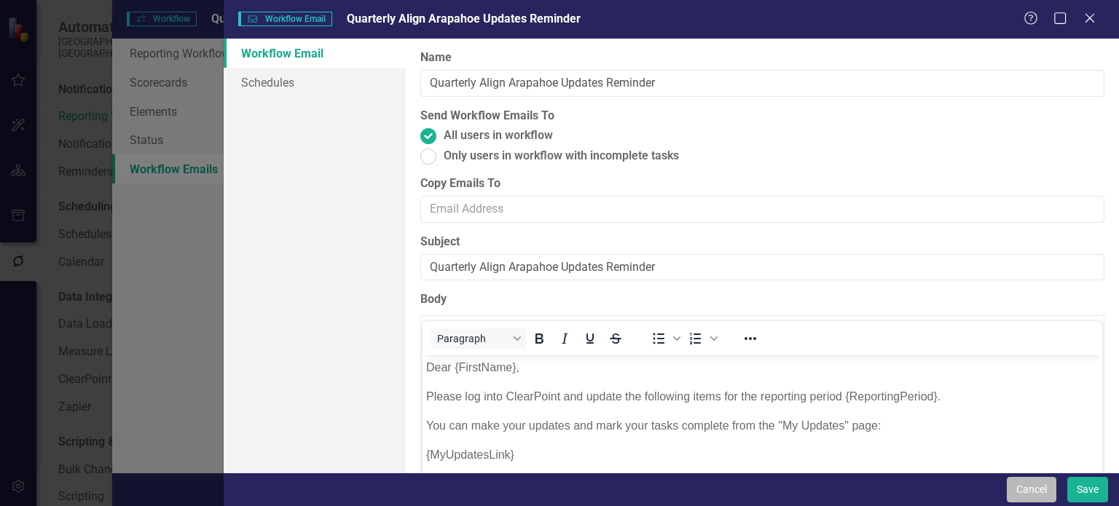
click at [1027, 494] on button "Cancel" at bounding box center [1032, 489] width 50 height 25
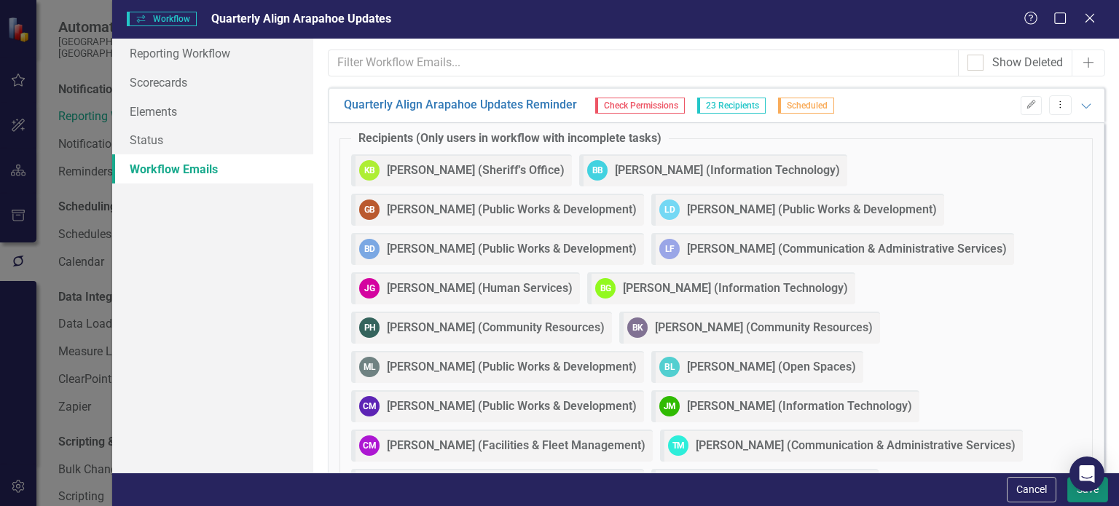
click at [1075, 498] on button "Save" at bounding box center [1087, 489] width 41 height 25
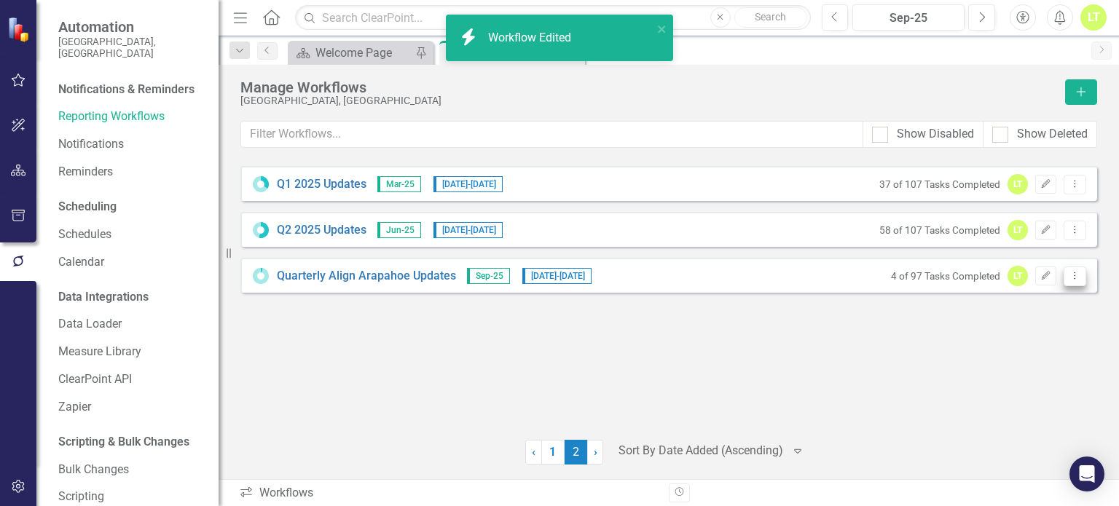
click at [1075, 271] on icon "Dropdown Menu" at bounding box center [1075, 275] width 12 height 9
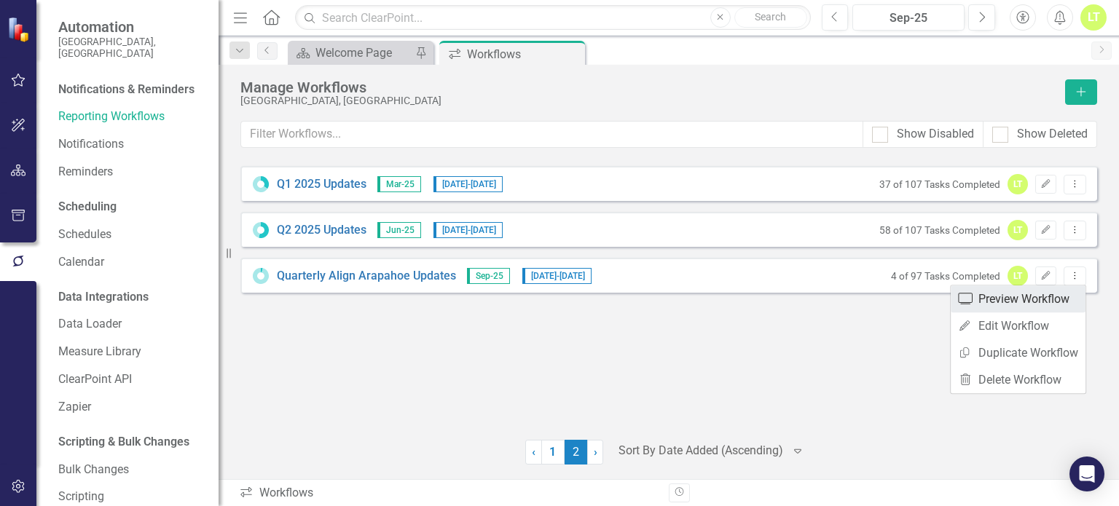
click at [1008, 300] on link "Preview Preview Workflow" at bounding box center [1018, 299] width 135 height 27
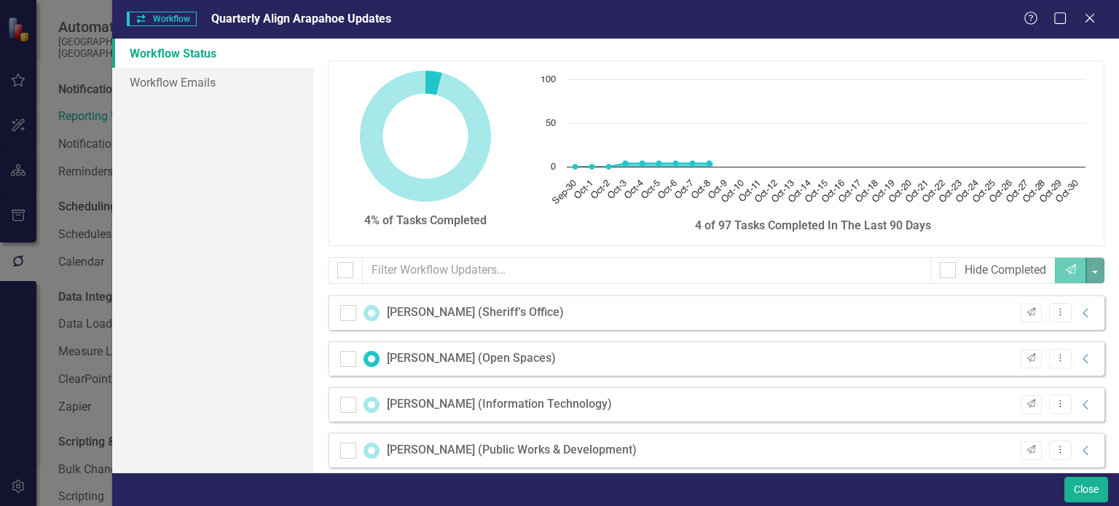
checkbox input "false"
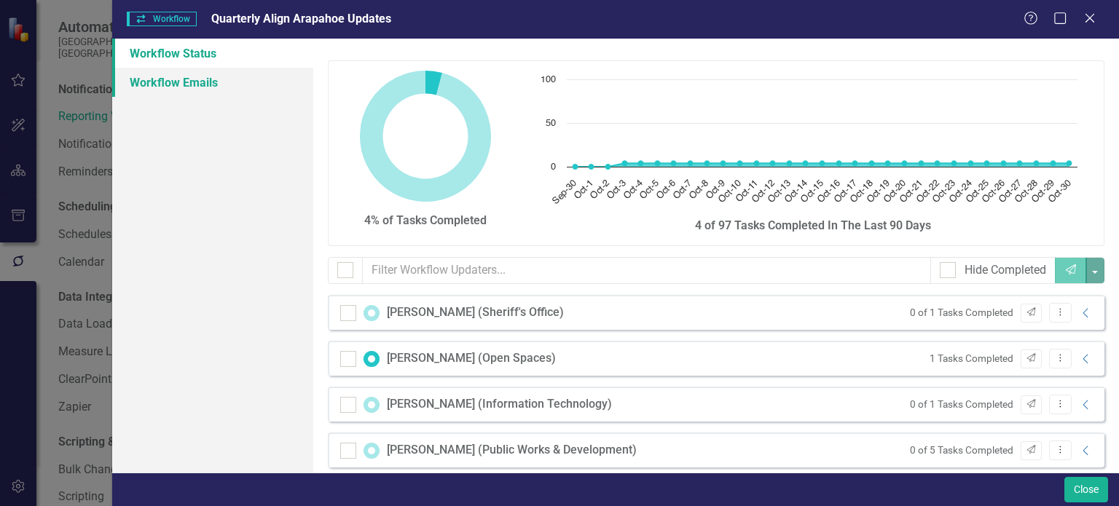
click at [187, 81] on link "Workflow Emails" at bounding box center [212, 82] width 201 height 29
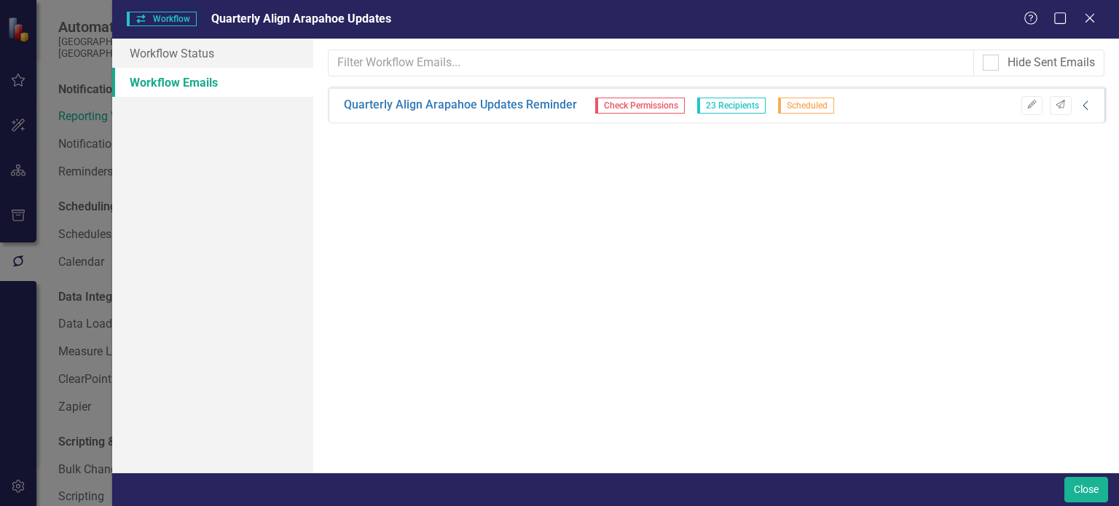
click at [1091, 101] on icon "Collapse" at bounding box center [1086, 106] width 15 height 12
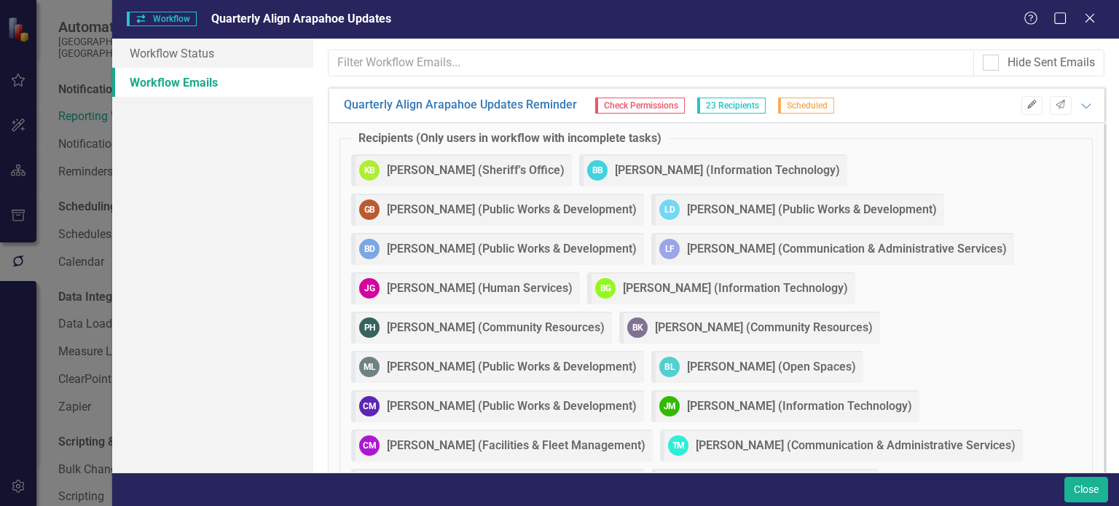
click at [1027, 104] on icon "Edit" at bounding box center [1032, 105] width 11 height 9
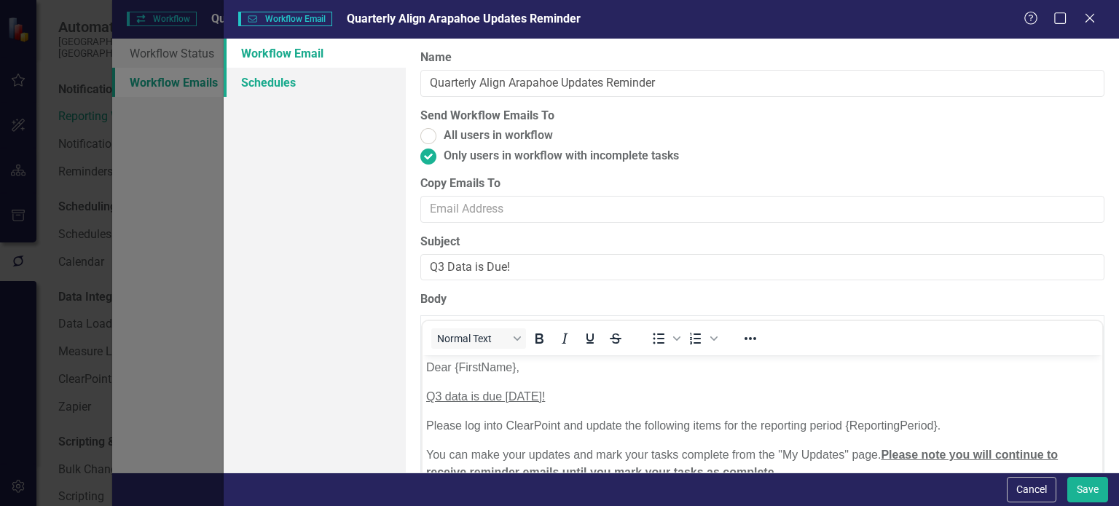
click at [280, 95] on link "Schedules" at bounding box center [315, 82] width 182 height 29
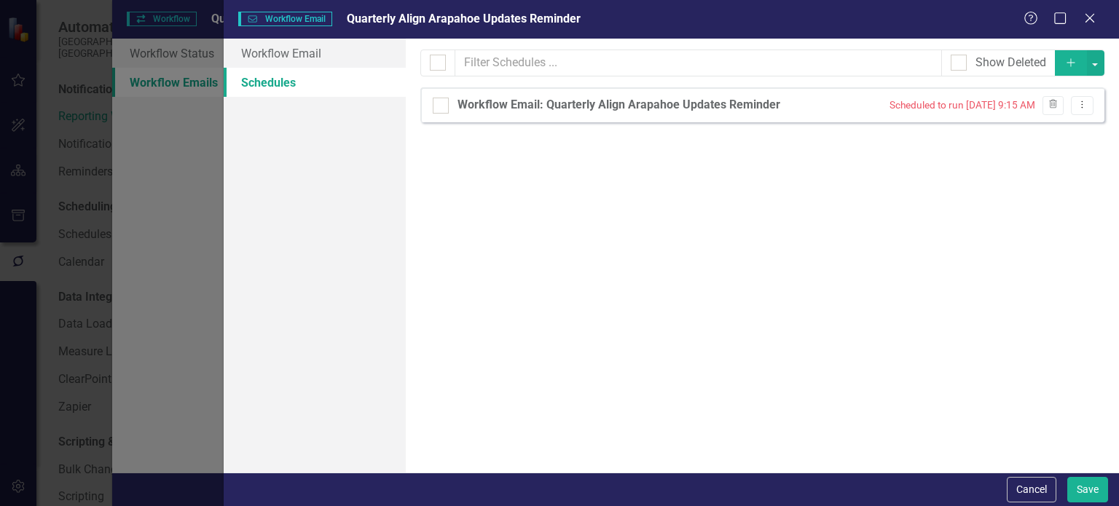
click at [1071, 62] on icon "button" at bounding box center [1071, 62] width 8 height 8
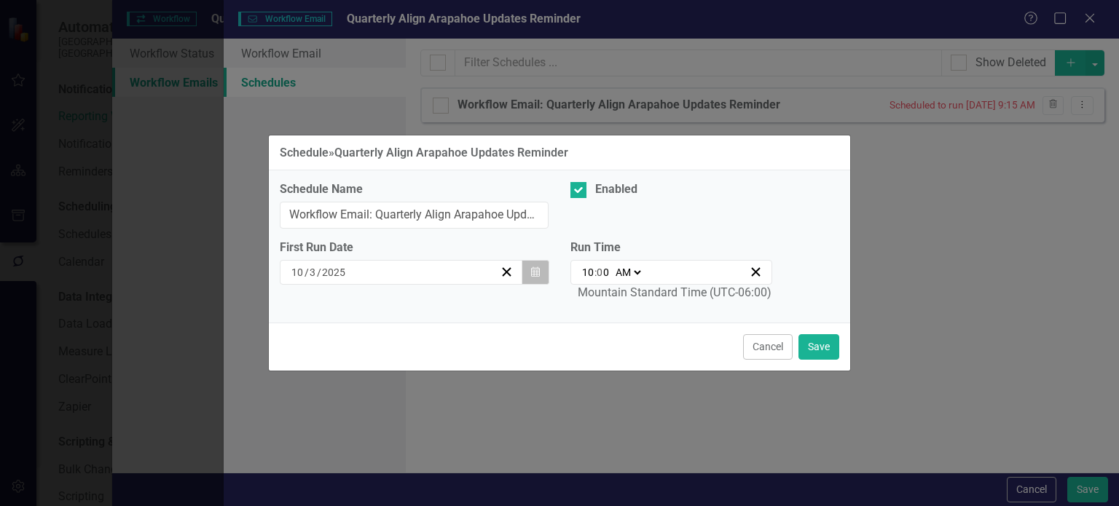
click at [535, 273] on icon "Calendar" at bounding box center [535, 272] width 9 height 10
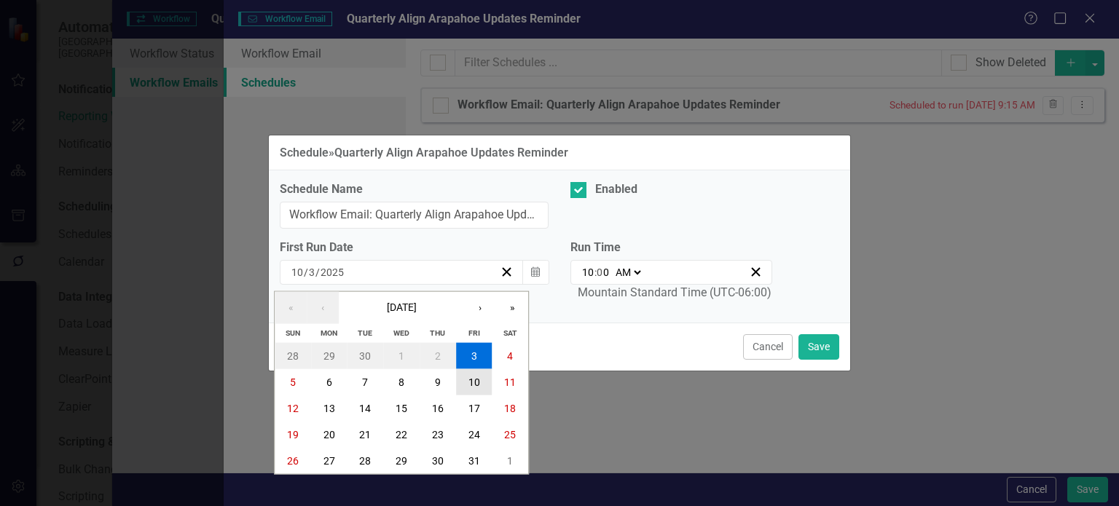
click at [477, 384] on abbr "10" at bounding box center [474, 382] width 12 height 12
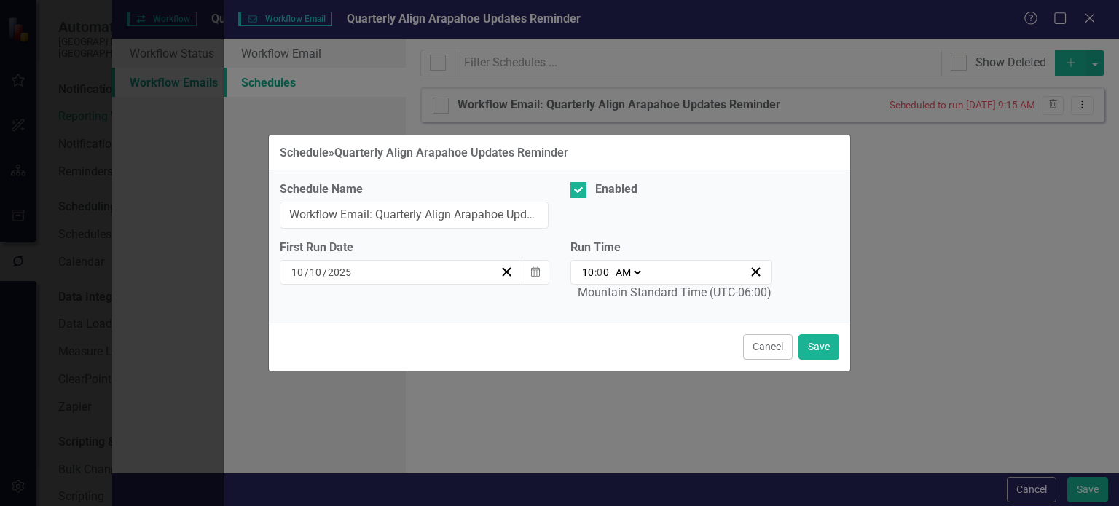
click at [586, 273] on input "10" at bounding box center [587, 272] width 13 height 15
type input "08:00"
type input "8"
click at [822, 340] on button "Save" at bounding box center [819, 346] width 41 height 25
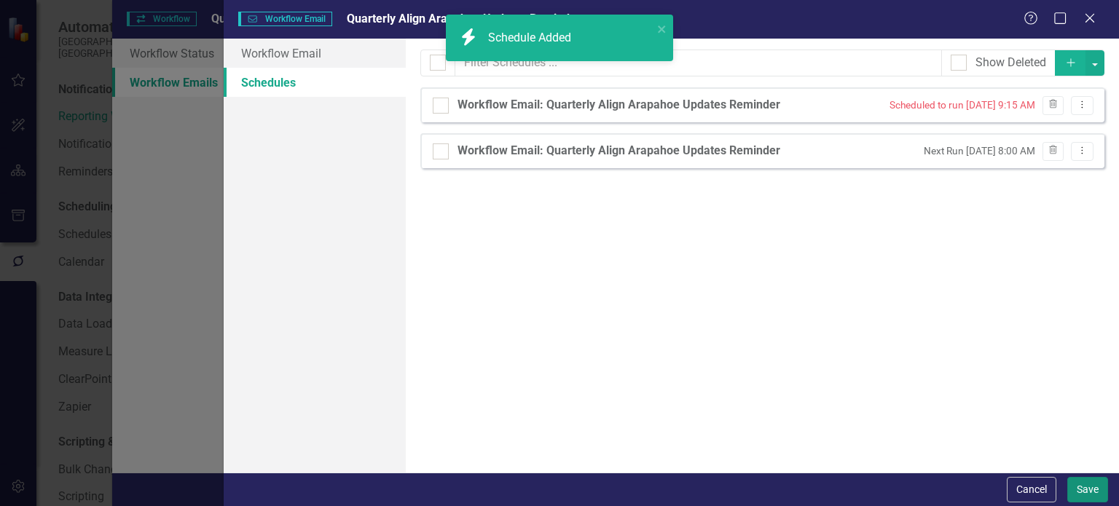
click at [1078, 495] on button "Save" at bounding box center [1087, 489] width 41 height 25
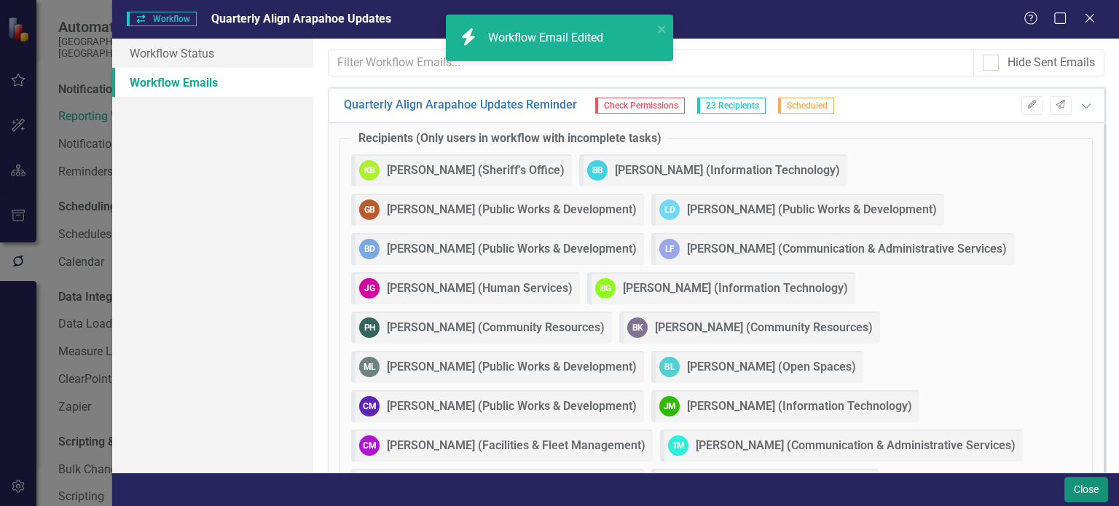
click at [1075, 489] on button "Close" at bounding box center [1086, 489] width 44 height 25
